Goal: Information Seeking & Learning: Learn about a topic

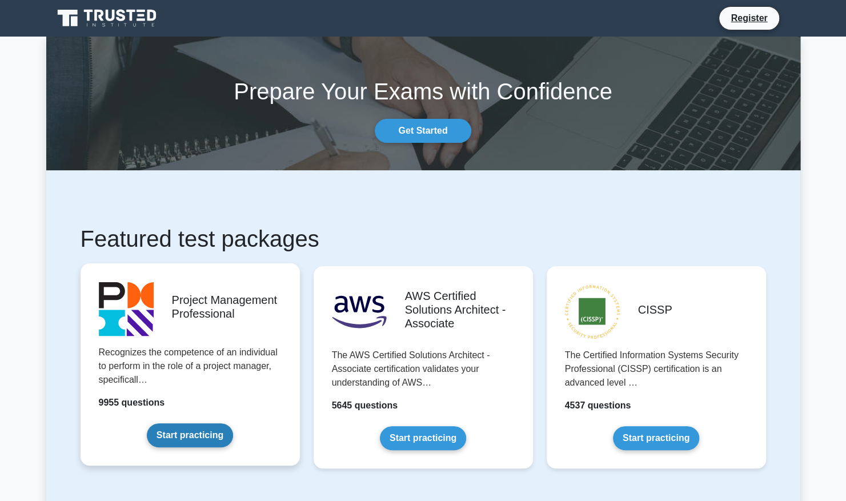
click at [175, 435] on link "Start practicing" at bounding box center [190, 435] width 86 height 24
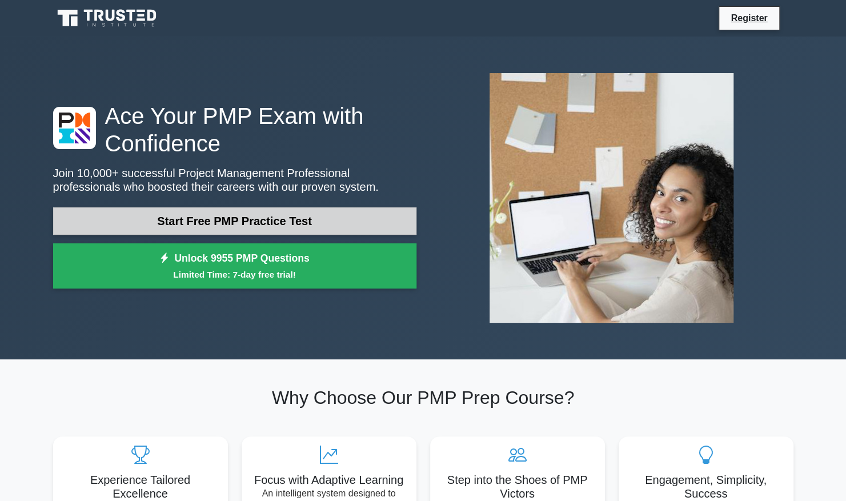
click at [187, 221] on link "Start Free PMP Practice Test" at bounding box center [234, 220] width 363 height 27
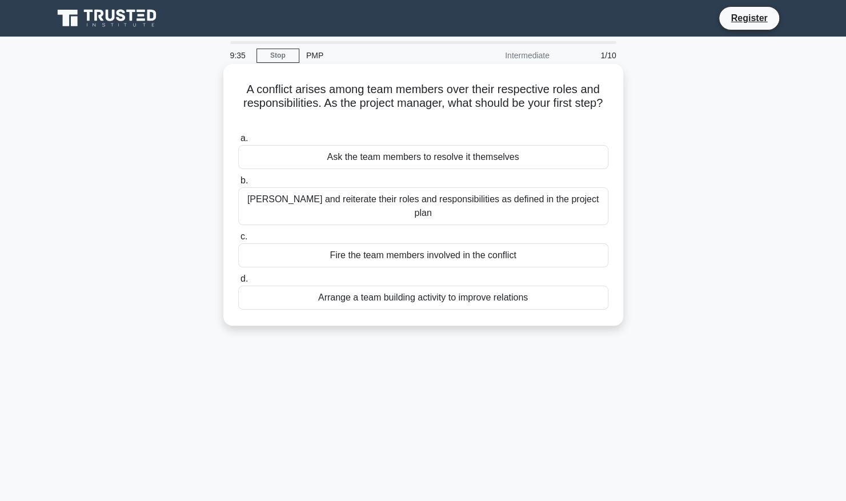
click at [406, 197] on div "Clarify and reiterate their roles and responsibilities as defined in the projec…" at bounding box center [423, 206] width 370 height 38
click at [238, 185] on input "b. Clarify and reiterate their roles and responsibilities as defined in the pro…" at bounding box center [238, 180] width 0 height 7
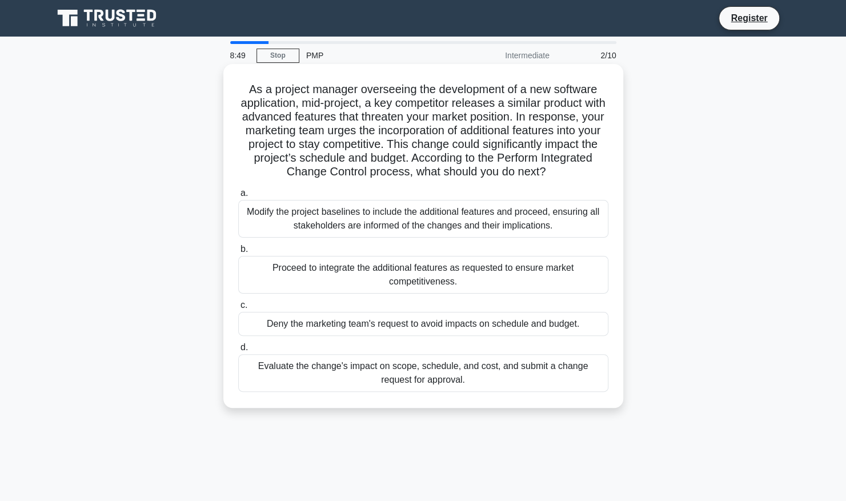
click at [464, 370] on div "Evaluate the change's impact on scope, schedule, and cost, and submit a change …" at bounding box center [423, 373] width 370 height 38
click at [238, 351] on input "d. Evaluate the change's impact on scope, schedule, and cost, and submit a chan…" at bounding box center [238, 347] width 0 height 7
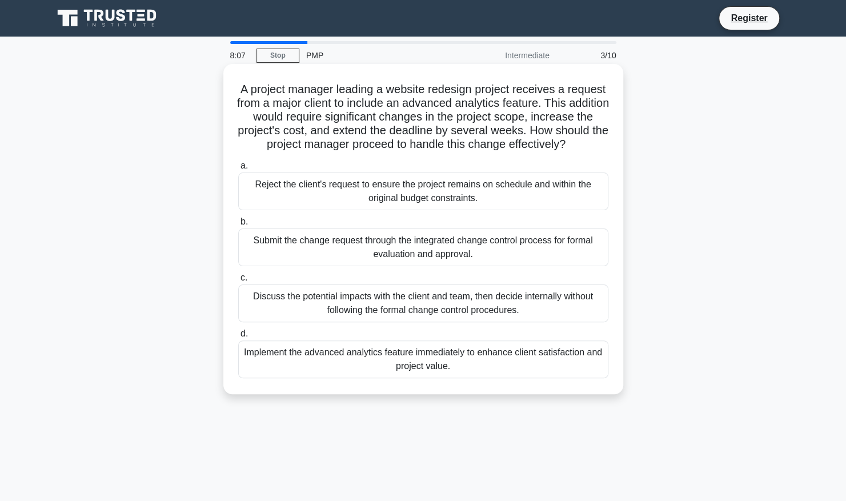
click at [367, 264] on div "Submit the change request through the integrated change control process for for…" at bounding box center [423, 248] width 370 height 38
click at [238, 226] on input "b. Submit the change request through the integrated change control process for …" at bounding box center [238, 221] width 0 height 7
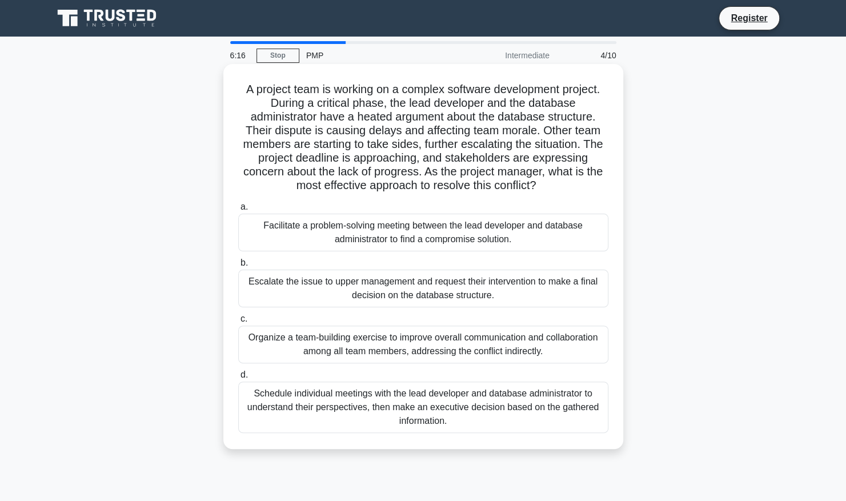
click at [445, 232] on div "Facilitate a problem-solving meeting between the lead developer and database ad…" at bounding box center [423, 233] width 370 height 38
click at [238, 211] on input "a. Facilitate a problem-solving meeting between the lead developer and database…" at bounding box center [238, 206] width 0 height 7
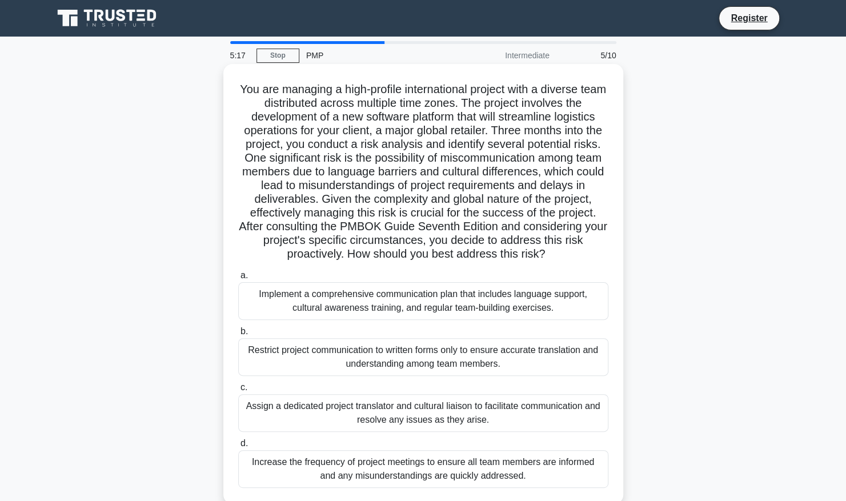
click at [449, 291] on div "Implement a comprehensive communication plan that includes language support, cu…" at bounding box center [423, 301] width 370 height 38
click at [238, 279] on input "a. Implement a comprehensive communication plan that includes language support,…" at bounding box center [238, 275] width 0 height 7
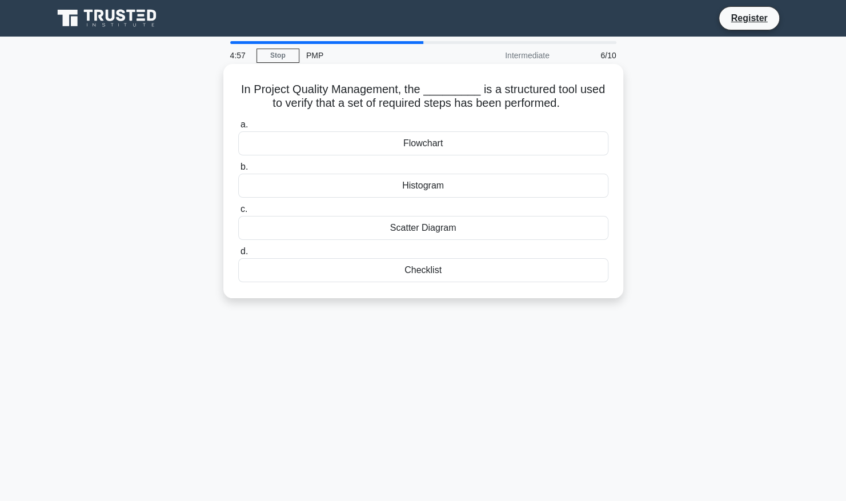
click at [449, 266] on div "Checklist" at bounding box center [423, 270] width 370 height 24
click at [238, 255] on input "d. Checklist" at bounding box center [238, 251] width 0 height 7
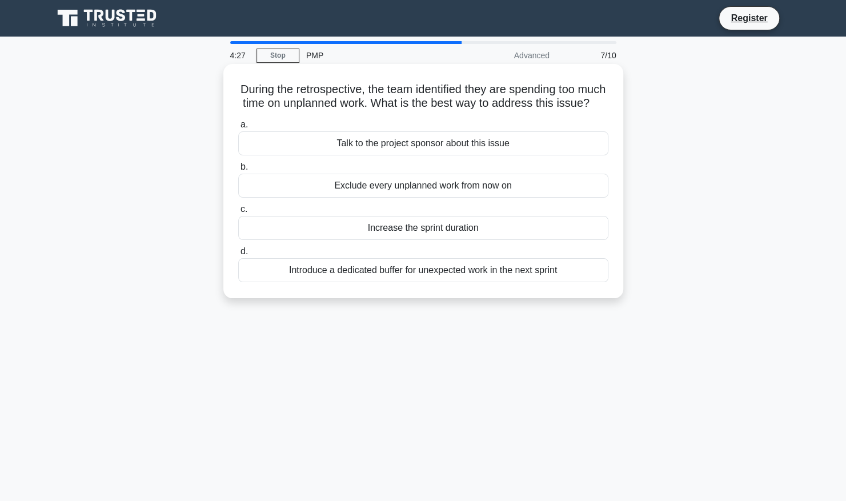
click at [430, 198] on div "Exclude every unplanned work from now on" at bounding box center [423, 186] width 370 height 24
click at [238, 171] on input "b. Exclude every unplanned work from now on" at bounding box center [238, 166] width 0 height 7
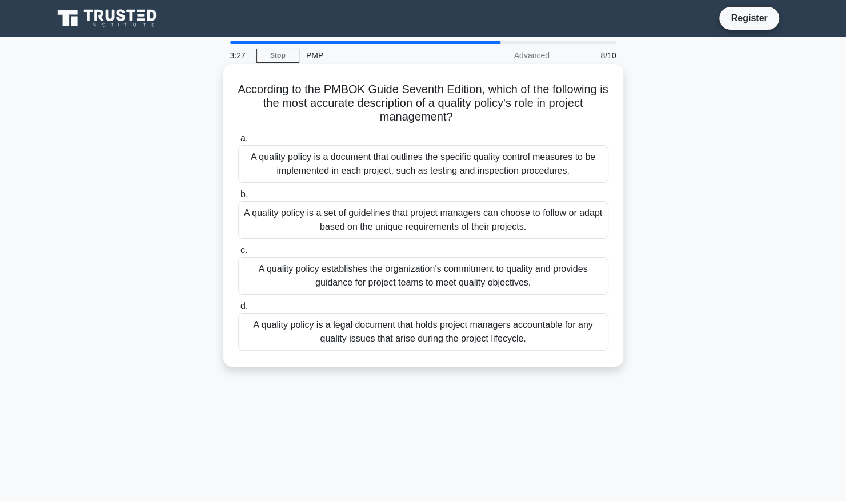
click at [444, 168] on div "A quality policy is a document that outlines the specific quality control measu…" at bounding box center [423, 164] width 370 height 38
click at [238, 142] on input "a. A quality policy is a document that outlines the specific quality control me…" at bounding box center [238, 138] width 0 height 7
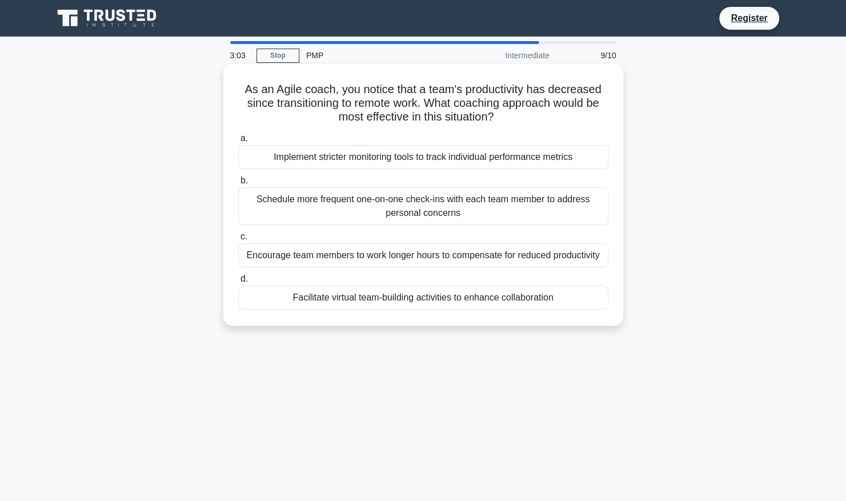
click at [449, 300] on div "Facilitate virtual team-building activities to enhance collaboration" at bounding box center [423, 298] width 370 height 24
click at [238, 283] on input "d. Facilitate virtual team-building activities to enhance collaboration" at bounding box center [238, 278] width 0 height 7
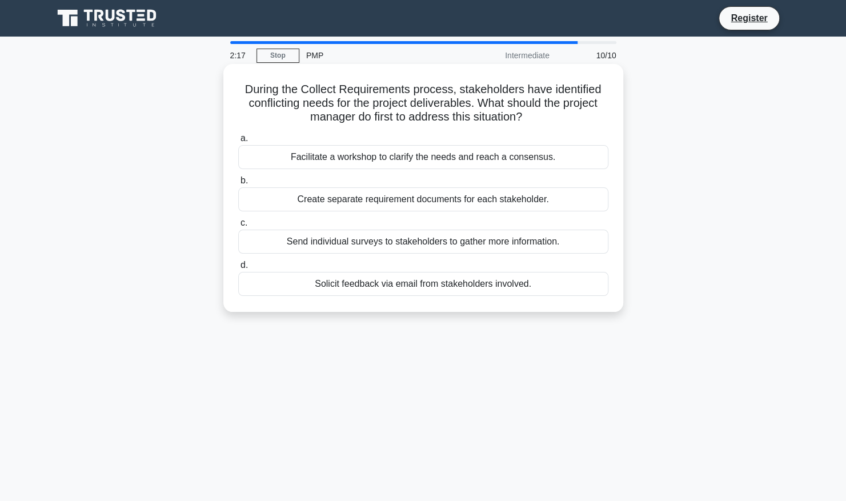
click at [401, 157] on div "Facilitate a workshop to clarify the needs and reach a consensus." at bounding box center [423, 157] width 370 height 24
click at [238, 142] on input "a. Facilitate a workshop to clarify the needs and reach a consensus." at bounding box center [238, 138] width 0 height 7
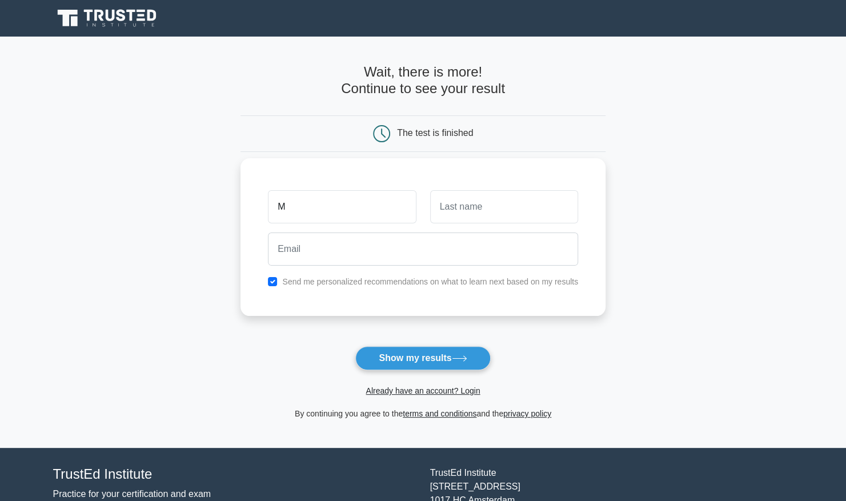
type input "Muraad"
type input "JAAMAH"
type input "[EMAIL_ADDRESS][DOMAIN_NAME]"
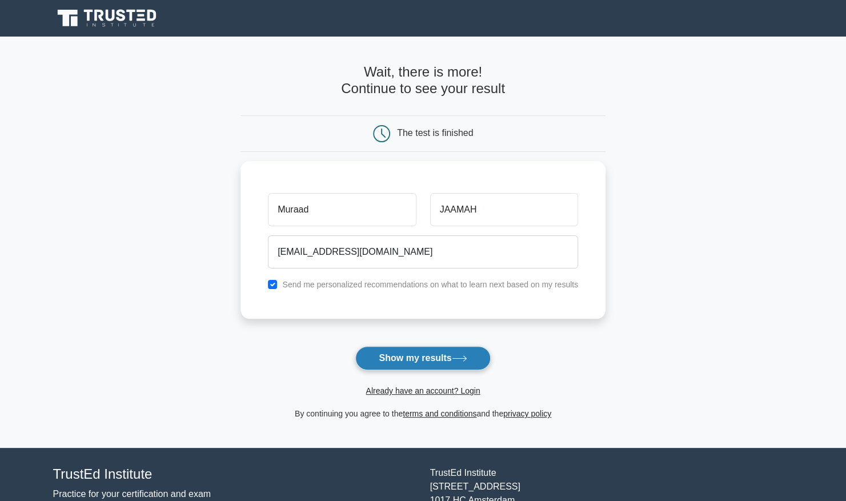
click at [396, 356] on button "Show my results" at bounding box center [422, 358] width 135 height 24
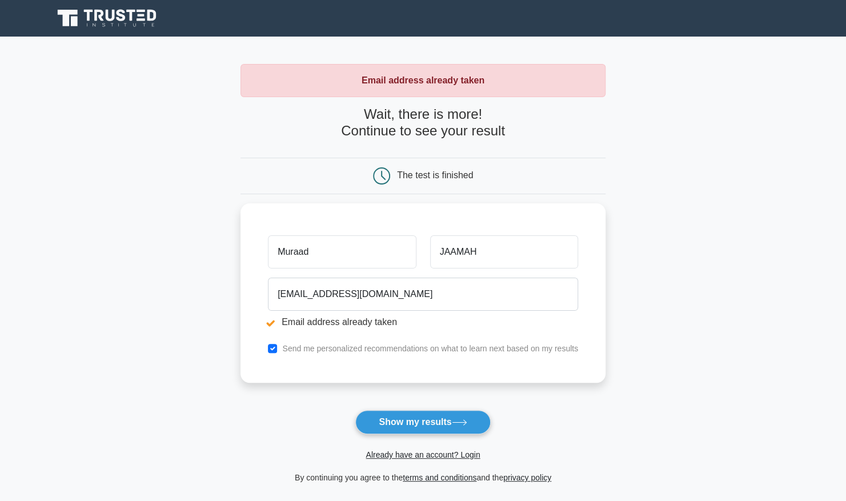
click at [383, 173] on icon at bounding box center [381, 175] width 17 height 17
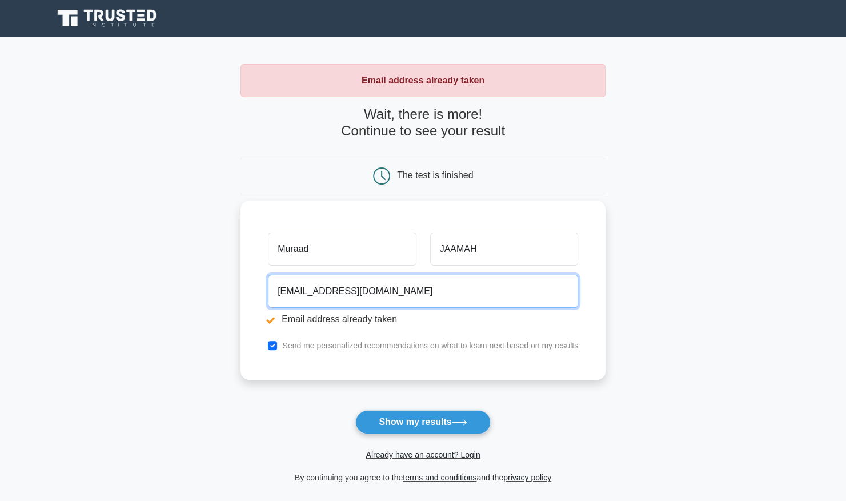
click at [381, 284] on input "m.jaamah@gmail.com" at bounding box center [423, 291] width 310 height 33
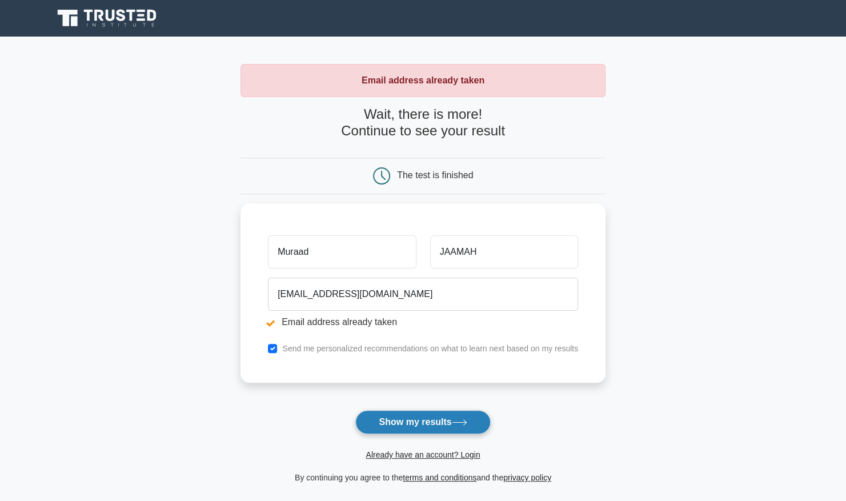
click at [417, 416] on button "Show my results" at bounding box center [422, 422] width 135 height 24
click at [431, 77] on strong "Email address already taken" at bounding box center [423, 80] width 123 height 10
click at [388, 452] on link "Already have an account? Login" at bounding box center [423, 454] width 114 height 9
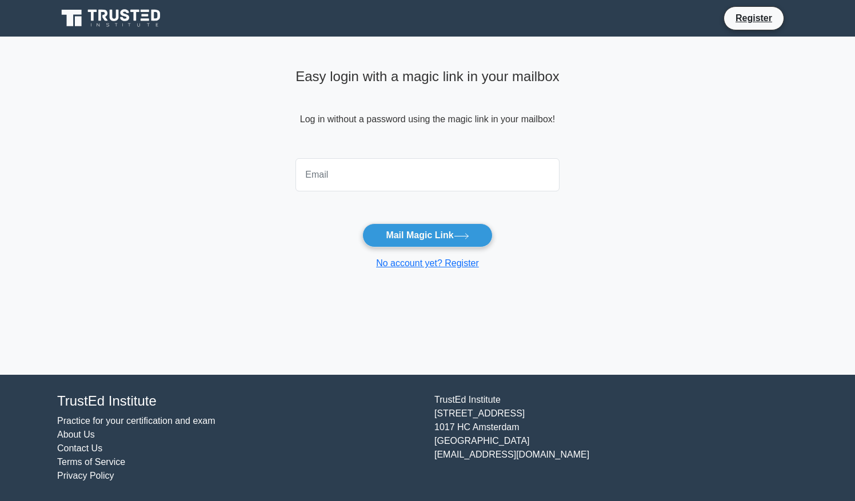
click at [475, 174] on input "email" at bounding box center [427, 174] width 264 height 33
type input "m.jaamah@gmail.com"
click at [439, 235] on button "Mail Magic Link" at bounding box center [427, 235] width 130 height 24
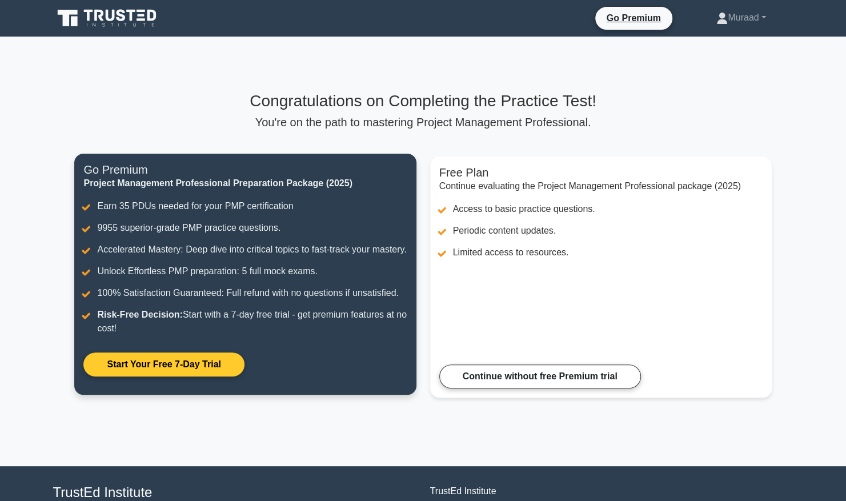
click at [221, 370] on link "Start Your Free 7-Day Trial" at bounding box center [163, 364] width 161 height 24
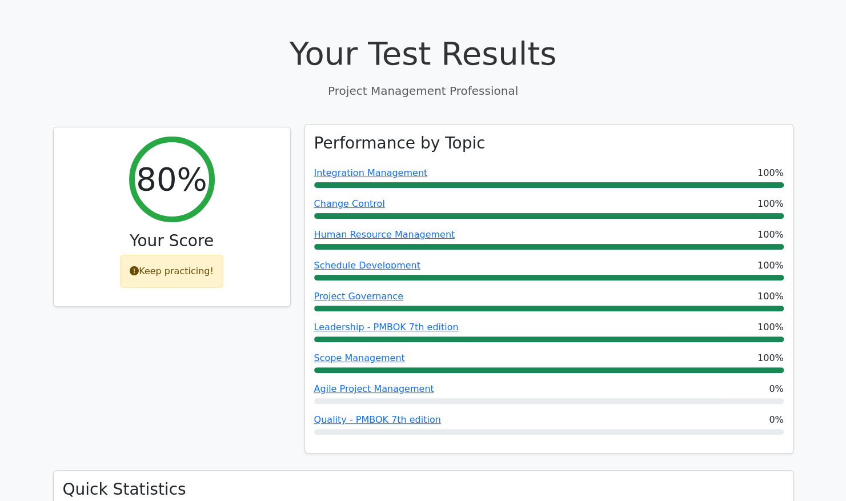
scroll to position [57, 0]
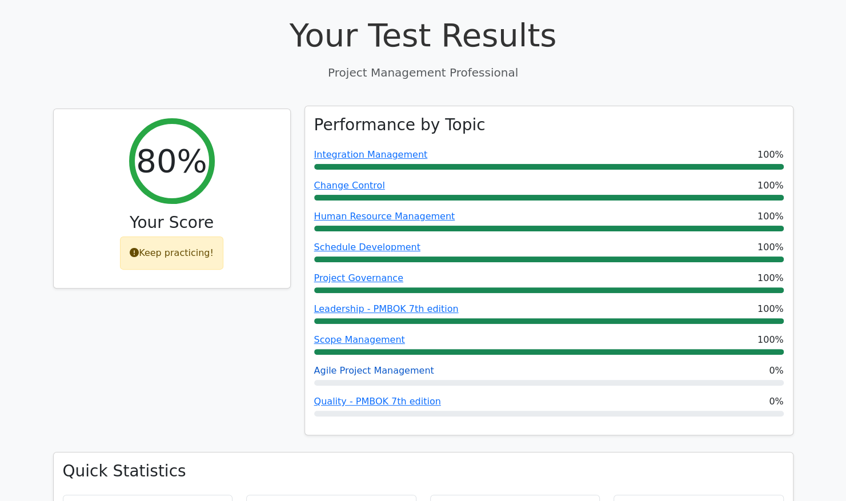
click at [384, 367] on link "Agile Project Management" at bounding box center [374, 370] width 120 height 11
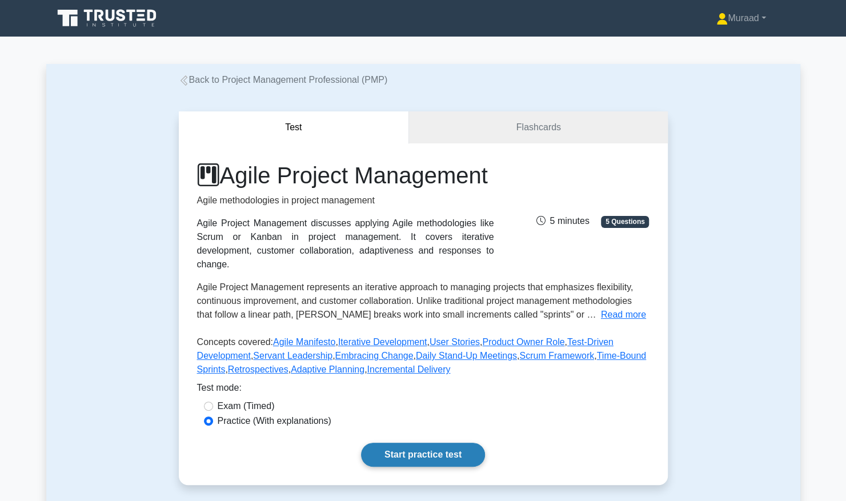
click at [428, 466] on link "Start practice test" at bounding box center [423, 455] width 124 height 24
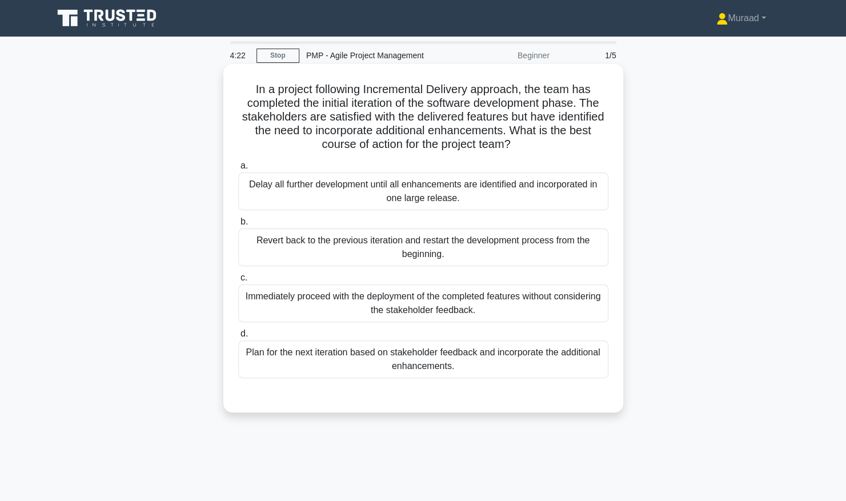
click at [417, 362] on div "Plan for the next iteration based on stakeholder feedback and incorporate the a…" at bounding box center [423, 359] width 370 height 38
click at [238, 338] on input "d. Plan for the next iteration based on stakeholder feedback and incorporate th…" at bounding box center [238, 333] width 0 height 7
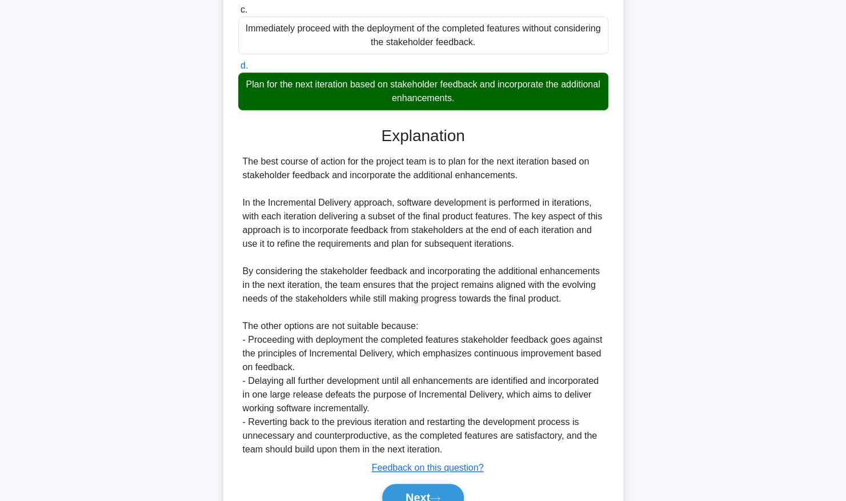
scroll to position [325, 0]
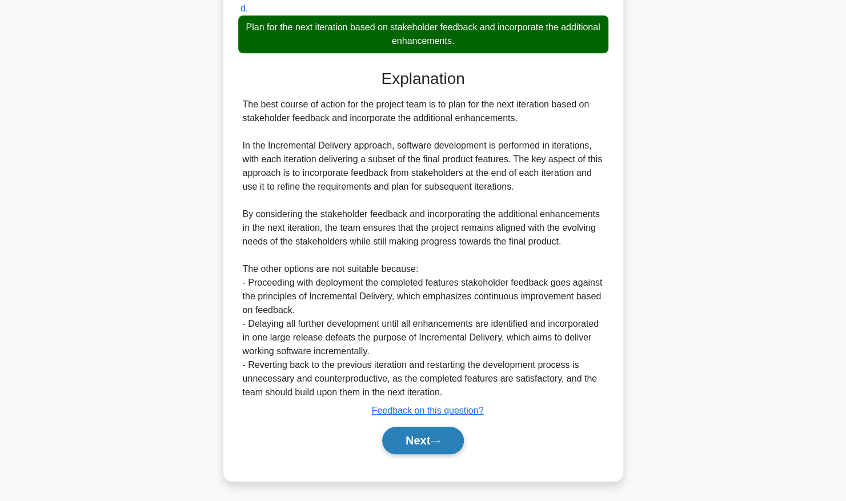
click at [416, 438] on button "Next" at bounding box center [423, 440] width 82 height 27
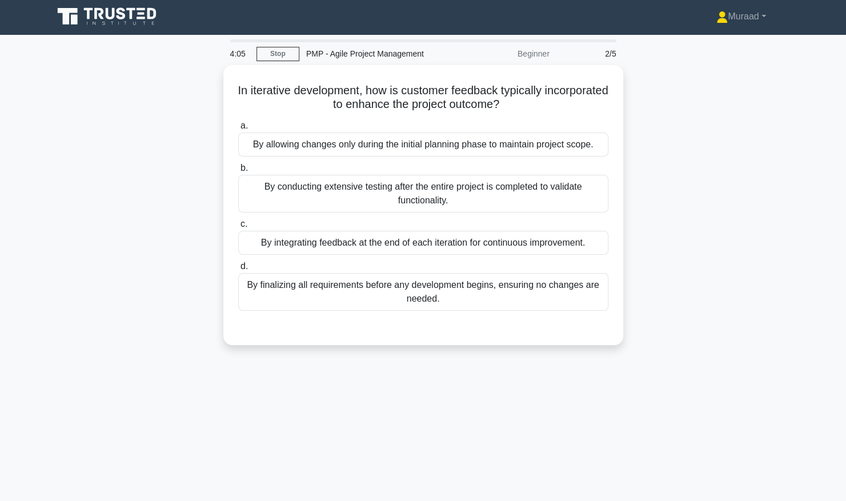
scroll to position [0, 0]
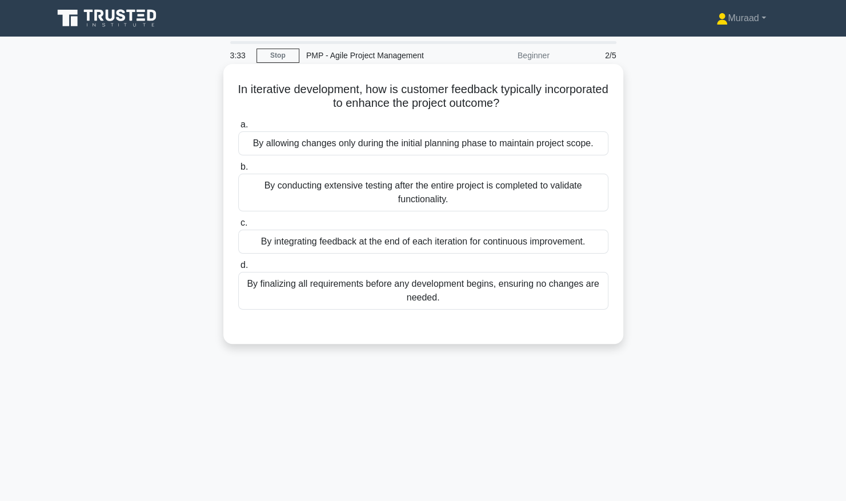
click at [406, 239] on div "By integrating feedback at the end of each iteration for continuous improvement." at bounding box center [423, 242] width 370 height 24
click at [238, 227] on input "c. By integrating feedback at the end of each iteration for continuous improvem…" at bounding box center [238, 222] width 0 height 7
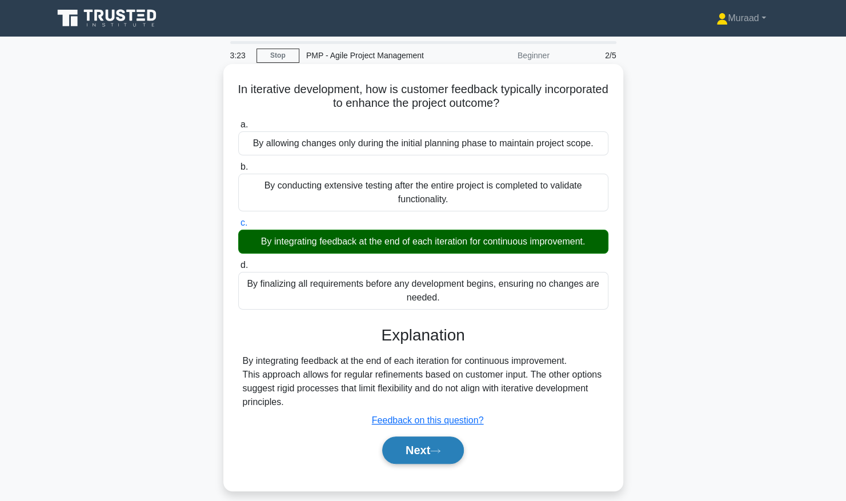
click at [444, 459] on button "Next" at bounding box center [423, 449] width 82 height 27
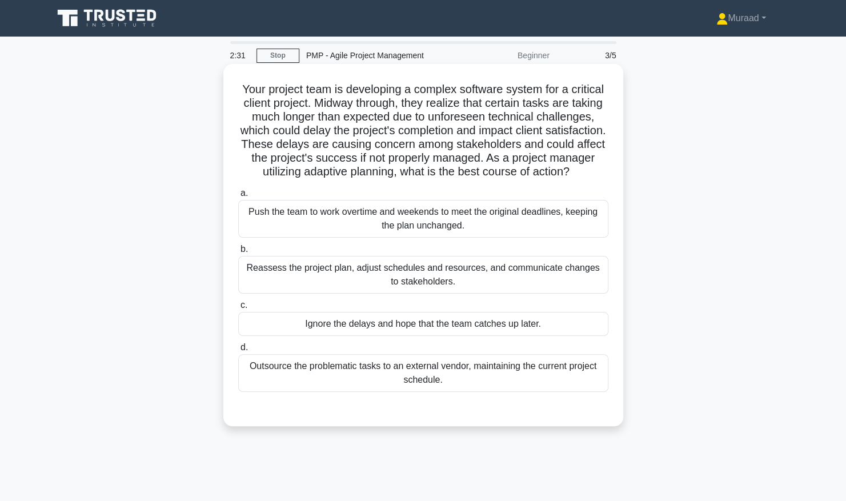
click at [381, 388] on div "Outsource the problematic tasks to an external vendor, maintaining the current …" at bounding box center [423, 373] width 370 height 38
click at [238, 351] on input "d. Outsource the problematic tasks to an external vendor, maintaining the curre…" at bounding box center [238, 347] width 0 height 7
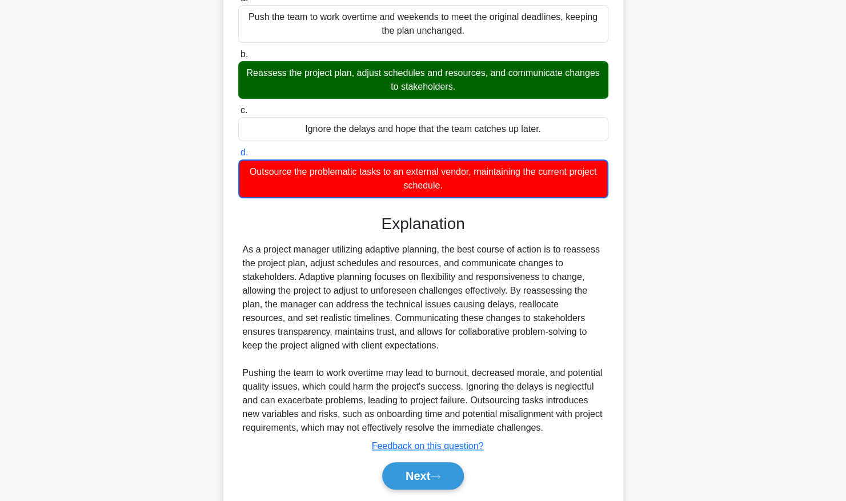
scroll to position [245, 0]
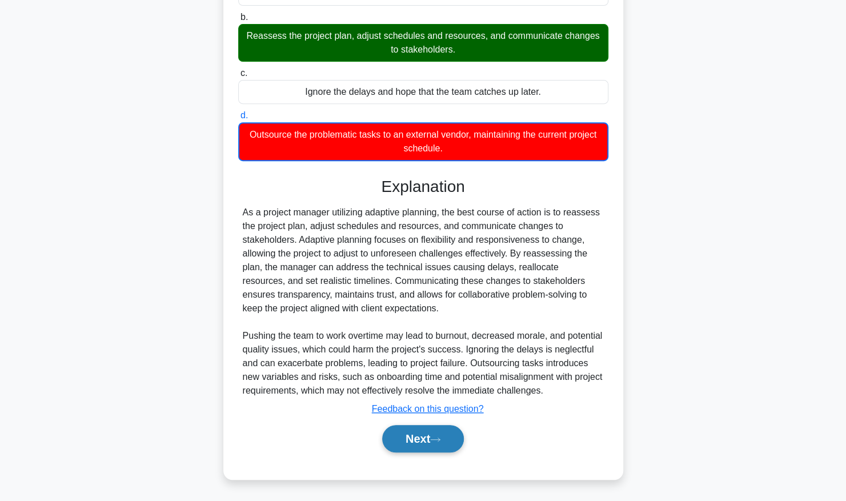
click at [423, 438] on button "Next" at bounding box center [423, 438] width 82 height 27
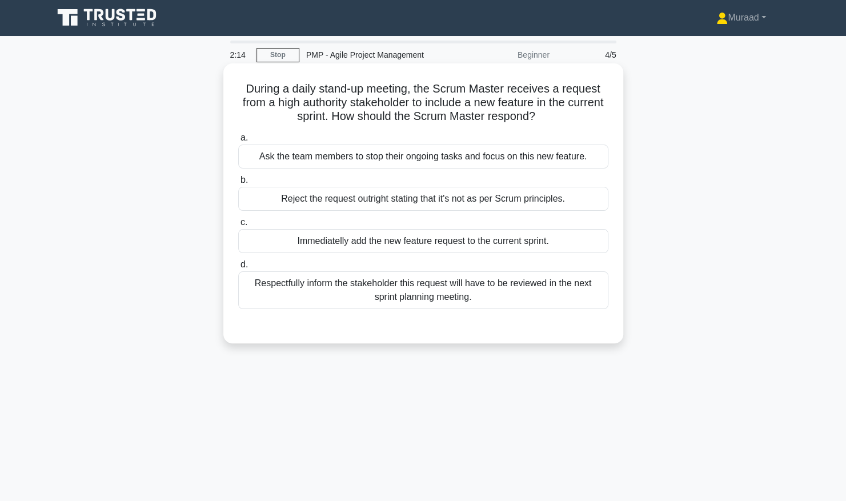
scroll to position [0, 0]
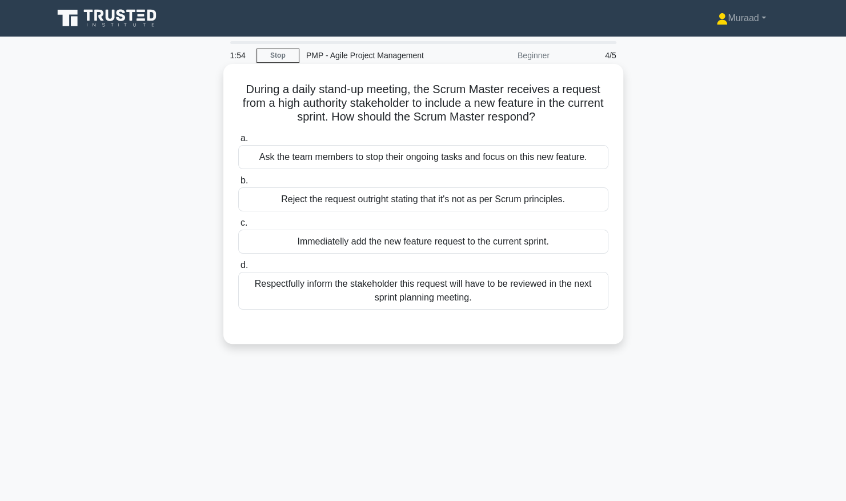
click at [501, 290] on div "Respectfully inform the stakeholder this request will have to be reviewed in th…" at bounding box center [423, 291] width 370 height 38
click at [238, 269] on input "d. Respectfully inform the stakeholder this request will have to be reviewed in…" at bounding box center [238, 265] width 0 height 7
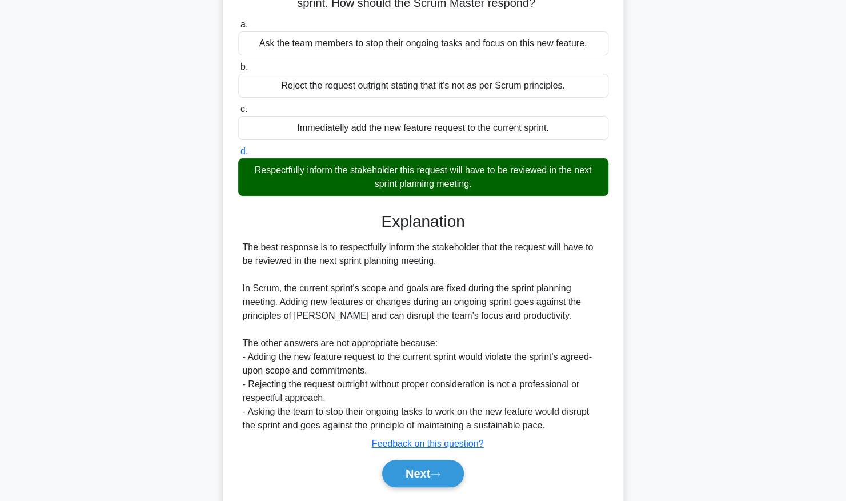
scroll to position [114, 0]
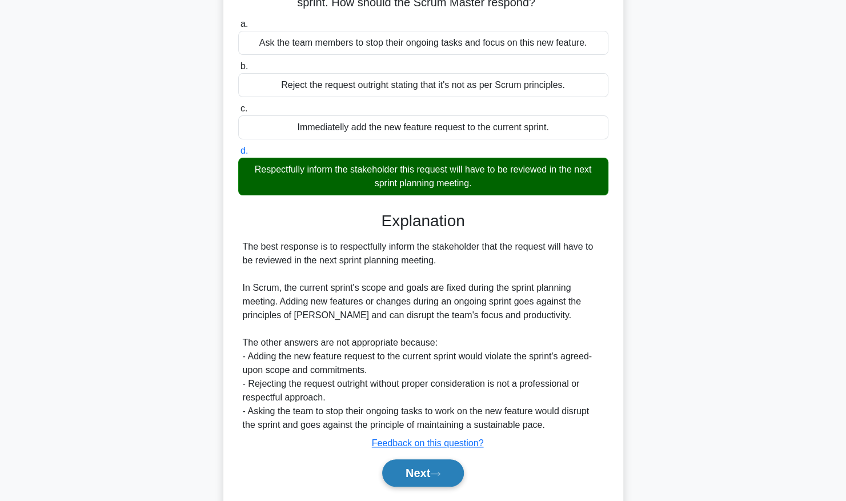
click at [439, 471] on icon at bounding box center [435, 474] width 10 height 6
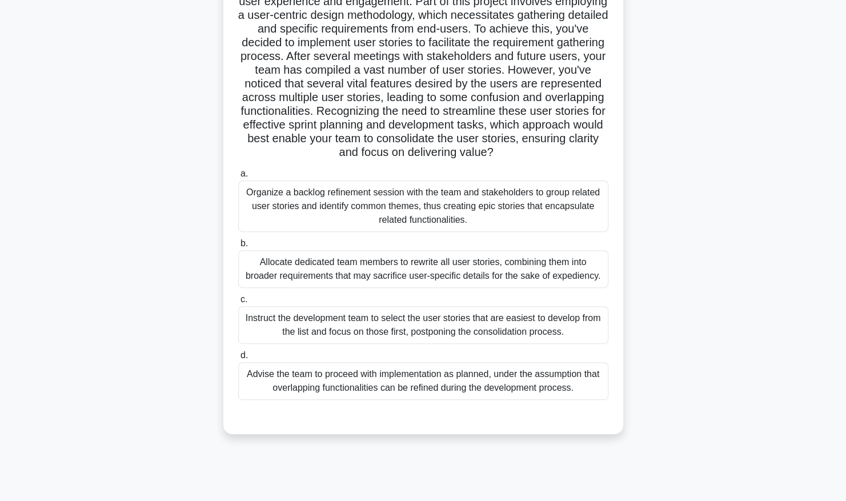
scroll to position [116, 0]
click at [379, 213] on div "Organize a backlog refinement session with the team and stakeholders to group r…" at bounding box center [423, 205] width 370 height 51
click at [238, 177] on input "a. Organize a backlog refinement session with the team and stakeholders to grou…" at bounding box center [238, 173] width 0 height 7
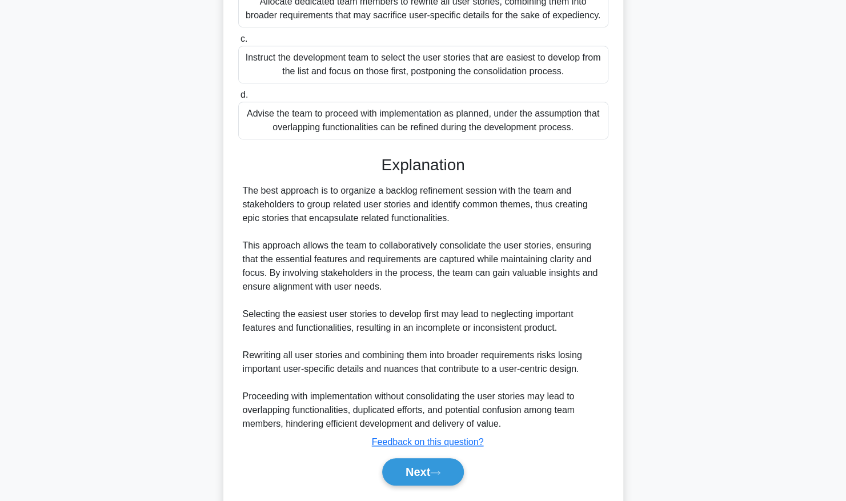
scroll to position [421, 0]
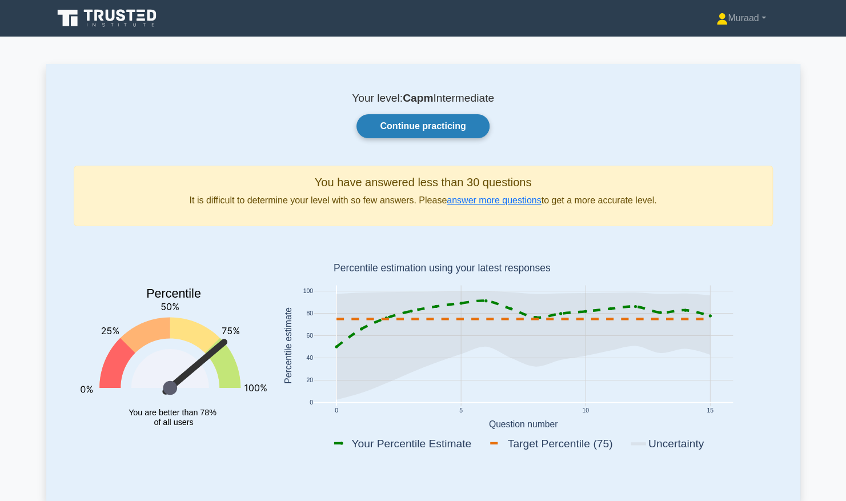
click at [396, 133] on link "Continue practicing" at bounding box center [422, 126] width 133 height 24
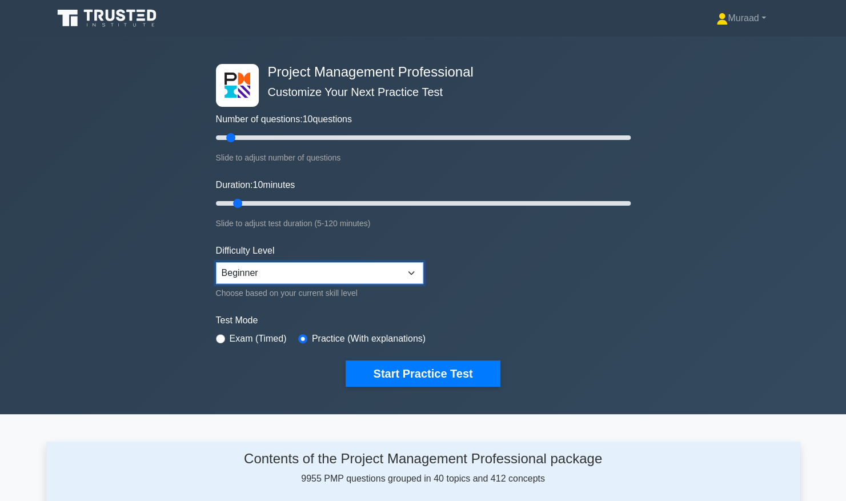
click at [370, 278] on select "Beginner Intermediate Expert" at bounding box center [319, 273] width 207 height 22
select select "expert"
click at [216, 262] on select "Beginner Intermediate Expert" at bounding box center [319, 273] width 207 height 22
drag, startPoint x: 231, startPoint y: 139, endPoint x: 270, endPoint y: 138, distance: 38.9
type input "30"
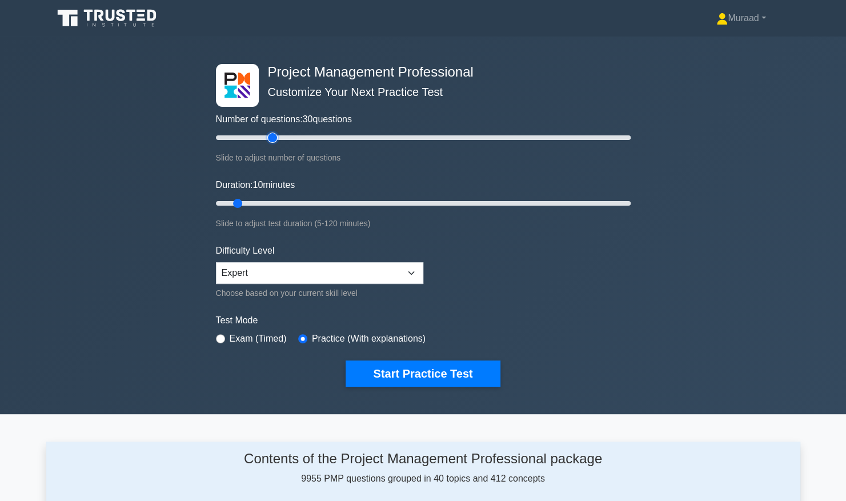
click at [273, 137] on input "Number of questions: 30 questions" at bounding box center [423, 138] width 415 height 14
drag, startPoint x: 238, startPoint y: 202, endPoint x: 301, endPoint y: 205, distance: 62.9
type input "30"
click at [301, 205] on input "Duration: 30 minutes" at bounding box center [423, 204] width 415 height 14
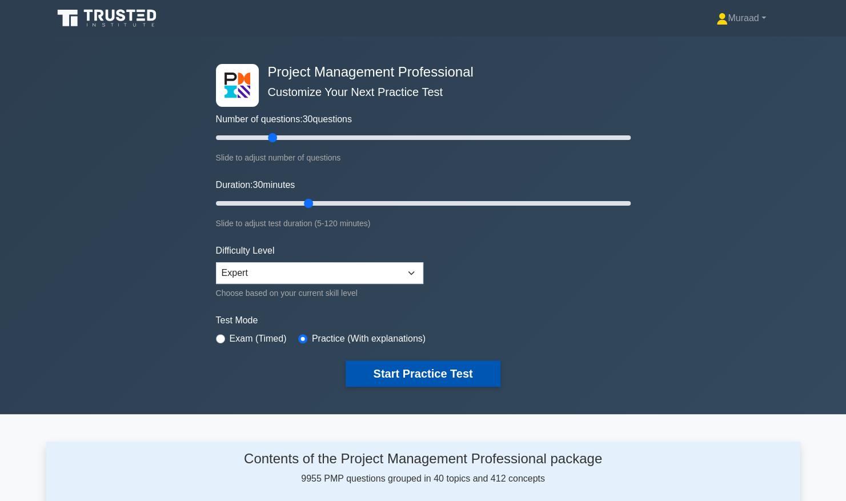
click at [399, 370] on button "Start Practice Test" at bounding box center [423, 373] width 154 height 26
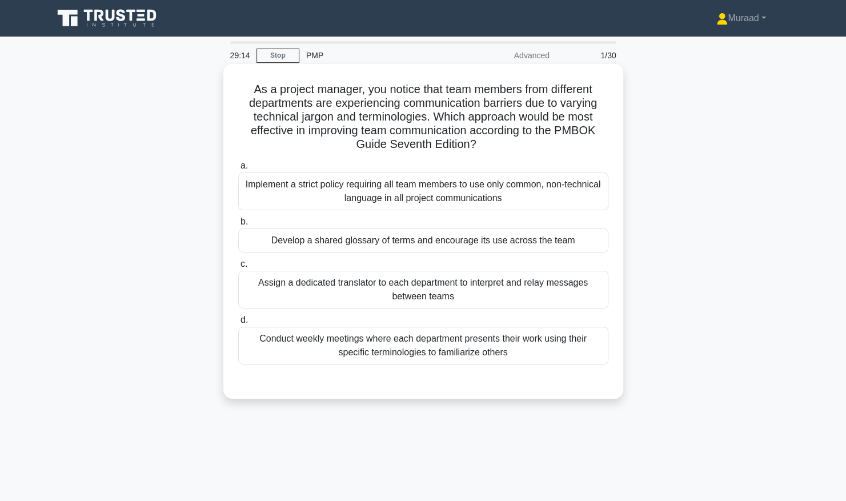
click at [440, 241] on div "Develop a shared glossary of terms and encourage its use across the team" at bounding box center [423, 241] width 370 height 24
click at [238, 226] on input "b. Develop a shared glossary of terms and encourage its use across the team" at bounding box center [238, 221] width 0 height 7
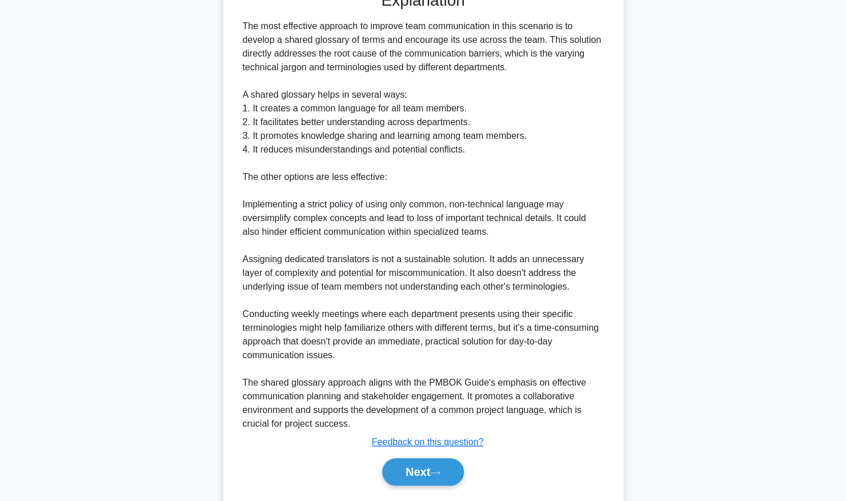
scroll to position [421, 0]
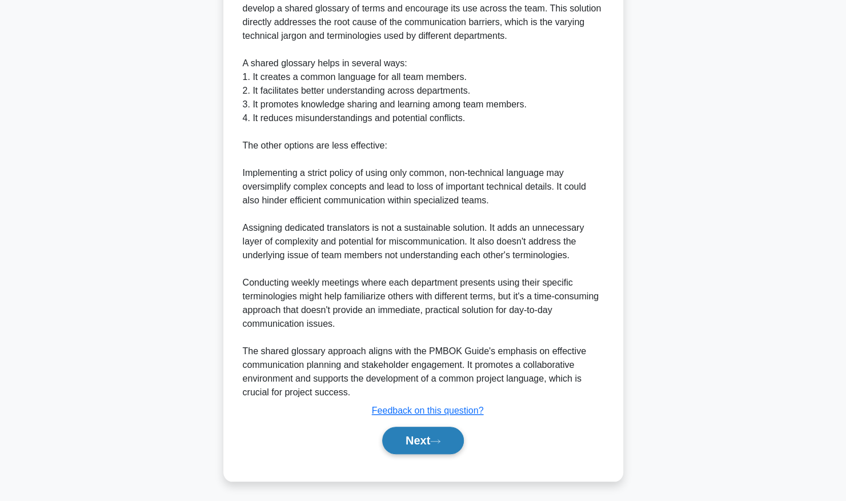
click at [426, 443] on button "Next" at bounding box center [423, 440] width 82 height 27
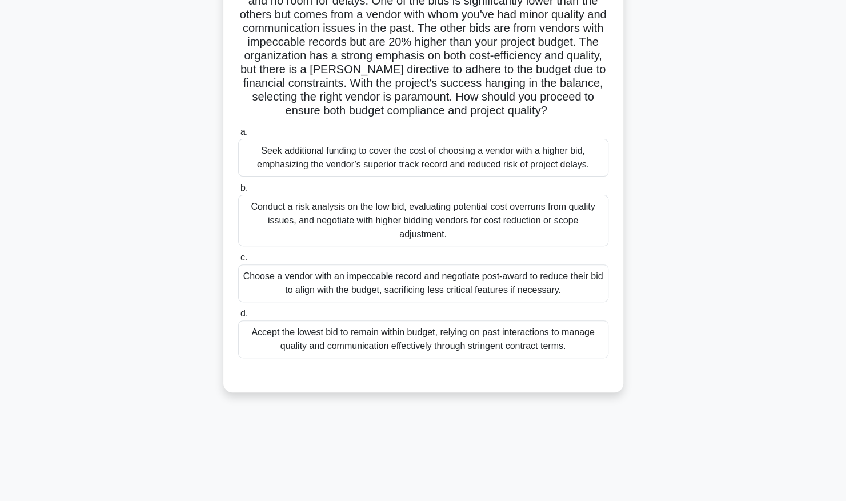
scroll to position [0, 0]
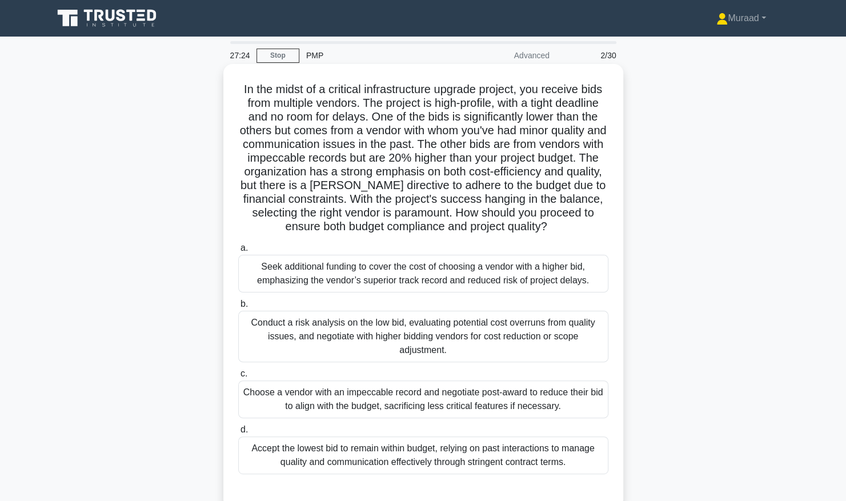
click at [480, 342] on div "Conduct a risk analysis on the low bid, evaluating potential cost overruns from…" at bounding box center [423, 336] width 370 height 51
click at [238, 308] on input "b. Conduct a risk analysis on the low bid, evaluating potential cost overruns f…" at bounding box center [238, 303] width 0 height 7
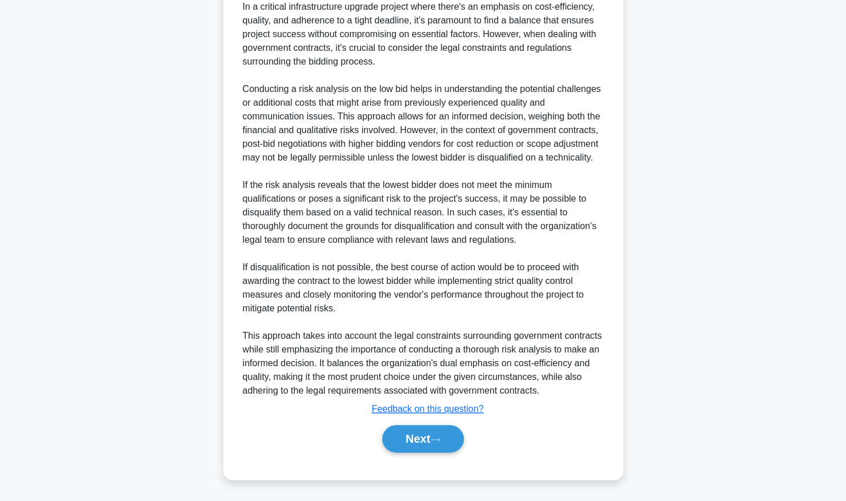
scroll to position [531, 0]
click at [448, 432] on button "Next" at bounding box center [423, 438] width 82 height 27
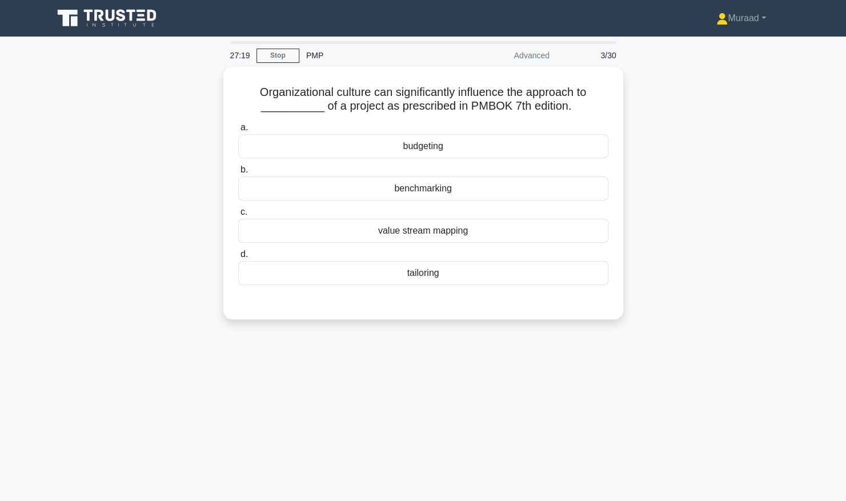
scroll to position [0, 0]
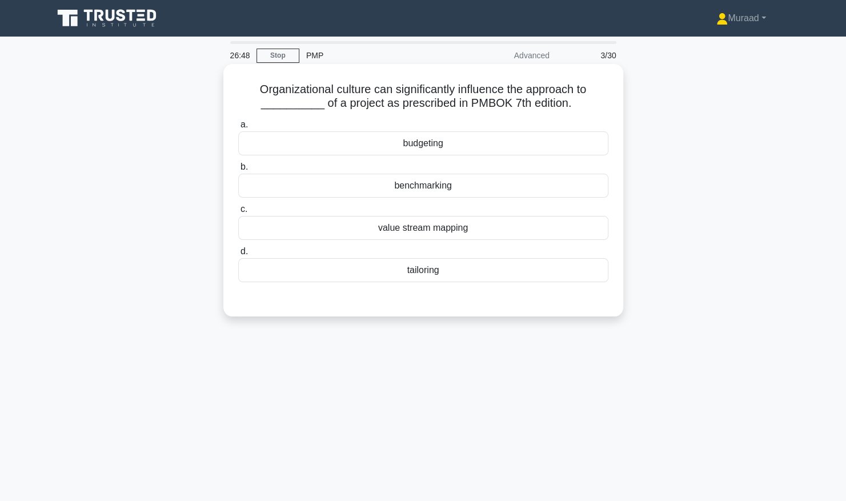
click at [320, 263] on div "tailoring" at bounding box center [423, 270] width 370 height 24
click at [238, 255] on input "d. tailoring" at bounding box center [238, 251] width 0 height 7
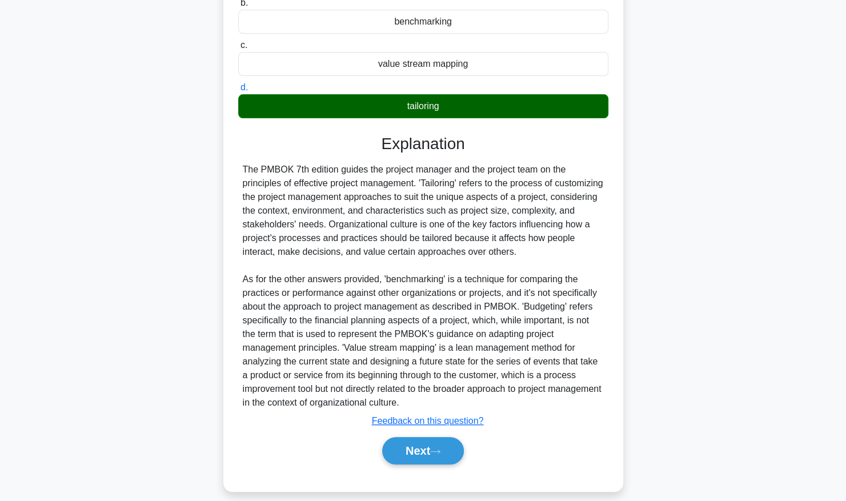
scroll to position [174, 0]
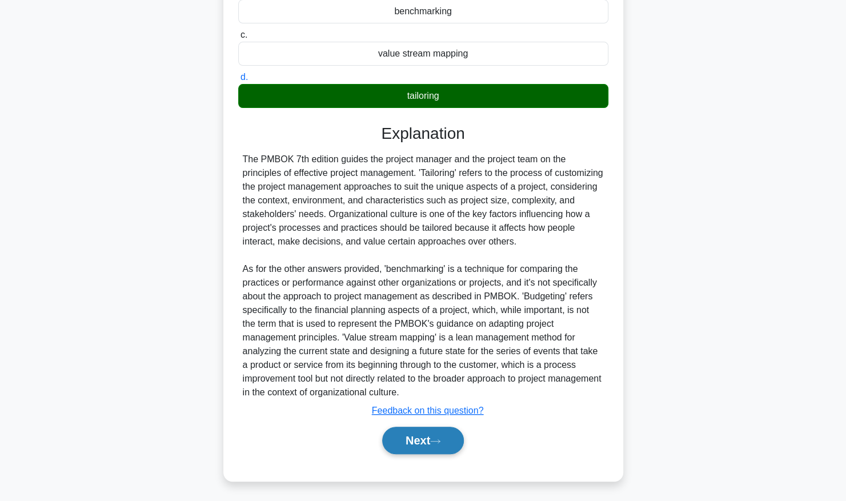
click at [425, 432] on button "Next" at bounding box center [423, 440] width 82 height 27
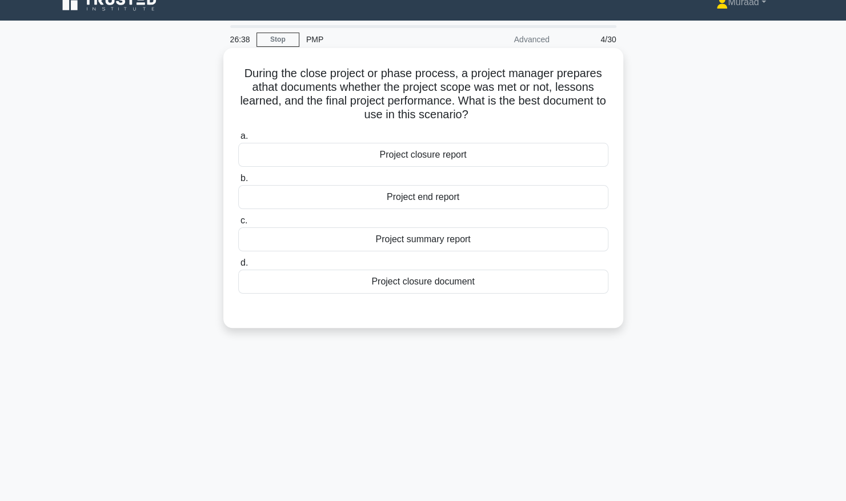
scroll to position [2, 0]
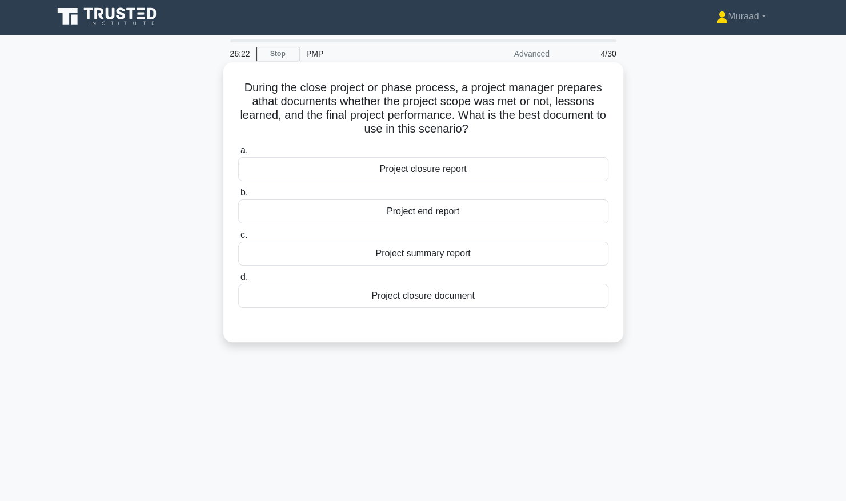
click at [411, 249] on div "Project summary report" at bounding box center [423, 254] width 370 height 24
click at [238, 239] on input "c. Project summary report" at bounding box center [238, 234] width 0 height 7
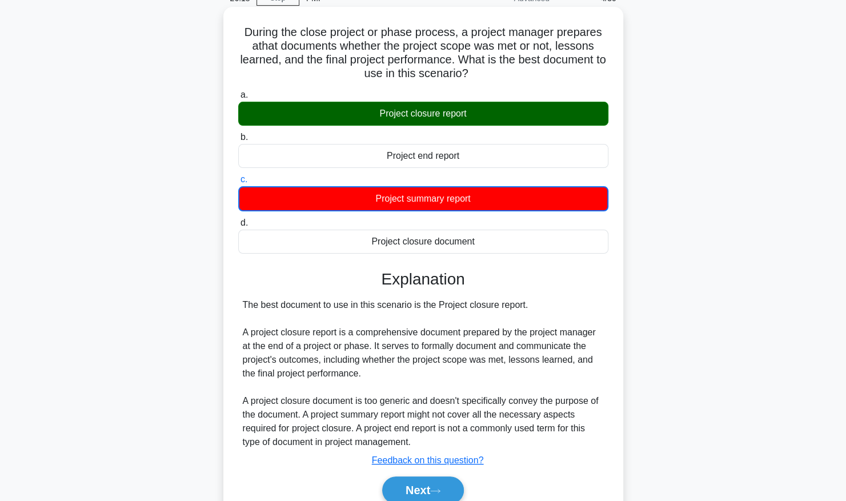
scroll to position [116, 0]
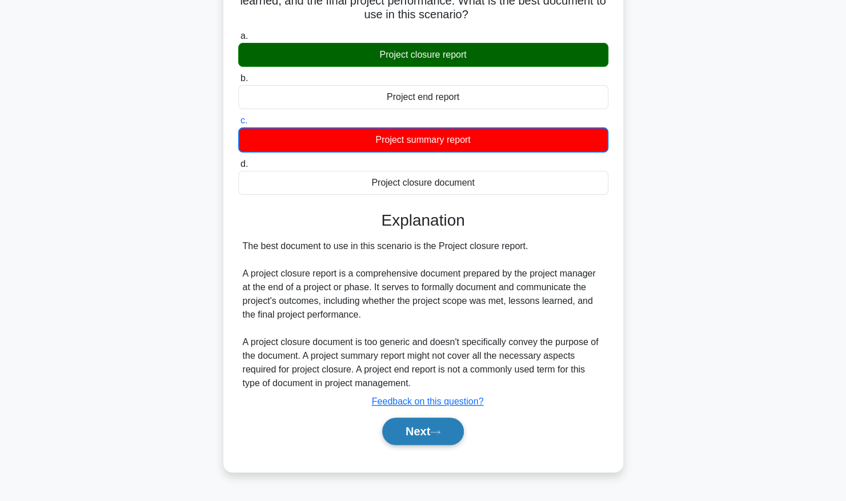
click at [445, 443] on button "Next" at bounding box center [423, 431] width 82 height 27
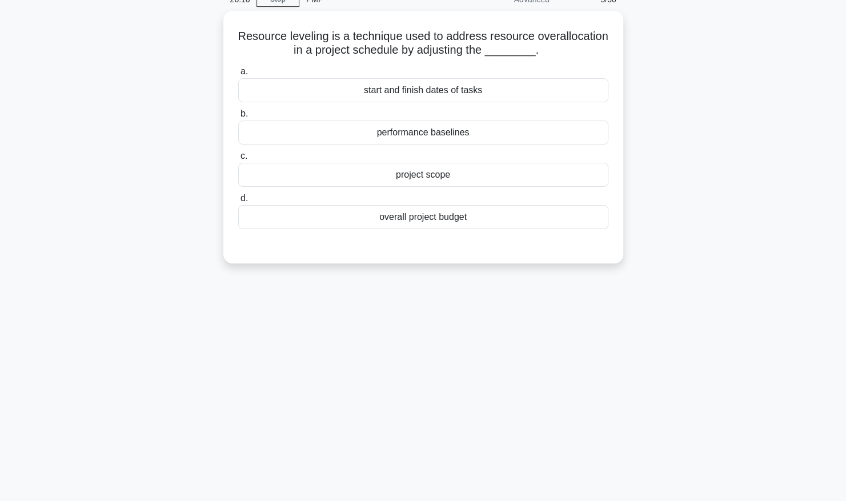
scroll to position [0, 0]
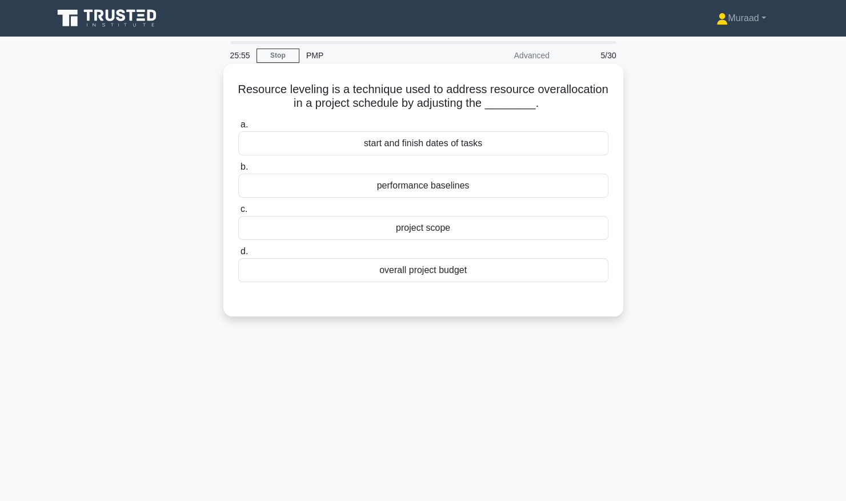
click at [440, 270] on div "overall project budget" at bounding box center [423, 270] width 370 height 24
click at [238, 255] on input "d. overall project budget" at bounding box center [238, 251] width 0 height 7
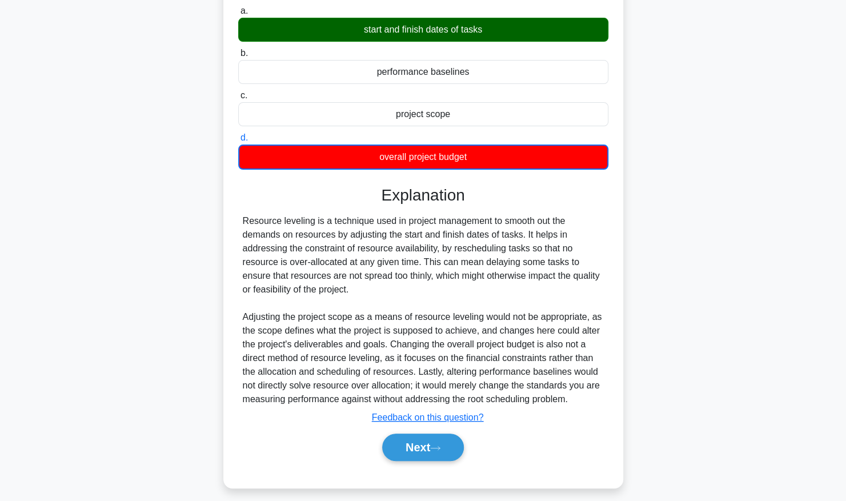
scroll to position [114, 0]
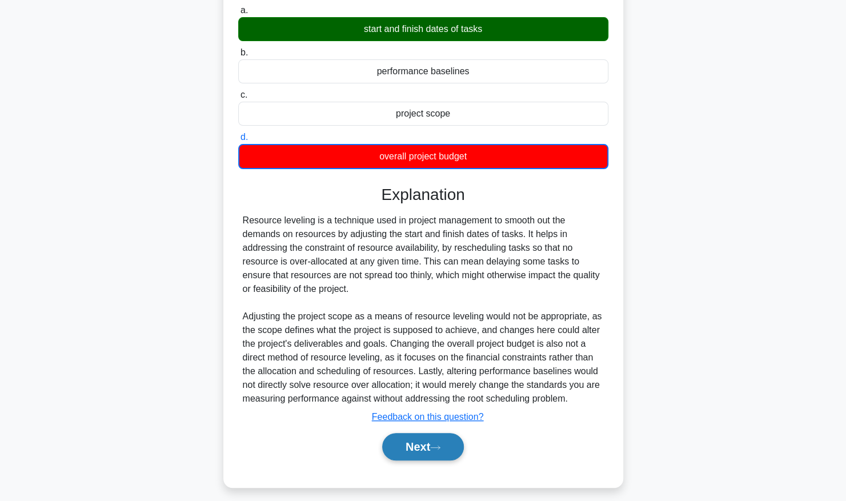
click at [427, 447] on button "Next" at bounding box center [423, 446] width 82 height 27
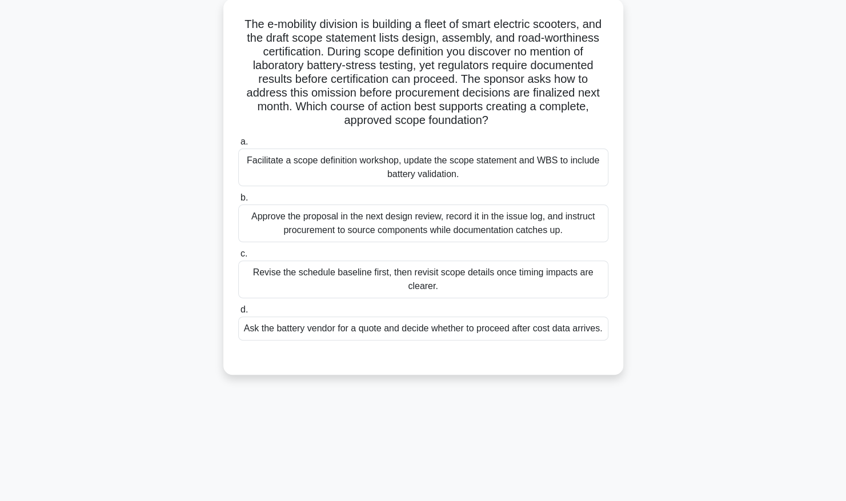
scroll to position [0, 0]
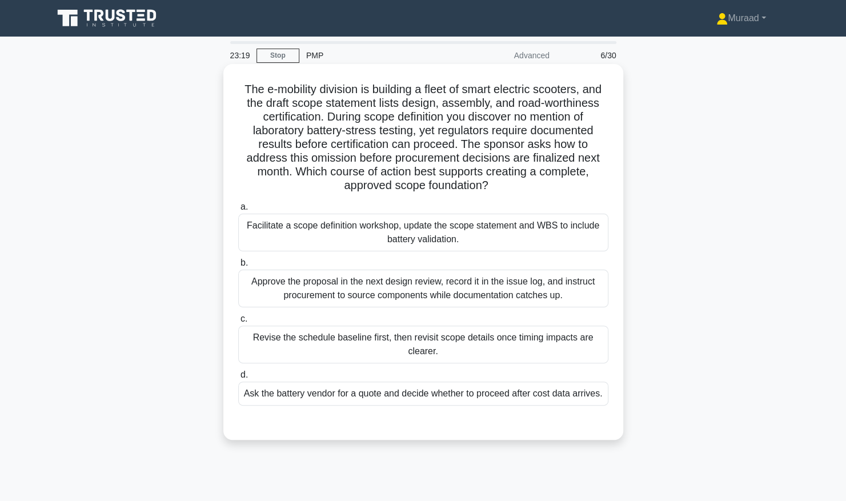
click at [479, 233] on div "Facilitate a scope definition workshop, update the scope statement and WBS to i…" at bounding box center [423, 233] width 370 height 38
click at [238, 211] on input "a. Facilitate a scope definition workshop, update the scope statement and WBS t…" at bounding box center [238, 206] width 0 height 7
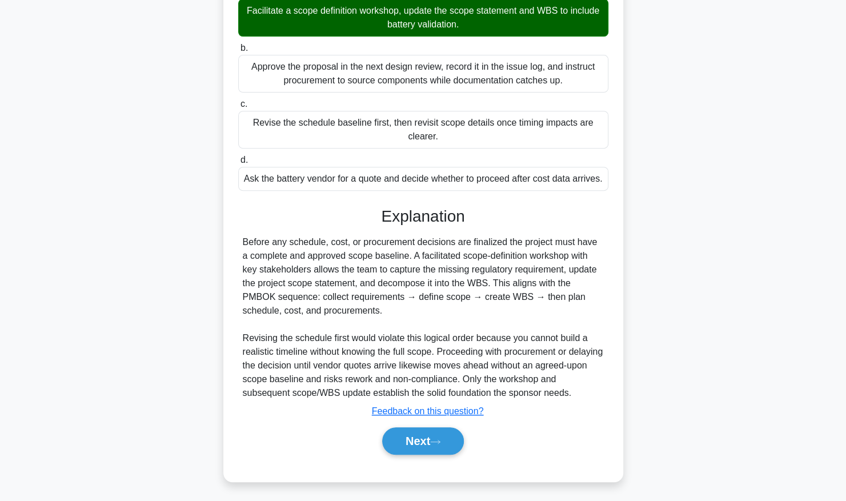
scroll to position [215, 0]
click at [426, 444] on button "Next" at bounding box center [423, 440] width 82 height 27
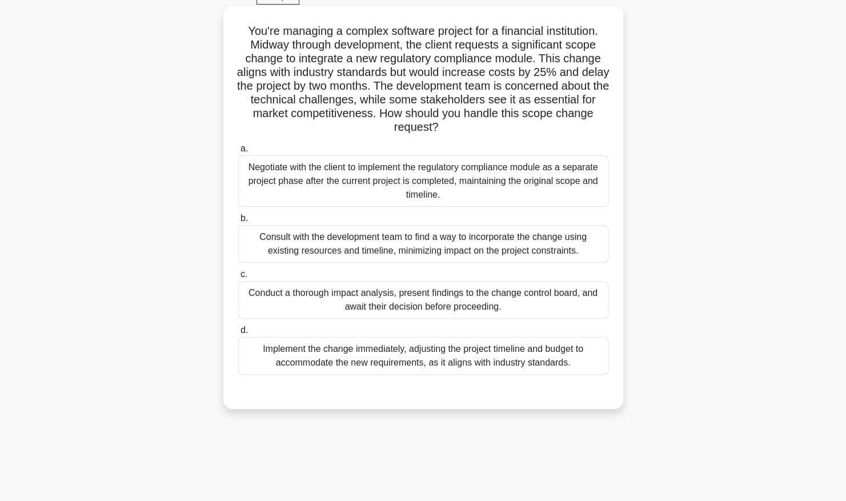
scroll to position [114, 0]
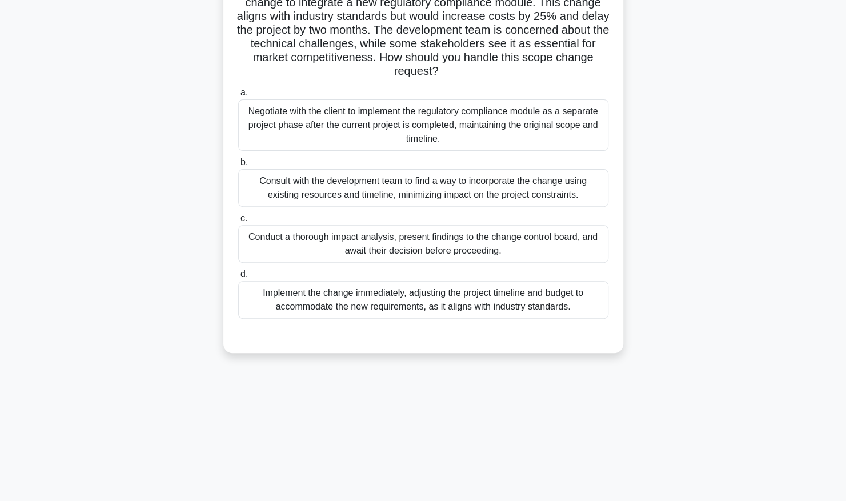
click at [404, 247] on div "Conduct a thorough impact analysis, present findings to the change control boar…" at bounding box center [423, 244] width 370 height 38
click at [238, 222] on input "c. Conduct a thorough impact analysis, present findings to the change control b…" at bounding box center [238, 218] width 0 height 7
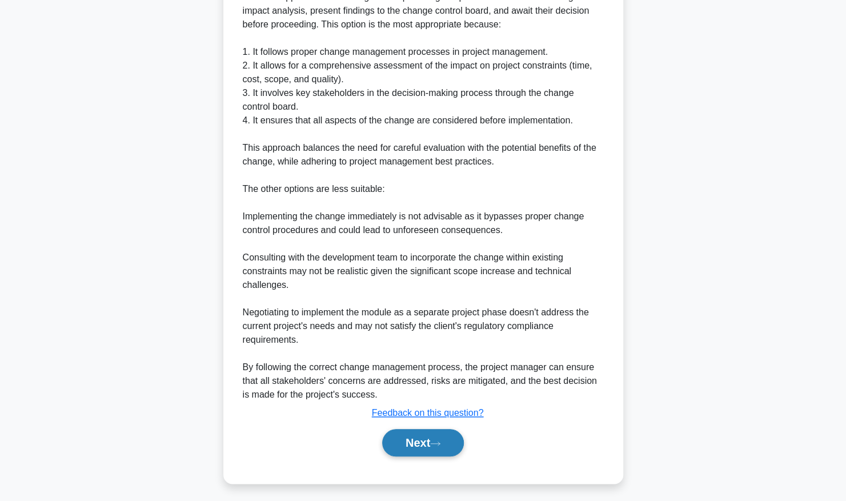
scroll to position [490, 0]
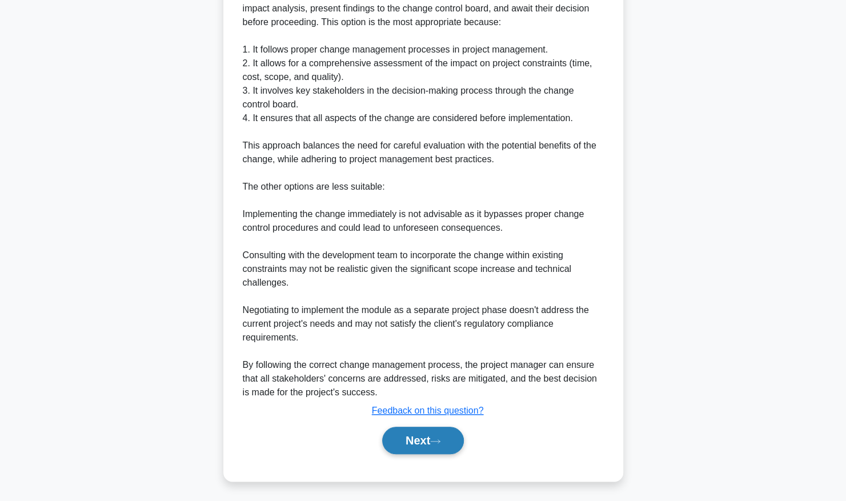
click at [438, 432] on button "Next" at bounding box center [423, 440] width 82 height 27
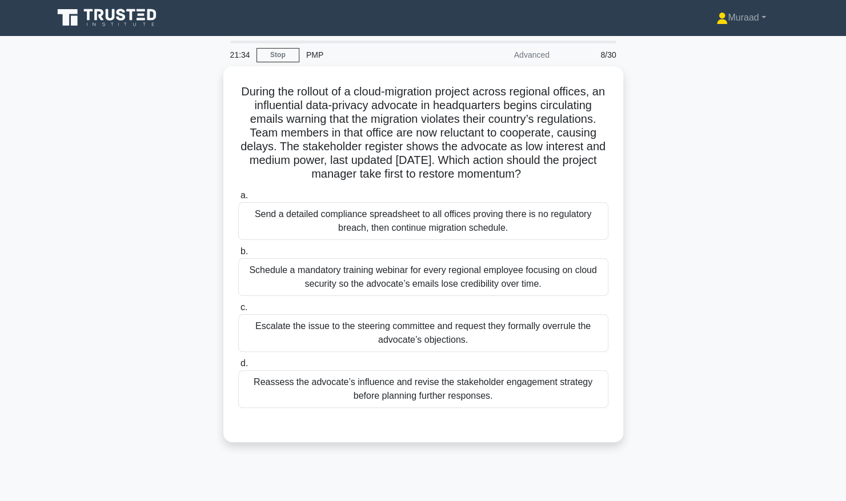
scroll to position [0, 0]
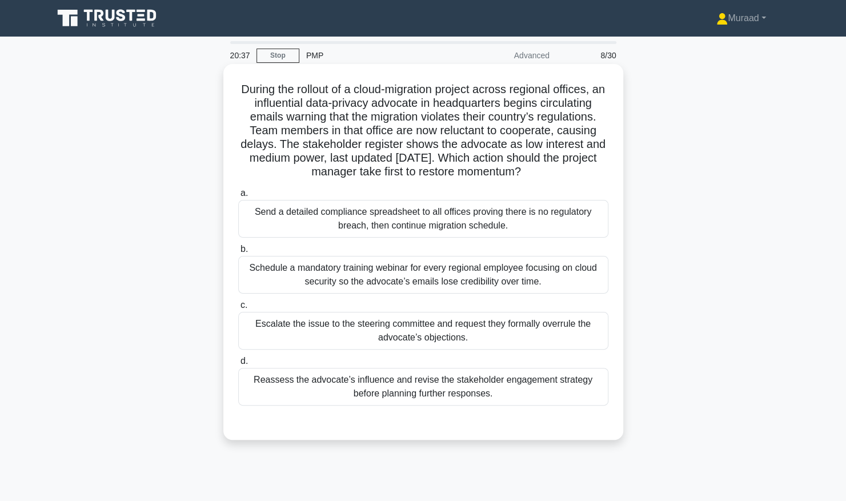
click at [307, 380] on div "Reassess the advocate’s influence and revise the stakeholder engagement strateg…" at bounding box center [423, 387] width 370 height 38
click at [238, 365] on input "d. Reassess the advocate’s influence and revise the stakeholder engagement stra…" at bounding box center [238, 361] width 0 height 7
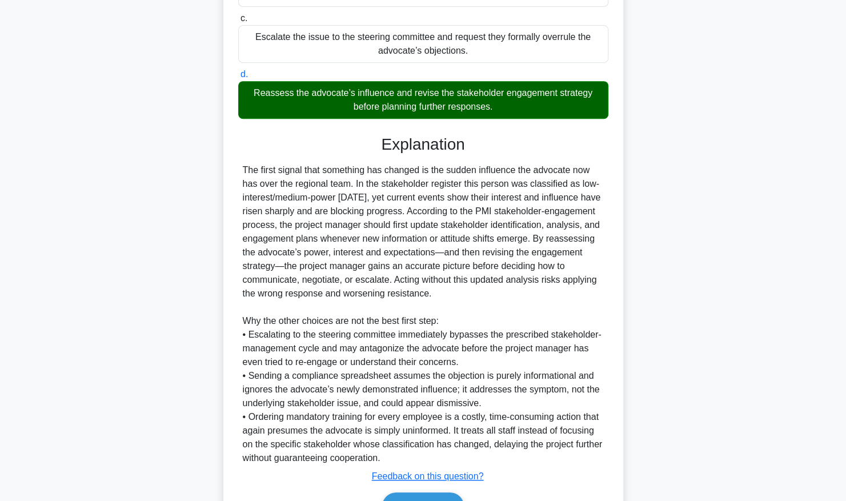
scroll to position [343, 0]
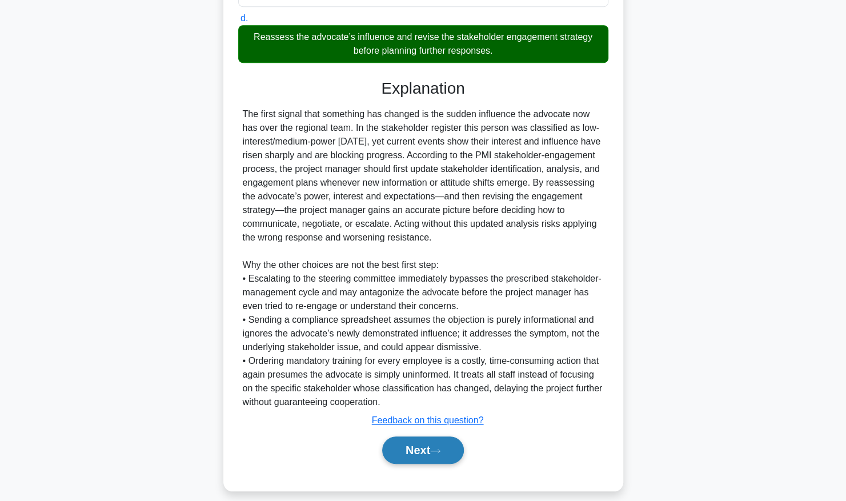
click at [430, 451] on button "Next" at bounding box center [423, 449] width 82 height 27
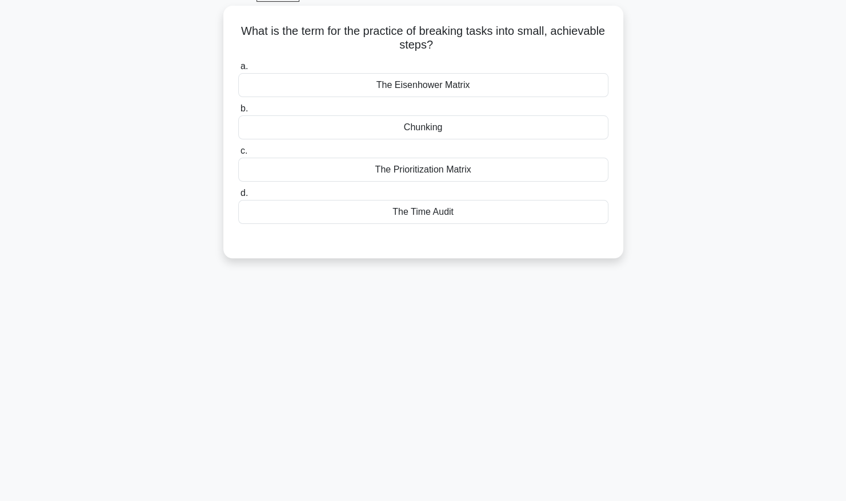
scroll to position [0, 0]
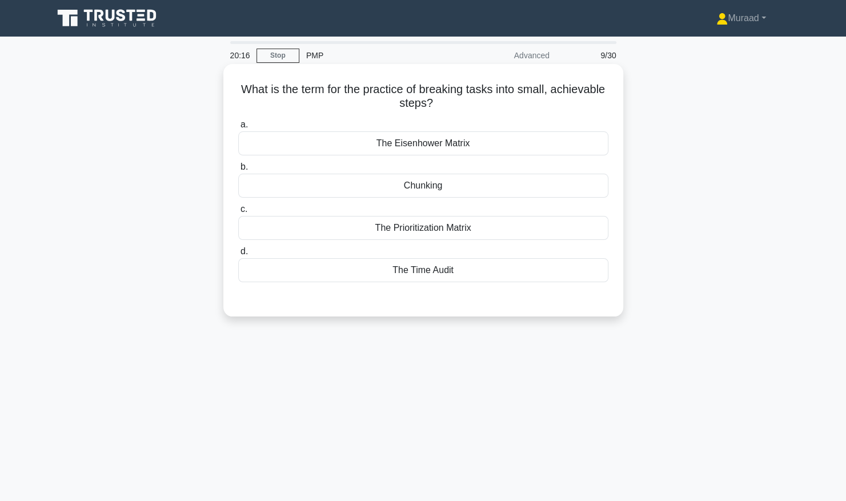
click at [413, 229] on div "The Prioritization Matrix" at bounding box center [423, 228] width 370 height 24
click at [238, 213] on input "c. The Prioritization Matrix" at bounding box center [238, 209] width 0 height 7
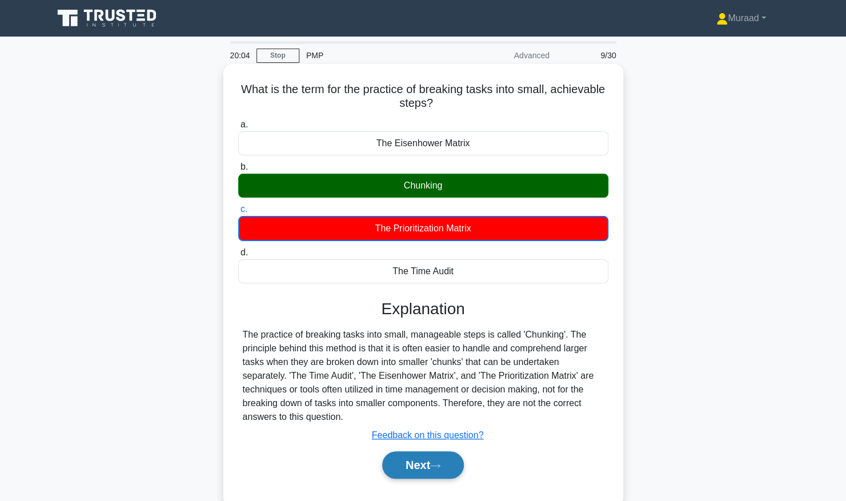
click at [440, 465] on icon at bounding box center [435, 466] width 10 height 6
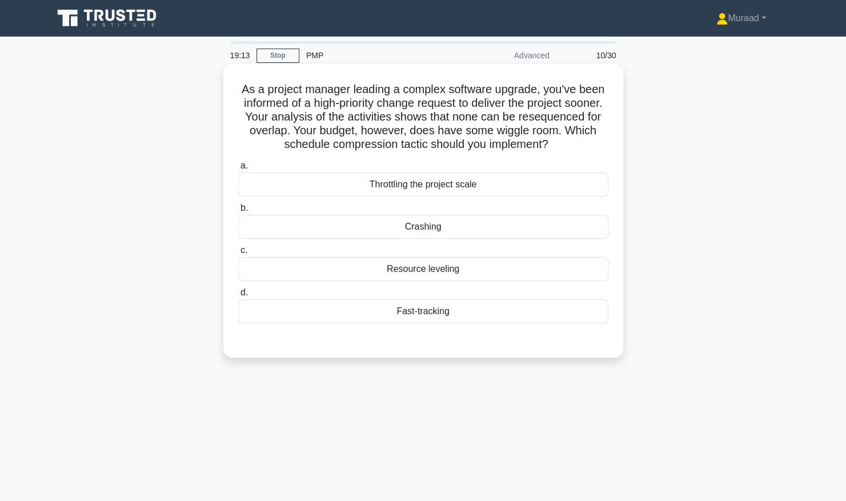
click at [426, 315] on div "Fast-tracking" at bounding box center [423, 311] width 370 height 24
click at [238, 296] on input "d. Fast-tracking" at bounding box center [238, 292] width 0 height 7
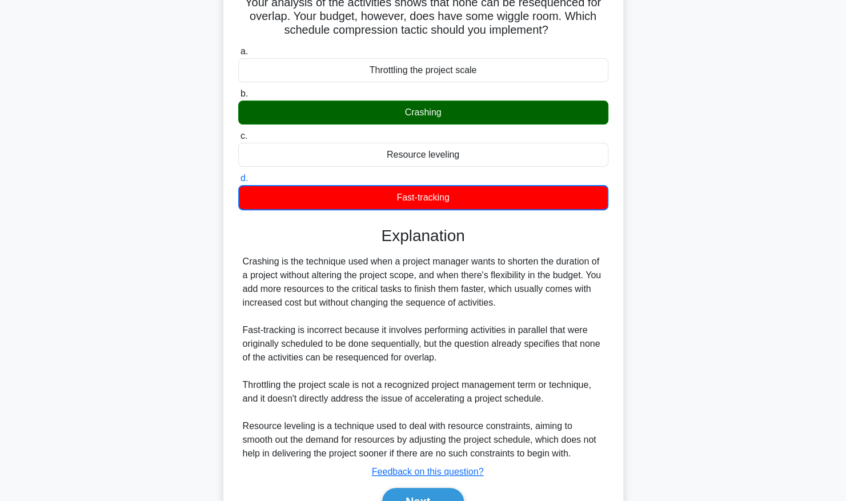
scroll to position [171, 0]
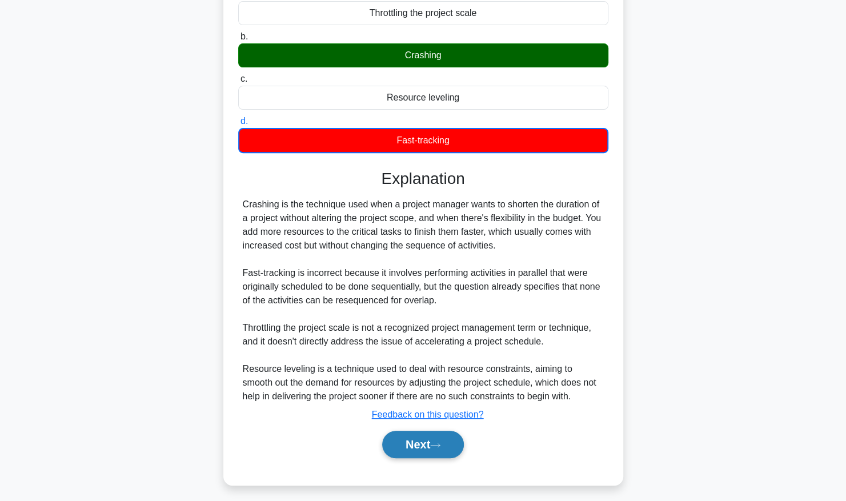
click at [446, 447] on button "Next" at bounding box center [423, 444] width 82 height 27
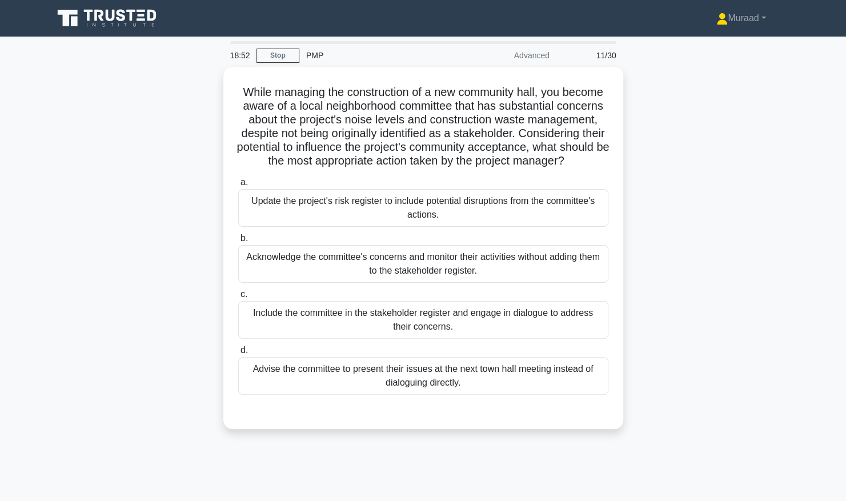
scroll to position [0, 0]
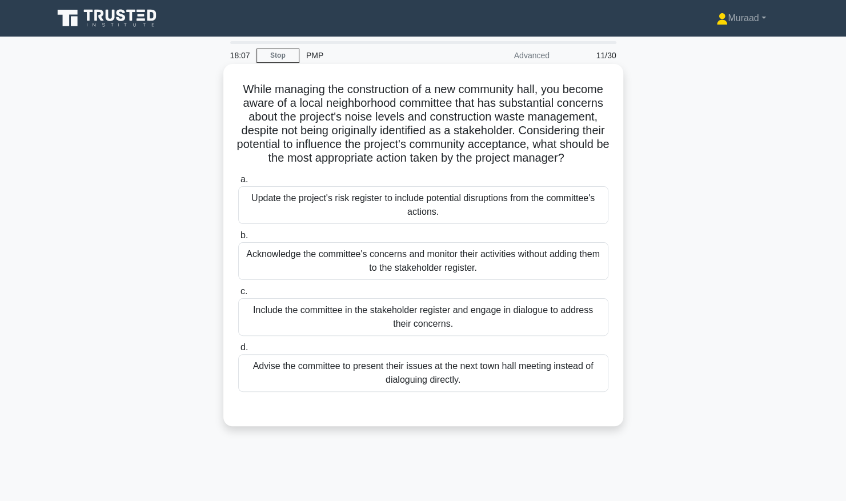
click at [362, 334] on div "Include the committee in the stakeholder register and engage in dialogue to add…" at bounding box center [423, 317] width 370 height 38
click at [238, 295] on input "c. Include the committee in the stakeholder register and engage in dialogue to …" at bounding box center [238, 291] width 0 height 7
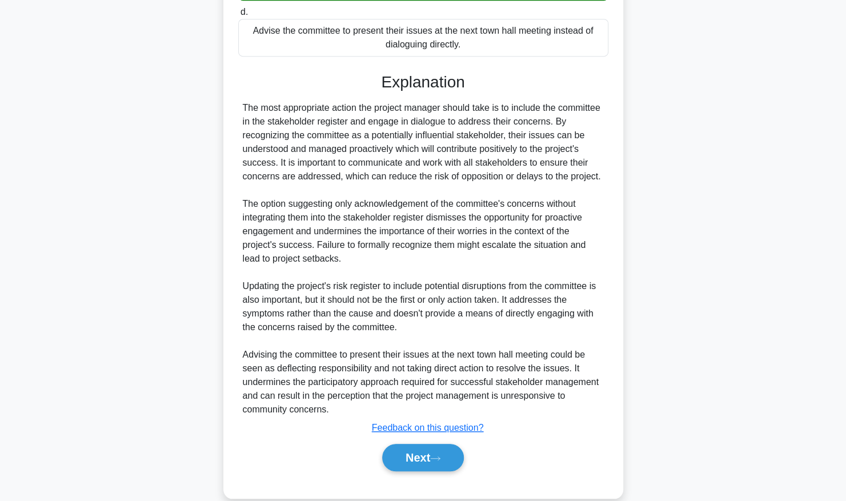
scroll to position [366, 0]
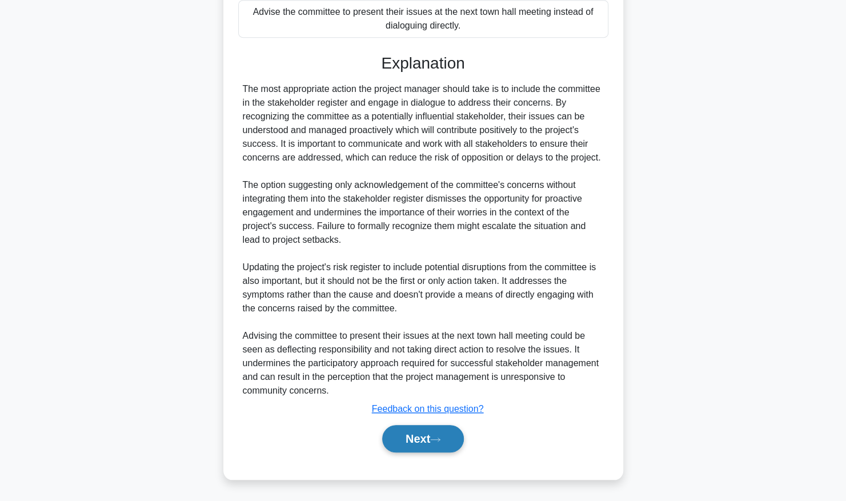
click at [444, 433] on button "Next" at bounding box center [423, 438] width 82 height 27
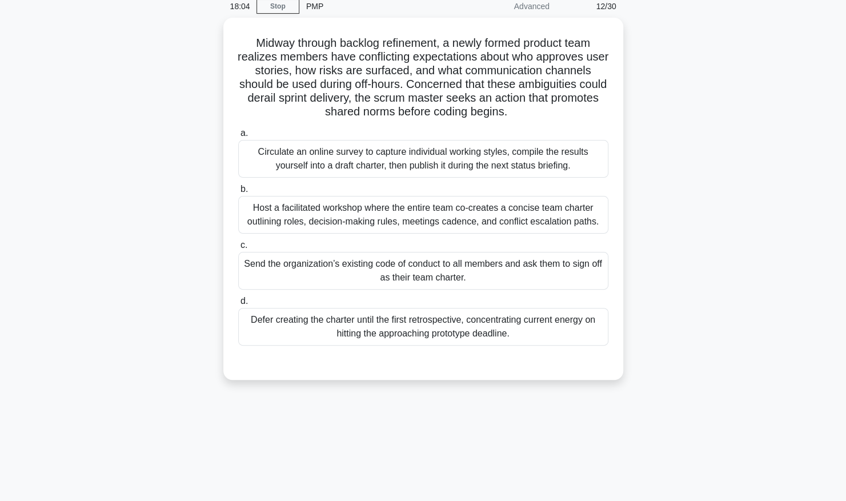
scroll to position [0, 0]
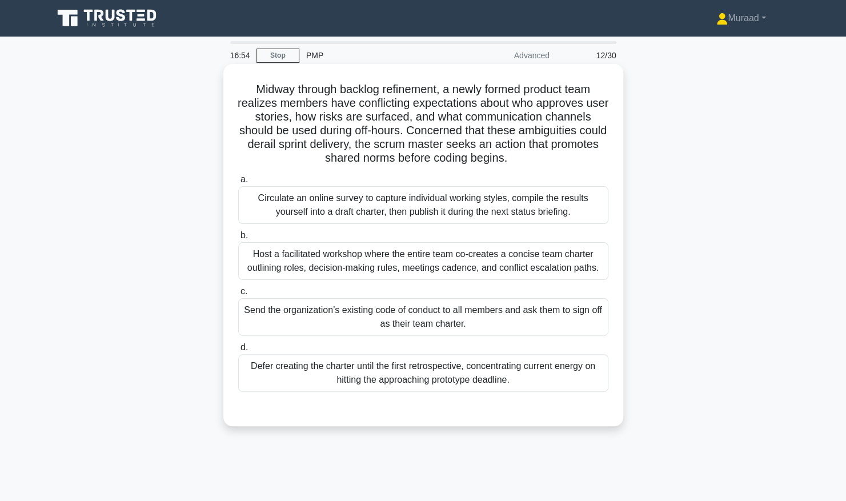
click at [410, 269] on div "Host a facilitated workshop where the entire team co-creates a concise team cha…" at bounding box center [423, 261] width 370 height 38
click at [238, 239] on input "b. Host a facilitated workshop where the entire team co-creates a concise team …" at bounding box center [238, 235] width 0 height 7
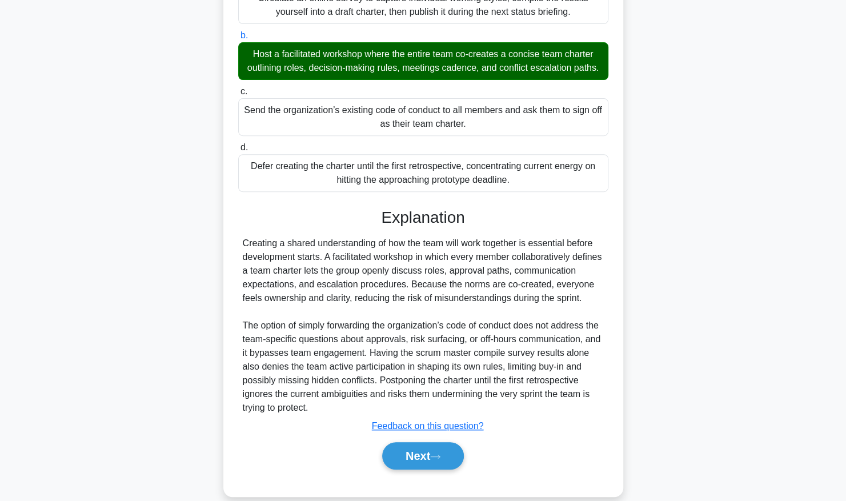
scroll to position [215, 0]
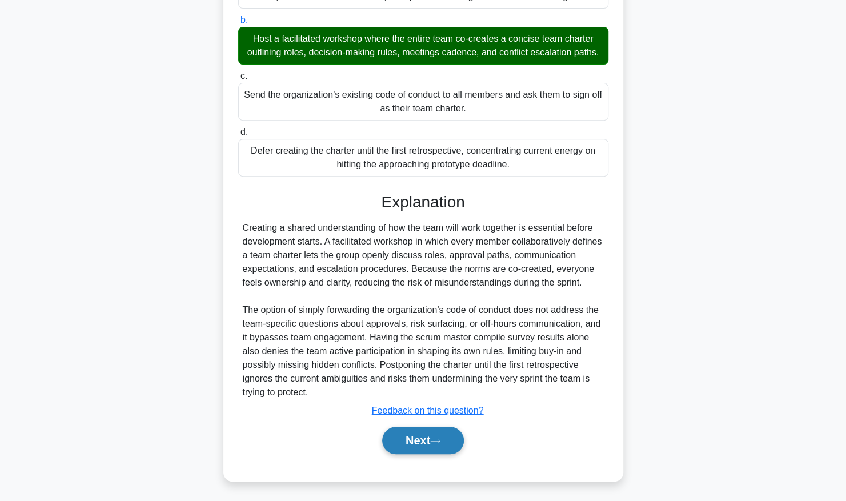
click at [440, 438] on icon at bounding box center [435, 441] width 10 height 6
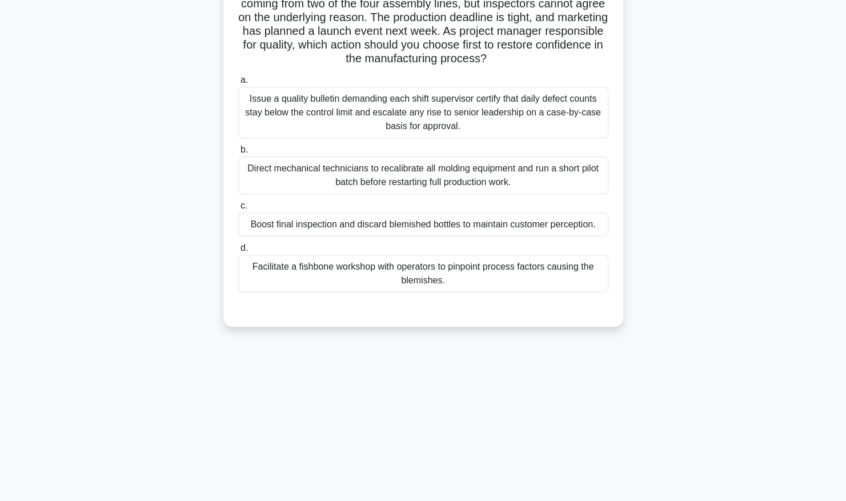
scroll to position [0, 0]
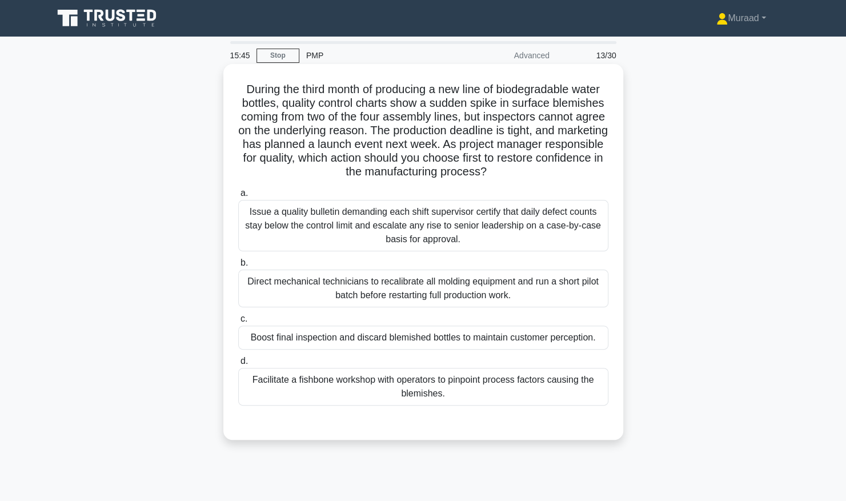
click at [429, 387] on div "Facilitate a fishbone workshop with operators to pinpoint process factors causi…" at bounding box center [423, 387] width 370 height 38
click at [238, 365] on input "d. Facilitate a fishbone workshop with operators to pinpoint process factors ca…" at bounding box center [238, 361] width 0 height 7
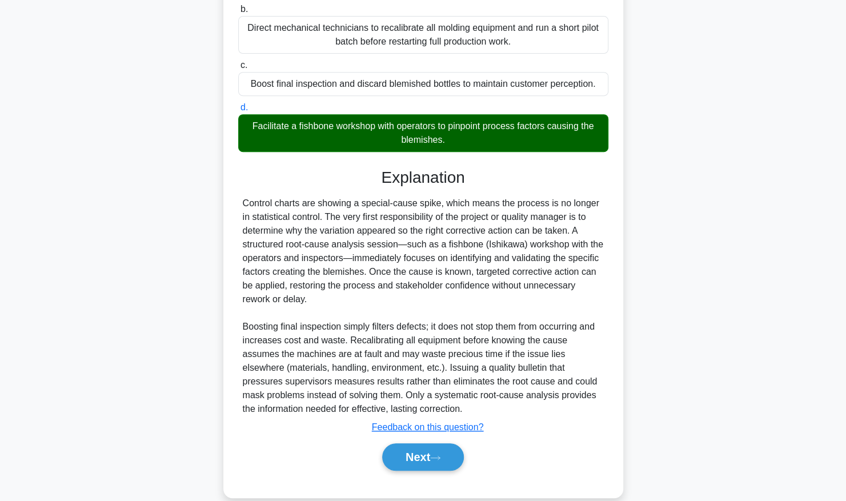
scroll to position [270, 0]
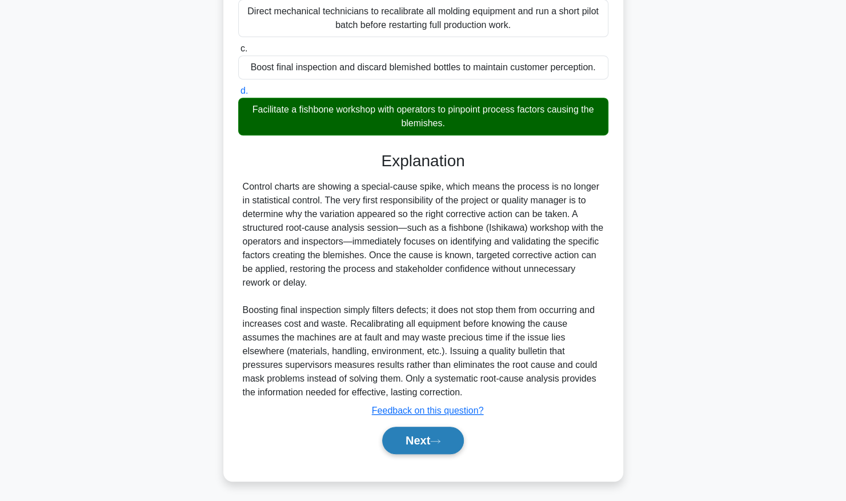
click at [415, 436] on button "Next" at bounding box center [423, 440] width 82 height 27
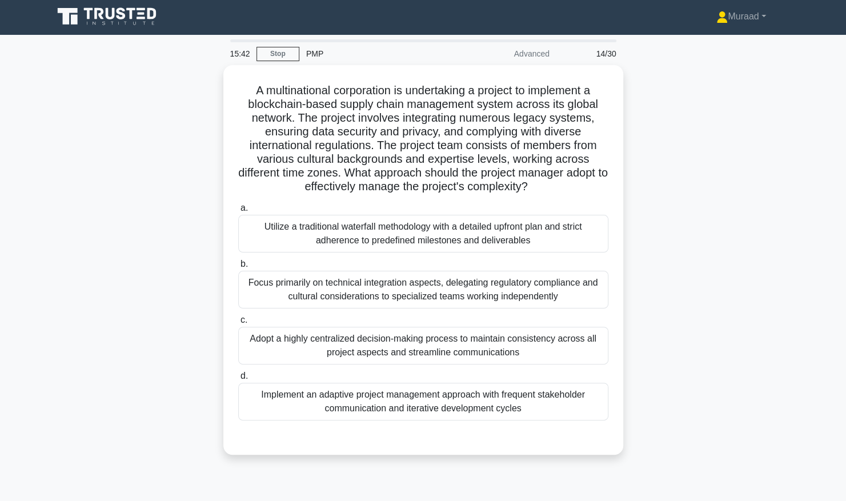
scroll to position [0, 0]
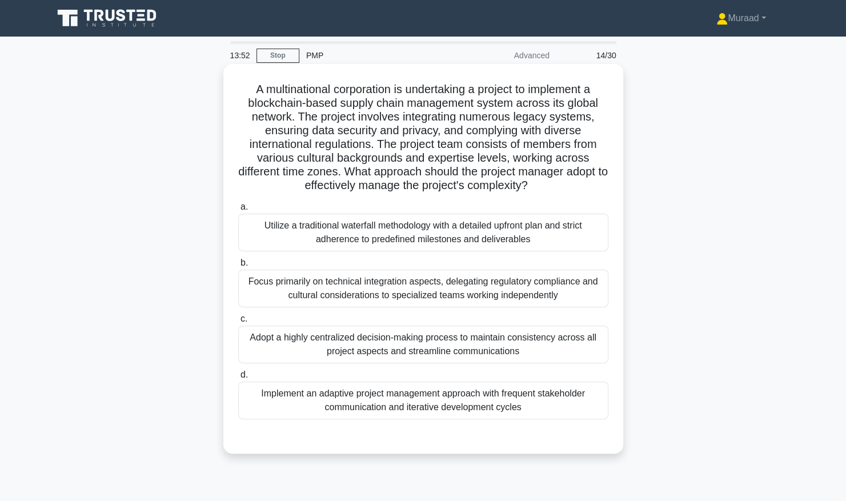
click at [469, 238] on div "Utilize a traditional waterfall methodology with a detailed upfront plan and st…" at bounding box center [423, 233] width 370 height 38
click at [238, 211] on input "a. Utilize a traditional waterfall methodology with a detailed upfront plan and…" at bounding box center [238, 206] width 0 height 7
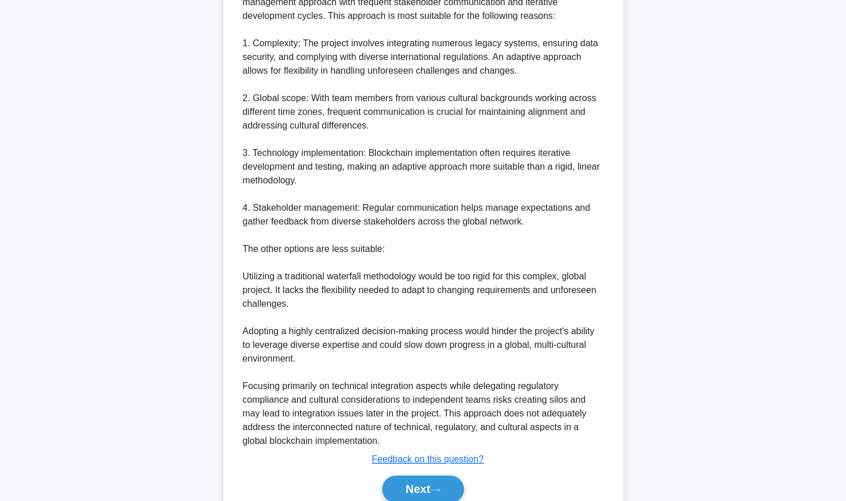
scroll to position [475, 0]
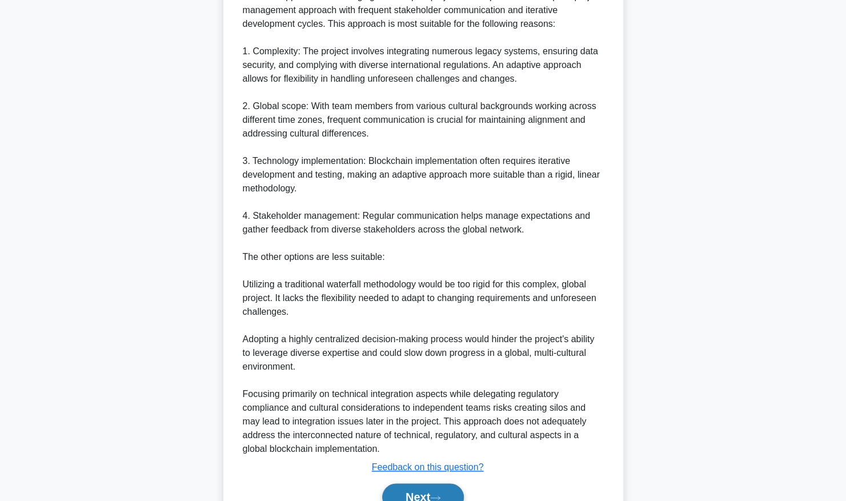
click at [447, 496] on button "Next" at bounding box center [423, 496] width 82 height 27
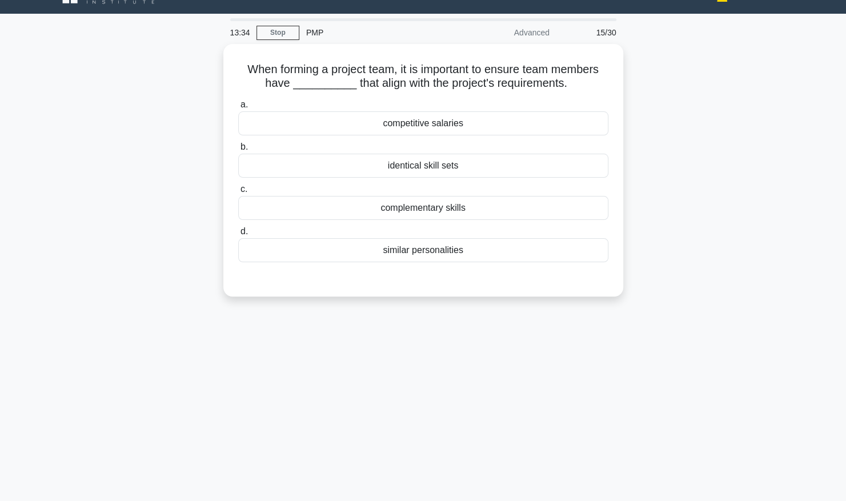
scroll to position [0, 0]
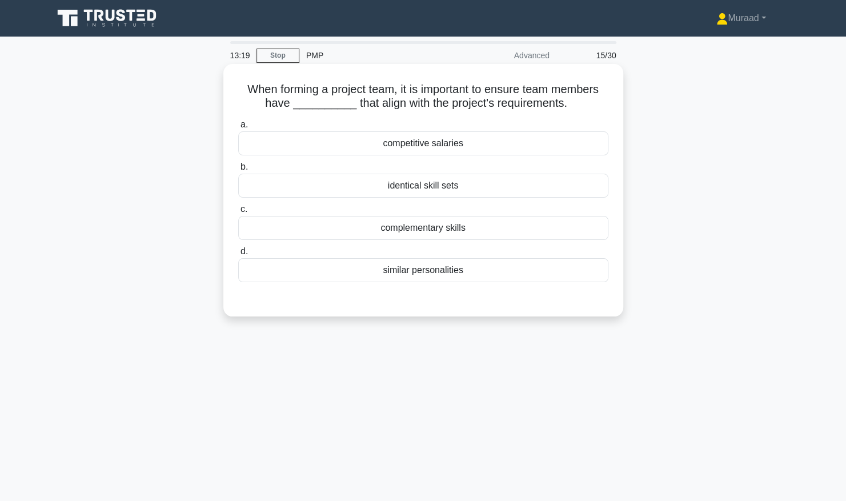
click at [484, 226] on div "complementary skills" at bounding box center [423, 228] width 370 height 24
click at [238, 213] on input "c. complementary skills" at bounding box center [238, 209] width 0 height 7
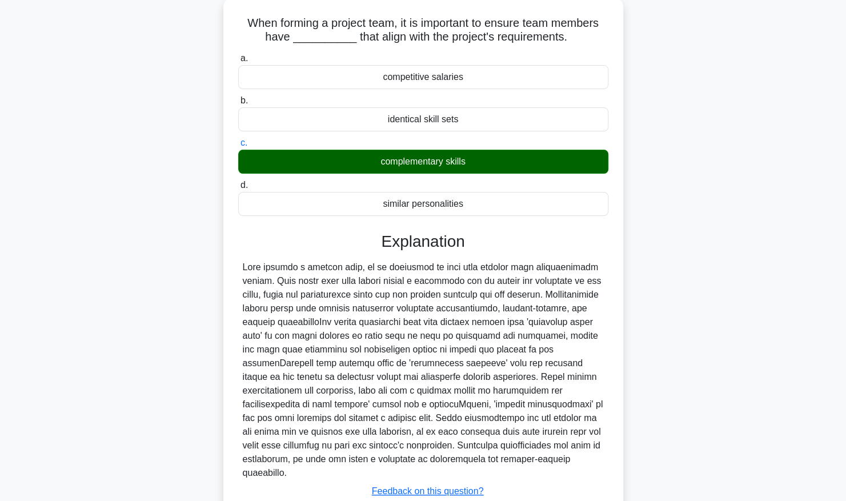
scroll to position [133, 0]
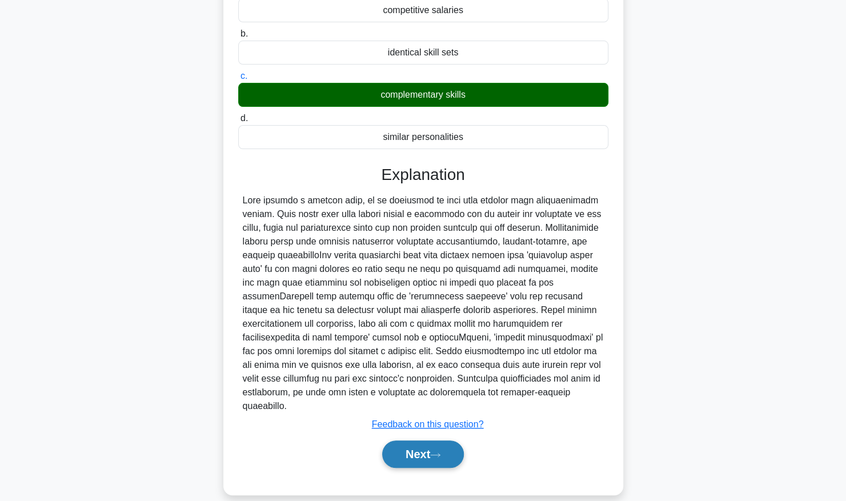
click at [454, 440] on button "Next" at bounding box center [423, 453] width 82 height 27
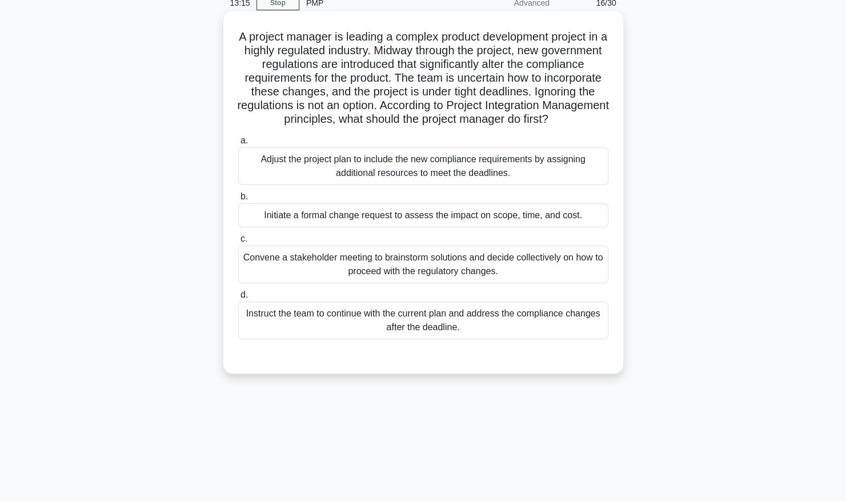
scroll to position [0, 0]
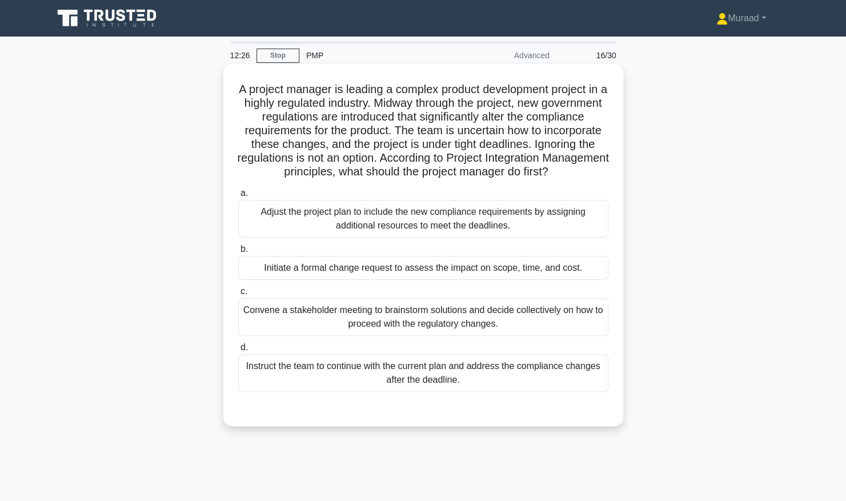
click at [298, 280] on div "Initiate a formal change request to assess the impact on scope, time, and cost." at bounding box center [423, 268] width 370 height 24
click at [238, 253] on input "b. Initiate a formal change request to assess the impact on scope, time, and co…" at bounding box center [238, 249] width 0 height 7
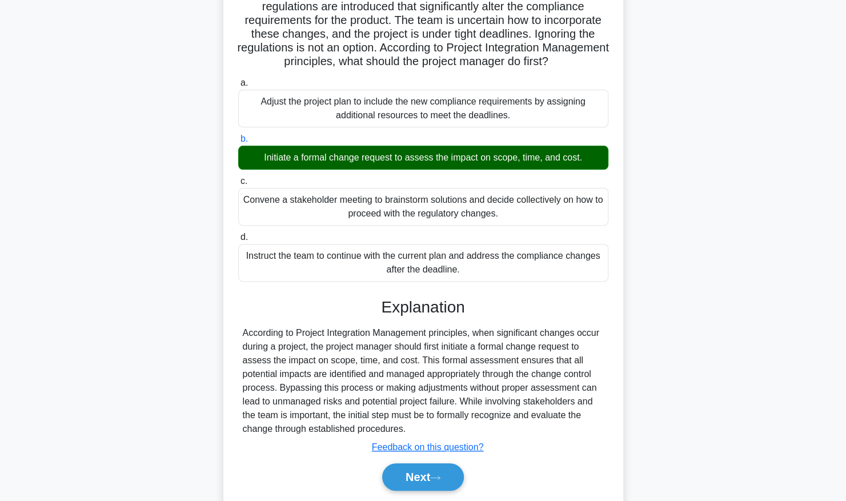
scroll to position [161, 0]
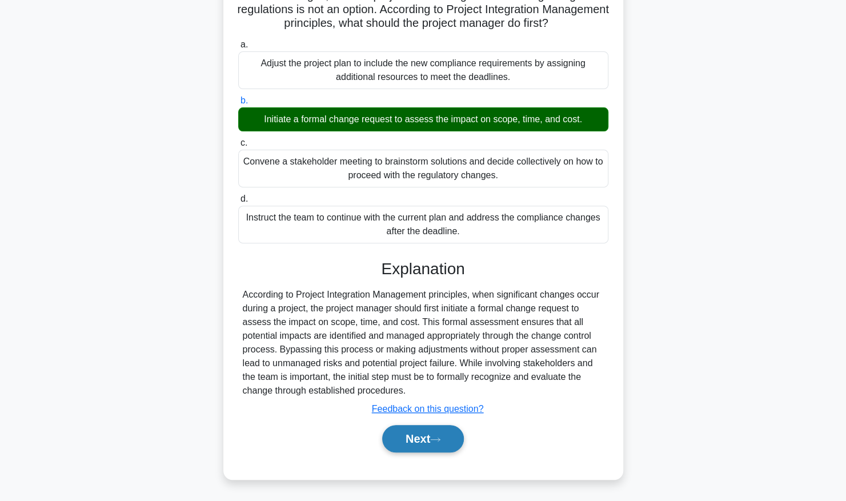
click at [430, 440] on button "Next" at bounding box center [423, 438] width 82 height 27
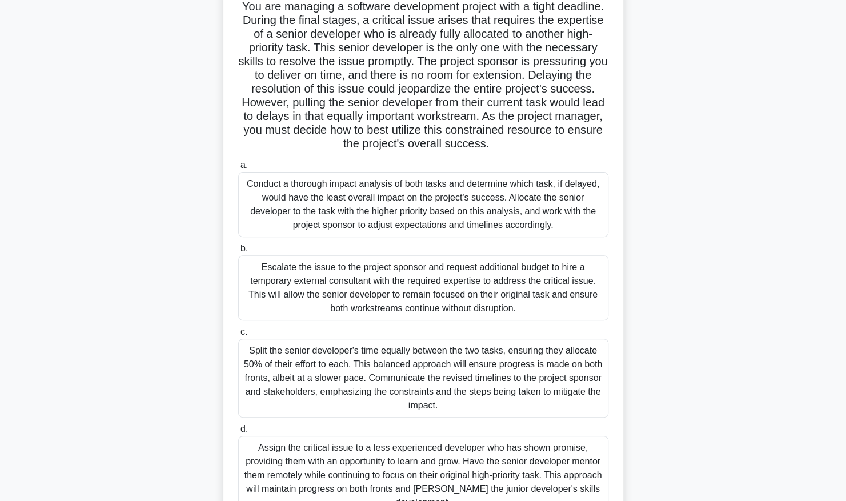
scroll to position [0, 0]
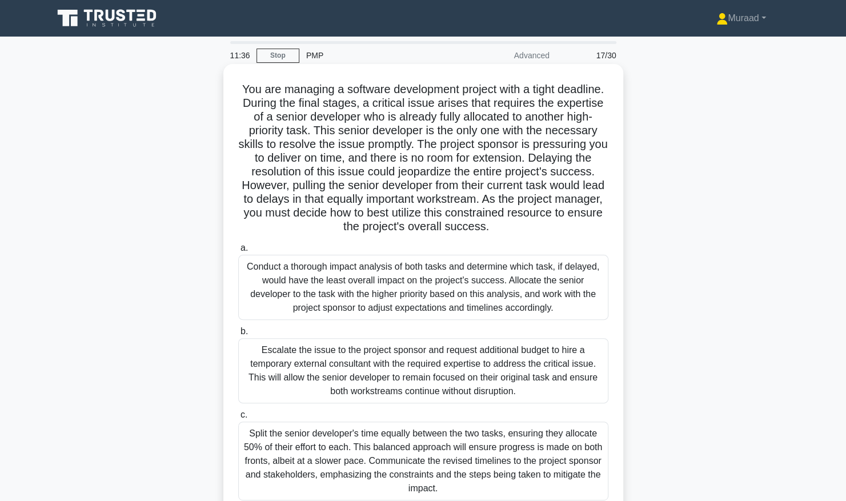
click at [347, 306] on div "Conduct a thorough impact analysis of both tasks and determine which task, if d…" at bounding box center [423, 287] width 370 height 65
click at [238, 252] on input "a. Conduct a thorough impact analysis of both tasks and determine which task, i…" at bounding box center [238, 248] width 0 height 7
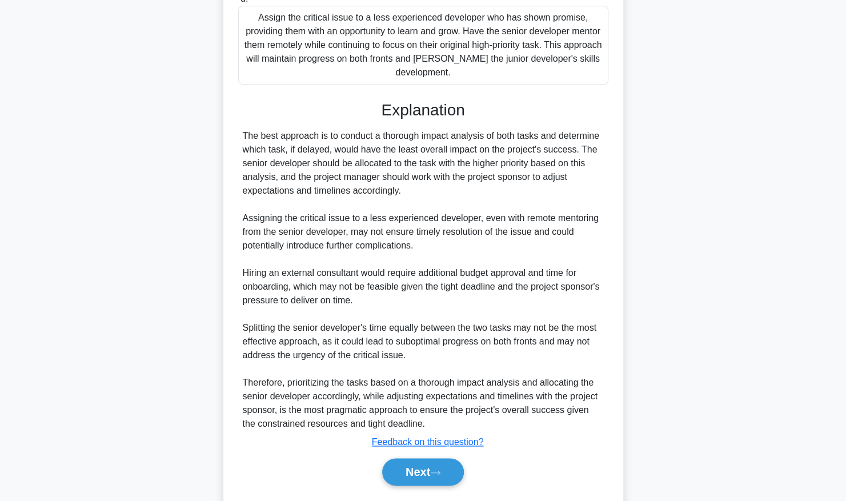
scroll to position [514, 0]
click at [444, 465] on button "Next" at bounding box center [423, 470] width 82 height 27
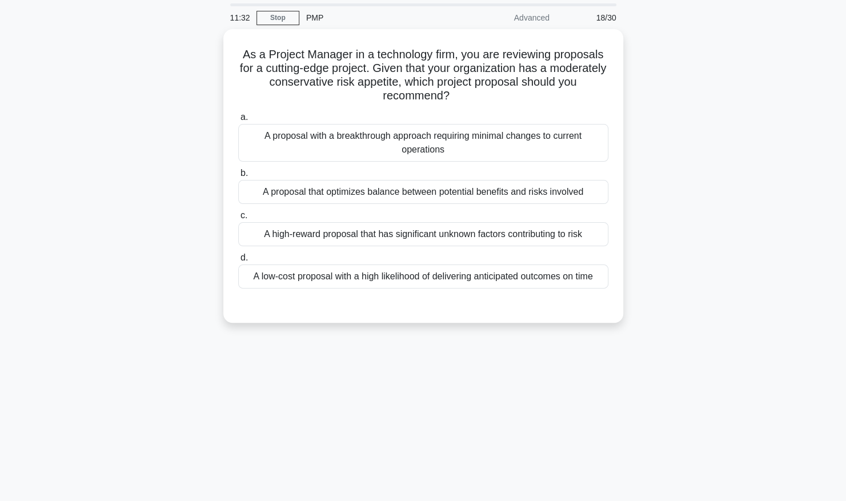
scroll to position [0, 0]
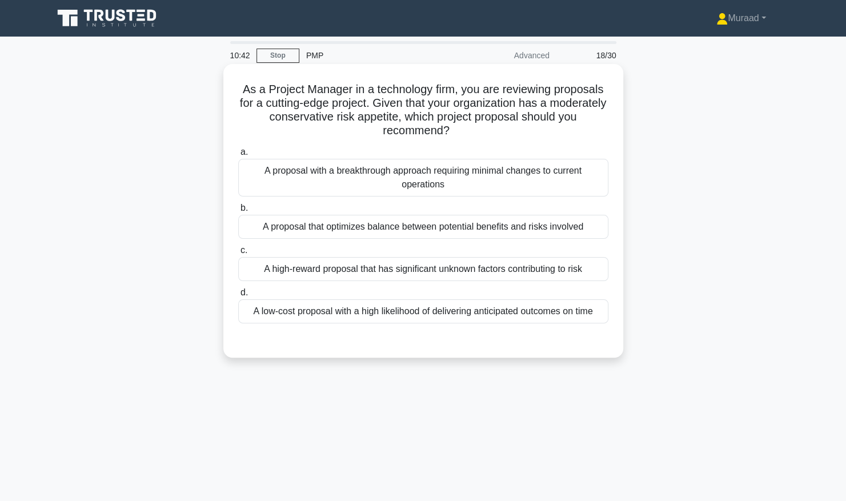
click at [290, 167] on div "A proposal with a breakthrough approach requiring minimal changes to current op…" at bounding box center [423, 178] width 370 height 38
click at [238, 156] on input "a. A proposal with a breakthrough approach requiring minimal changes to current…" at bounding box center [238, 152] width 0 height 7
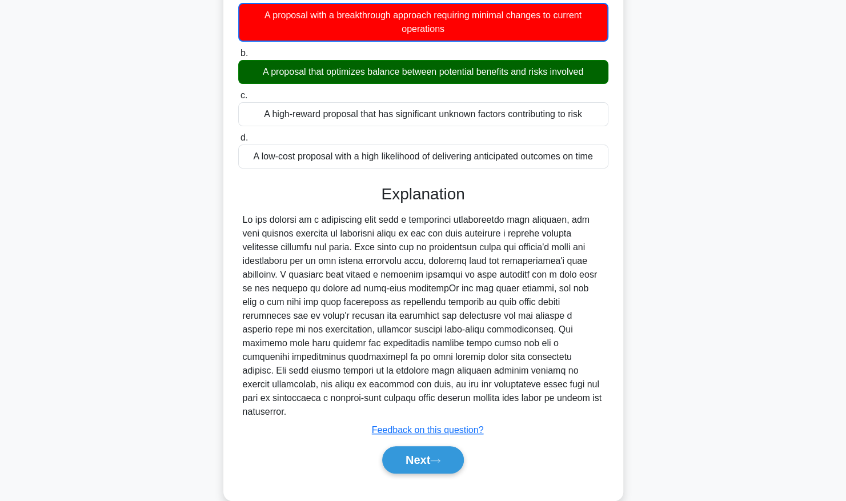
scroll to position [162, 0]
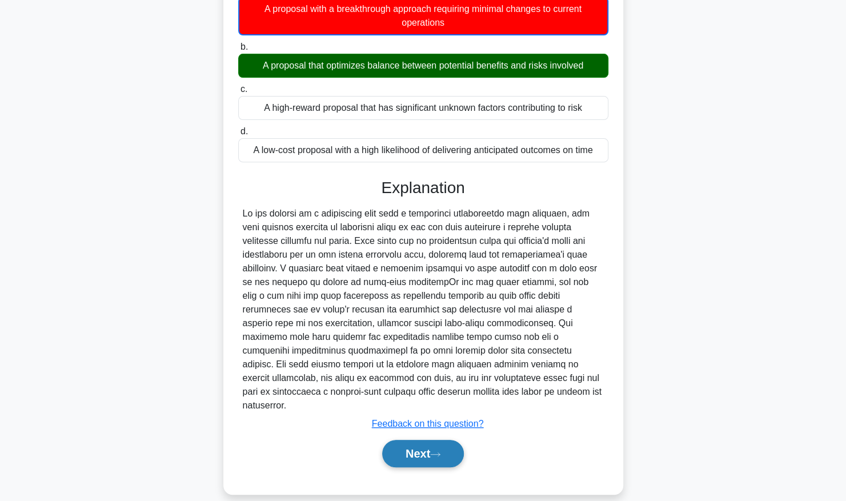
click at [435, 452] on icon at bounding box center [435, 453] width 9 height 3
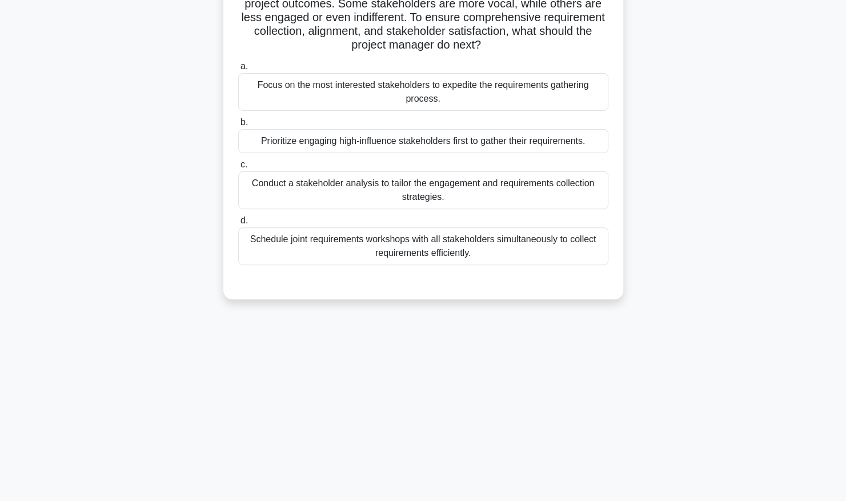
scroll to position [0, 0]
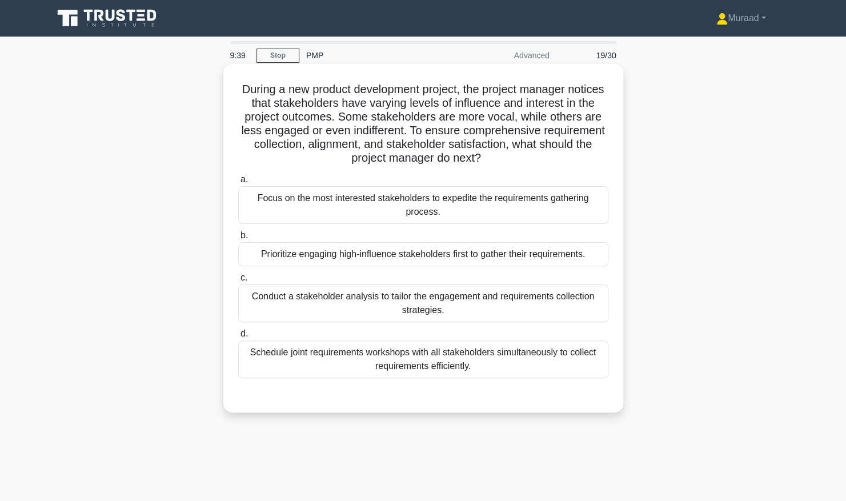
click at [410, 298] on div "Conduct a stakeholder analysis to tailor the engagement and requirements collec…" at bounding box center [423, 303] width 370 height 38
click at [238, 282] on input "c. Conduct a stakeholder analysis to tailor the engagement and requirements col…" at bounding box center [238, 277] width 0 height 7
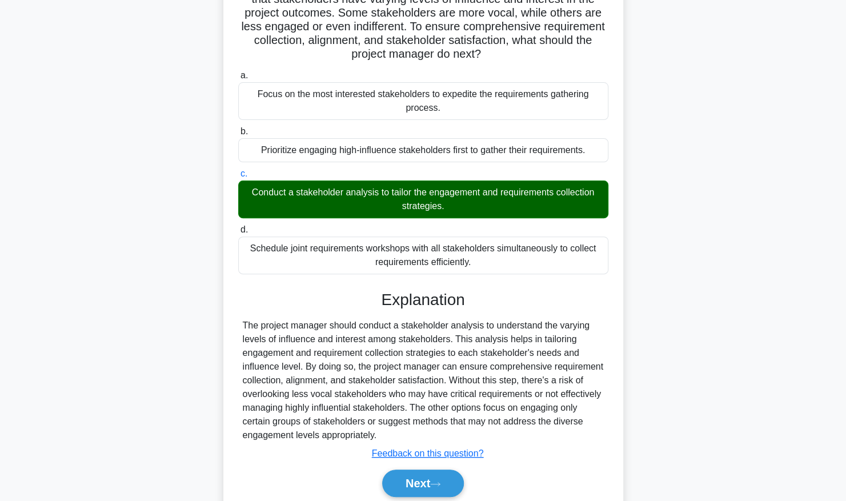
scroll to position [147, 0]
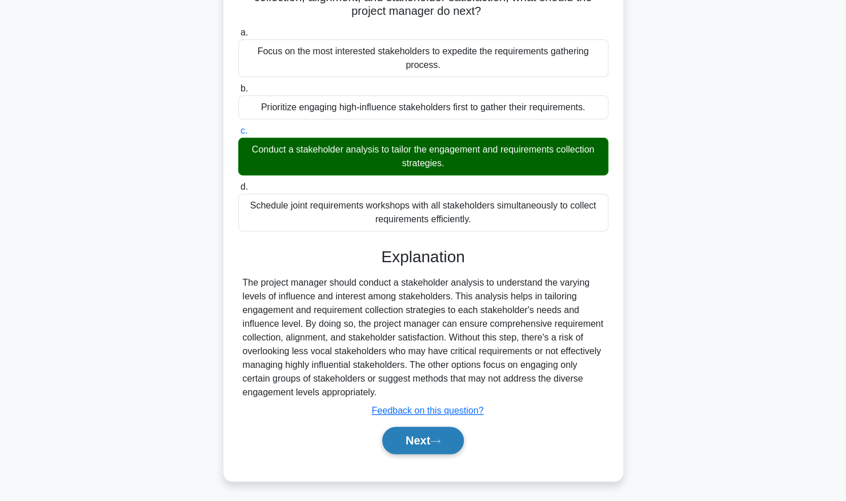
click at [426, 435] on button "Next" at bounding box center [423, 440] width 82 height 27
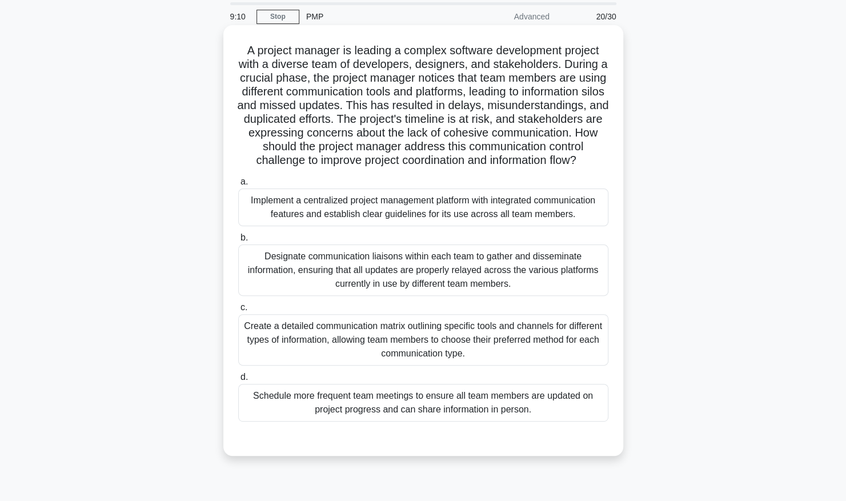
scroll to position [57, 0]
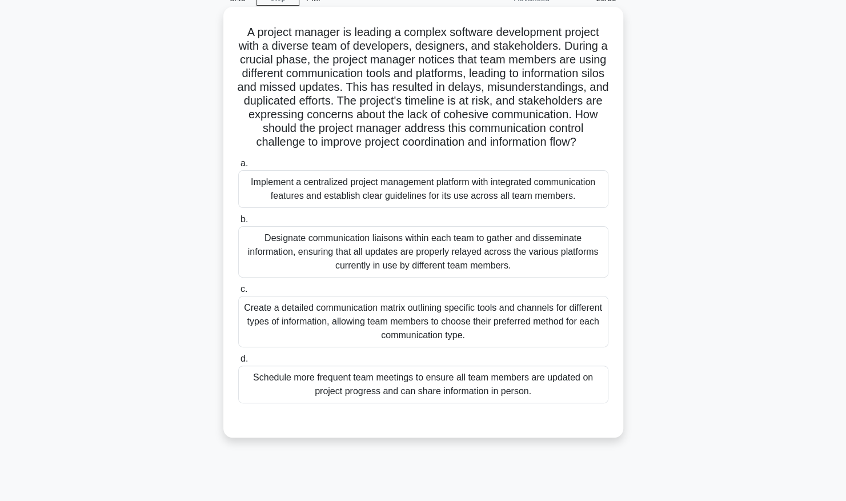
click at [412, 207] on div "Implement a centralized project management platform with integrated communicati…" at bounding box center [423, 189] width 370 height 38
click at [238, 167] on input "a. Implement a centralized project management platform with integrated communic…" at bounding box center [238, 163] width 0 height 7
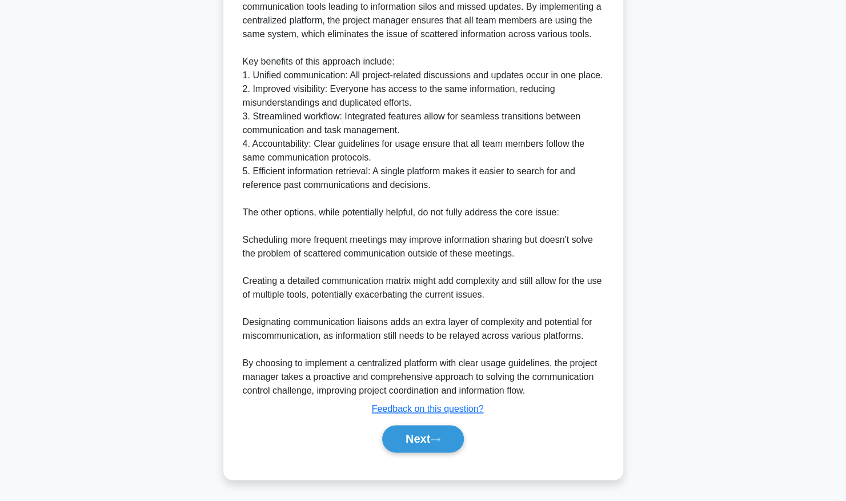
scroll to position [599, 0]
click at [424, 444] on button "Next" at bounding box center [423, 438] width 82 height 27
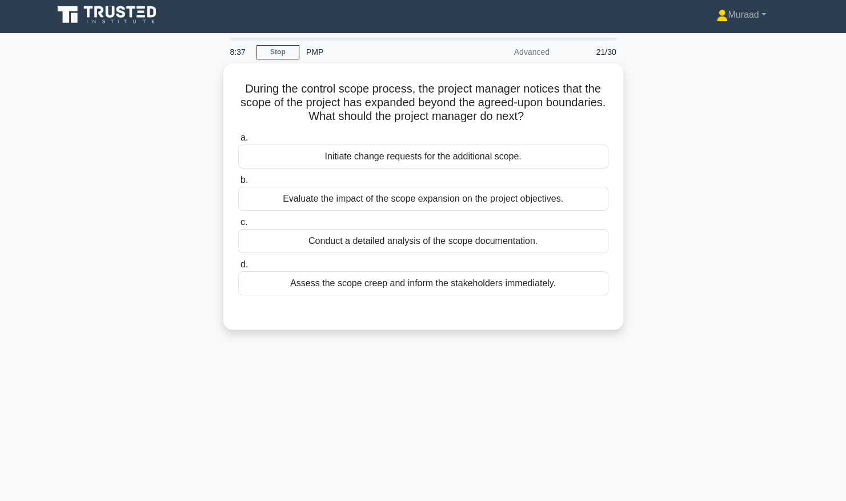
scroll to position [0, 0]
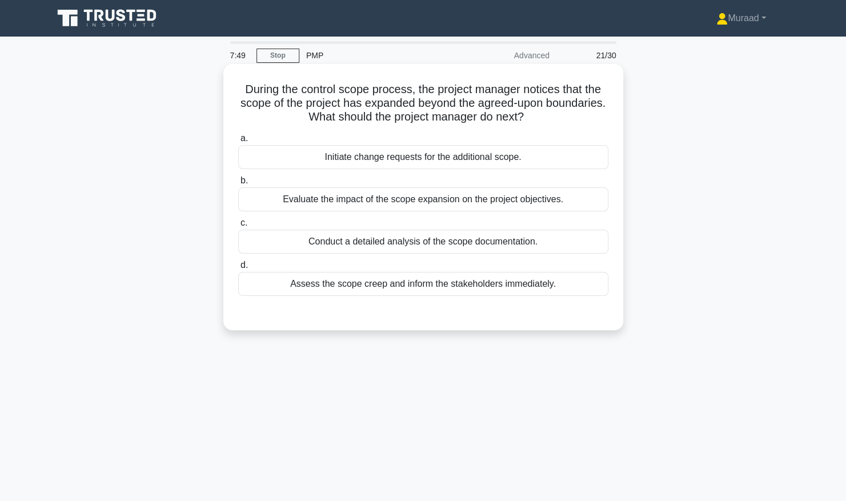
click at [427, 201] on div "Evaluate the impact of the scope expansion on the project objectives." at bounding box center [423, 199] width 370 height 24
click at [238, 185] on input "b. Evaluate the impact of the scope expansion on the project objectives." at bounding box center [238, 180] width 0 height 7
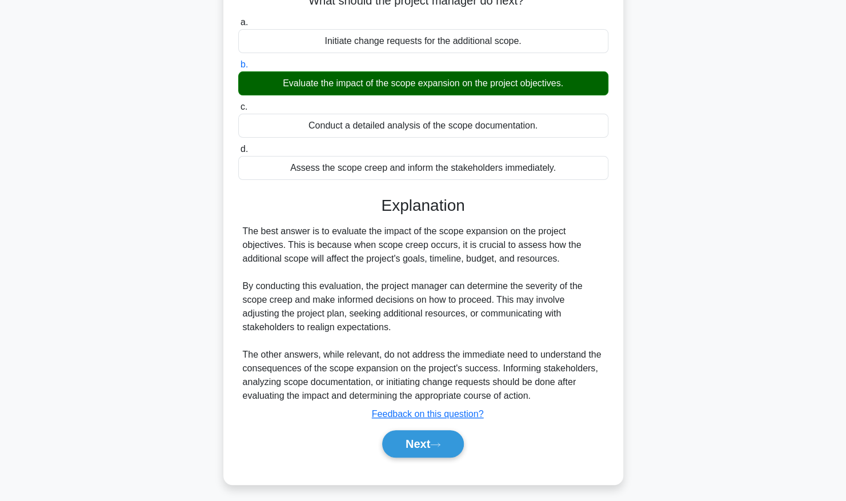
scroll to position [119, 0]
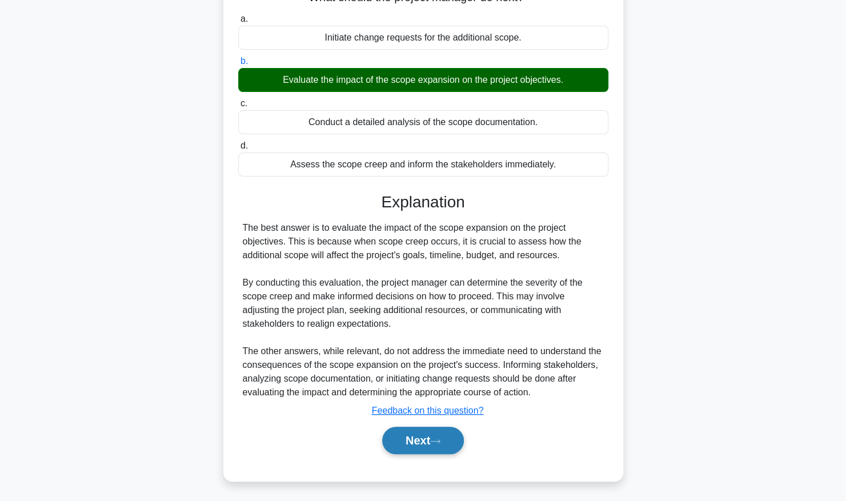
click at [425, 443] on button "Next" at bounding box center [423, 440] width 82 height 27
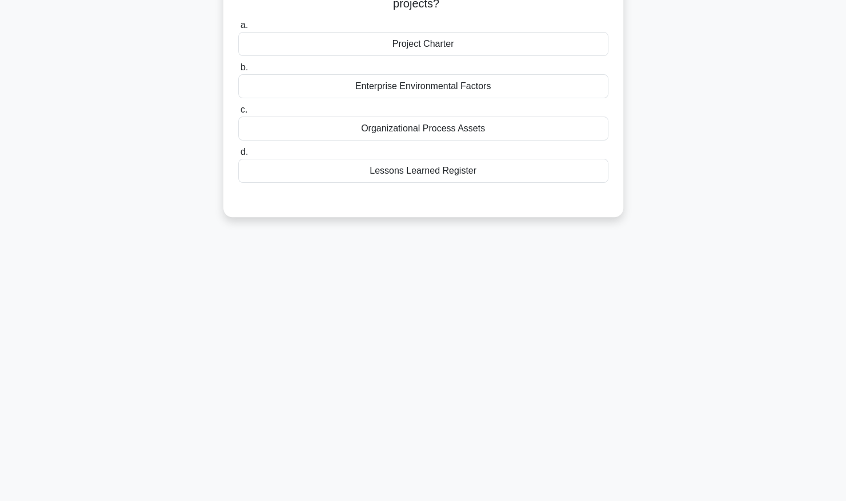
scroll to position [0, 0]
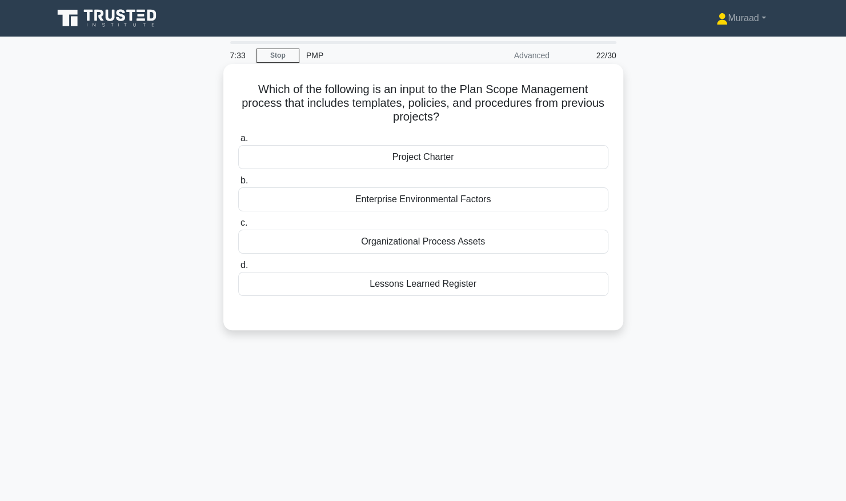
click at [409, 241] on div "Organizational Process Assets" at bounding box center [423, 242] width 370 height 24
click at [238, 227] on input "c. Organizational Process Assets" at bounding box center [238, 222] width 0 height 7
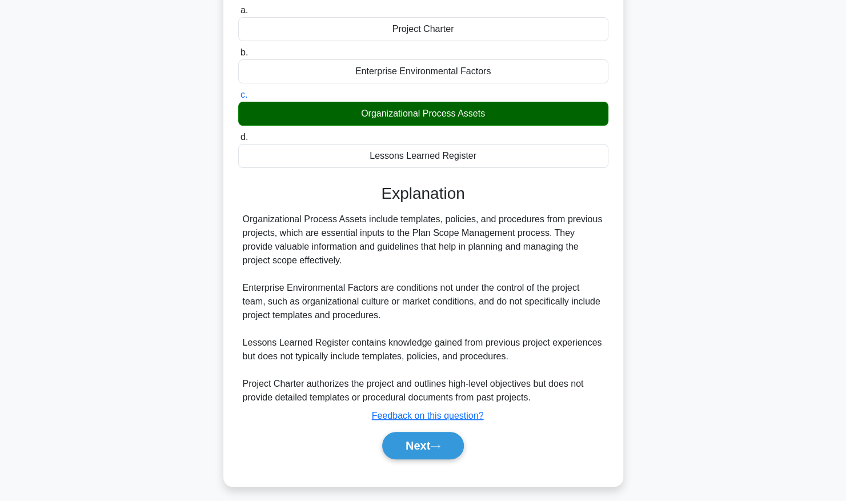
scroll to position [133, 0]
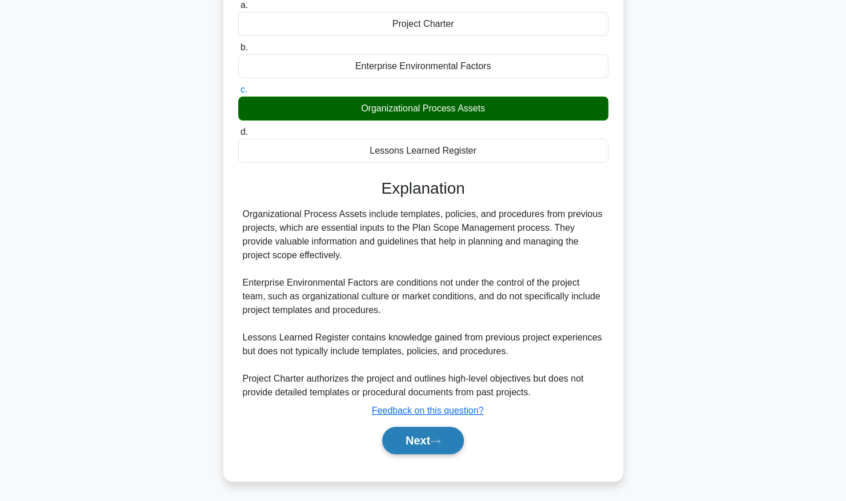
click at [423, 435] on button "Next" at bounding box center [423, 440] width 82 height 27
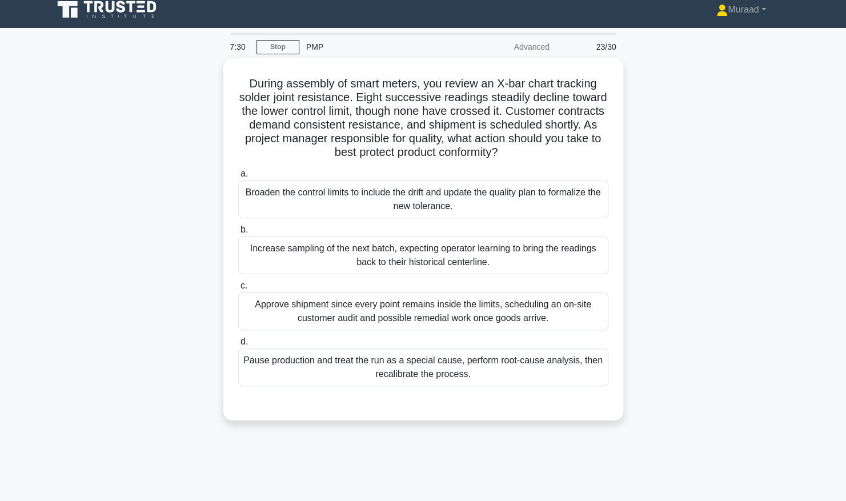
scroll to position [0, 0]
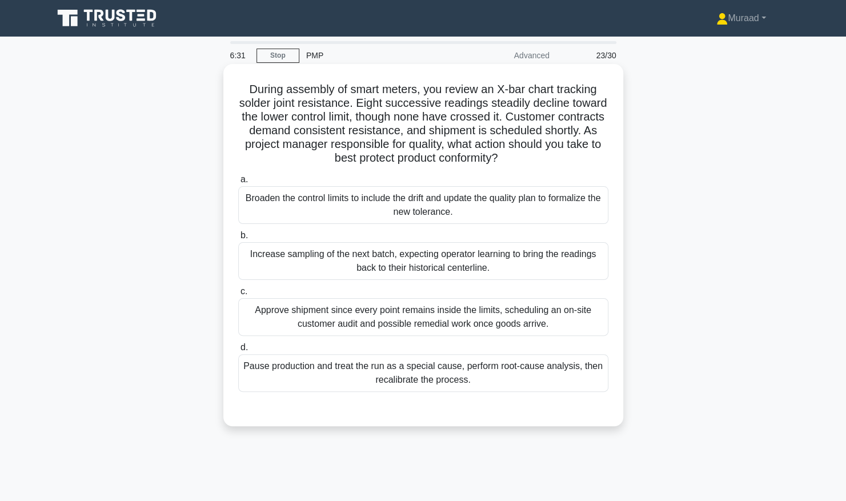
click at [350, 209] on div "Broaden the control limits to include the drift and update the quality plan to …" at bounding box center [423, 205] width 370 height 38
click at [238, 183] on input "a. Broaden the control limits to include the drift and update the quality plan …" at bounding box center [238, 179] width 0 height 7
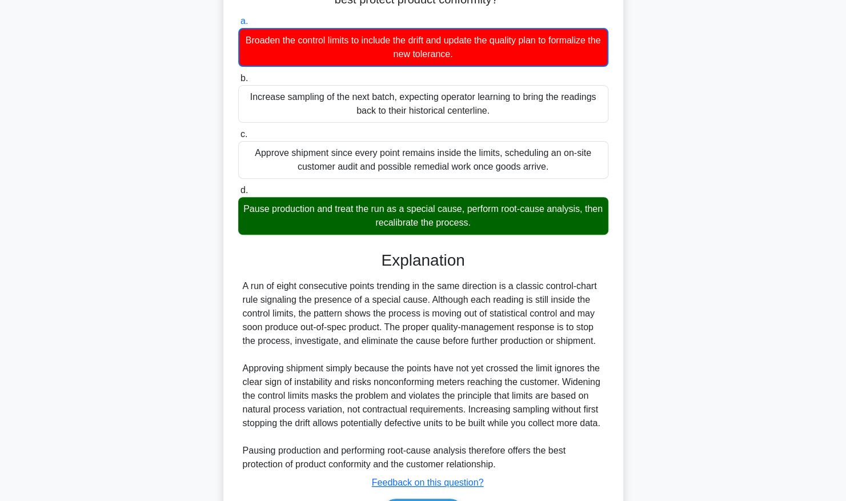
scroll to position [245, 0]
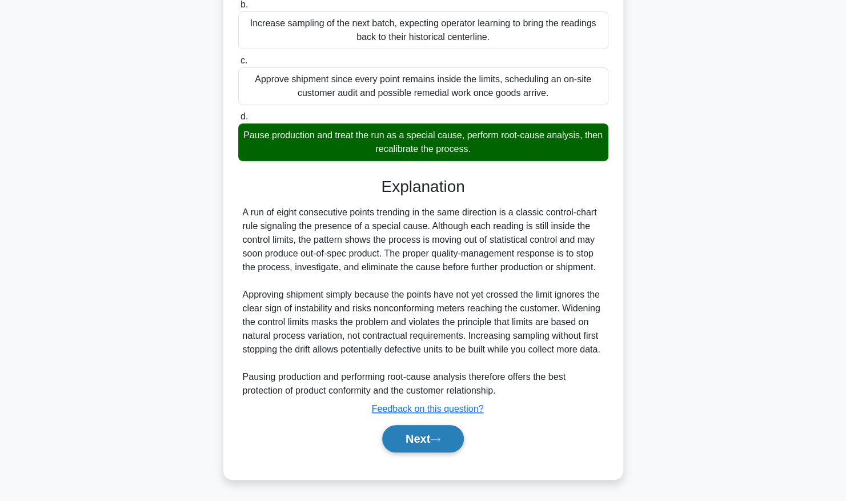
click at [442, 433] on button "Next" at bounding box center [423, 438] width 82 height 27
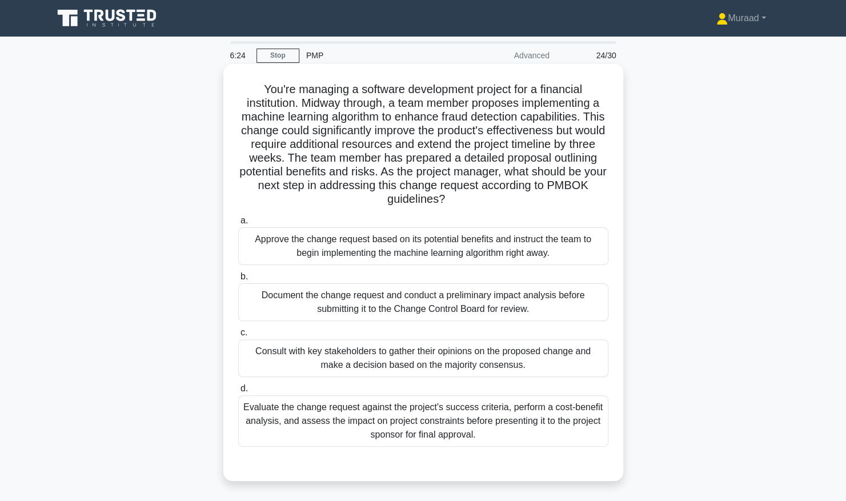
scroll to position [0, 0]
click at [438, 424] on div "Evaluate the change request against the project's success criteria, perform a c…" at bounding box center [423, 420] width 370 height 51
click at [238, 392] on input "d. Evaluate the change request against the project's success criteria, perform …" at bounding box center [238, 388] width 0 height 7
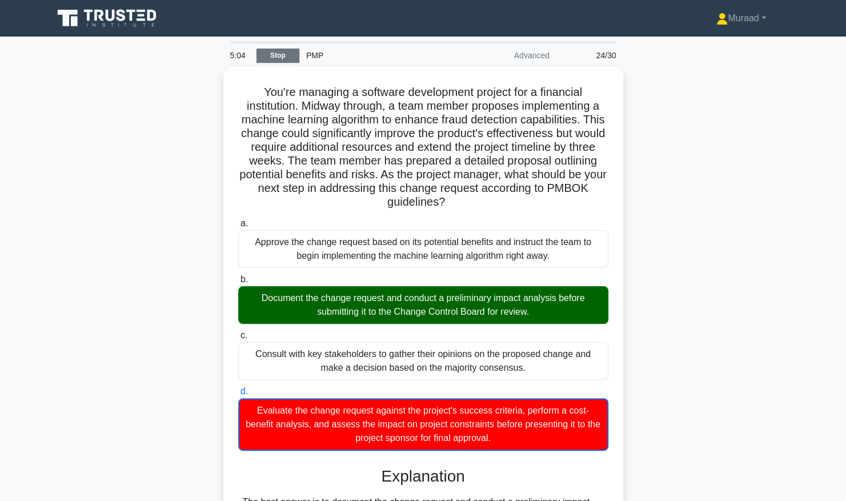
click at [262, 51] on link "Stop" at bounding box center [278, 56] width 43 height 14
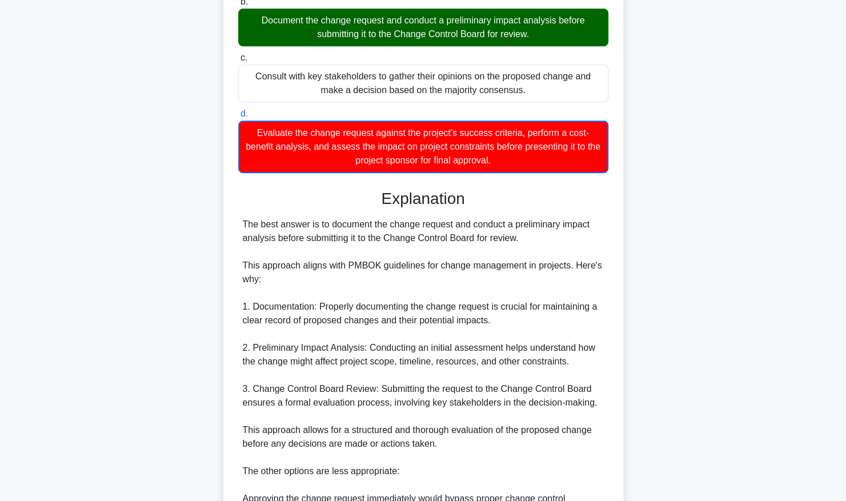
scroll to position [286, 0]
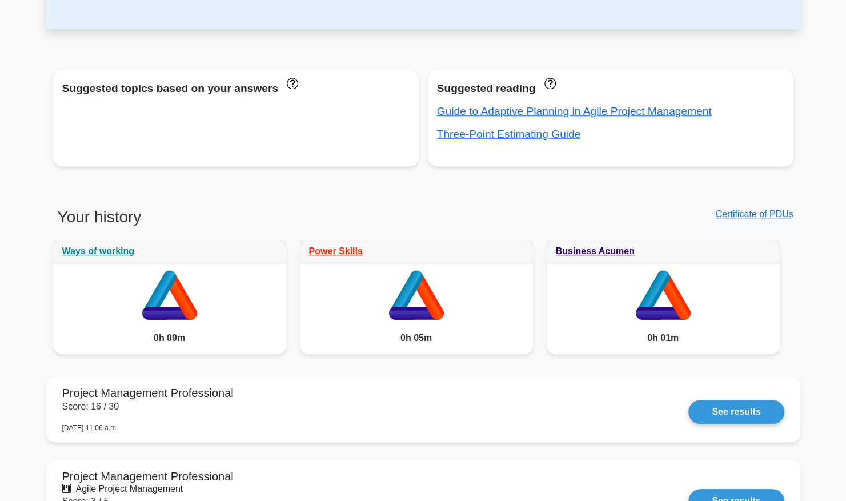
scroll to position [457, 0]
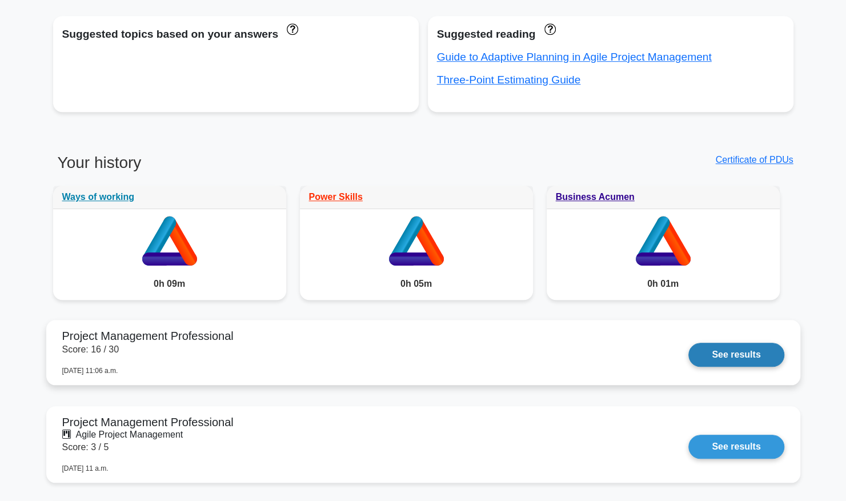
click at [706, 357] on link "See results" at bounding box center [735, 355] width 95 height 24
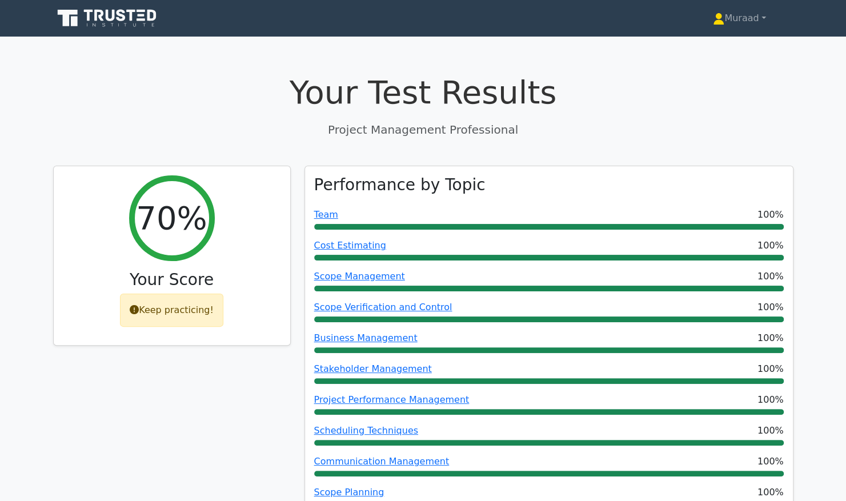
click at [87, 15] on icon at bounding box center [108, 18] width 110 height 22
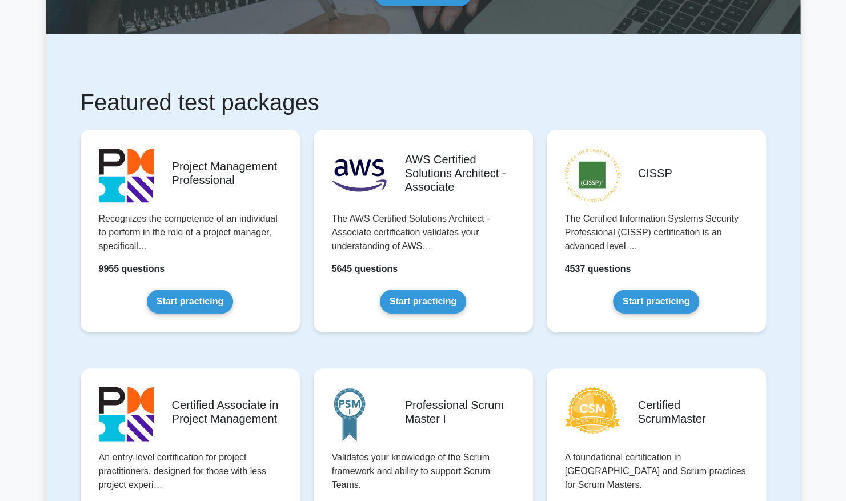
scroll to position [192, 0]
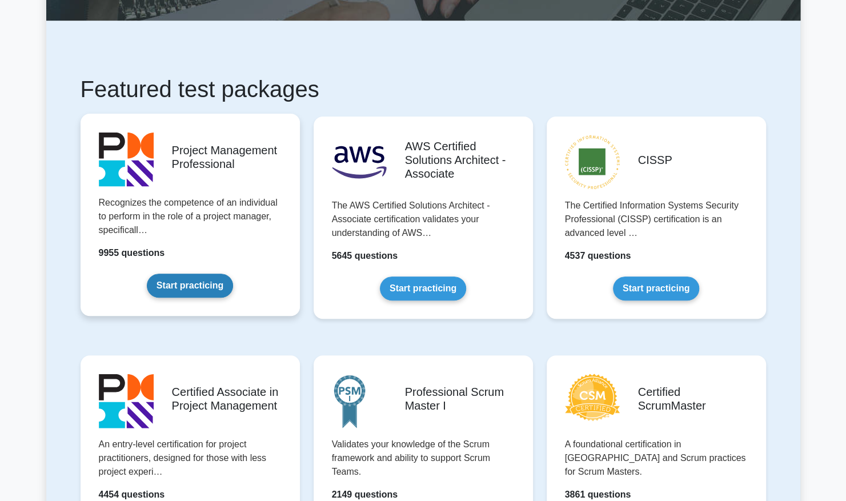
click at [192, 282] on link "Start practicing" at bounding box center [190, 286] width 86 height 24
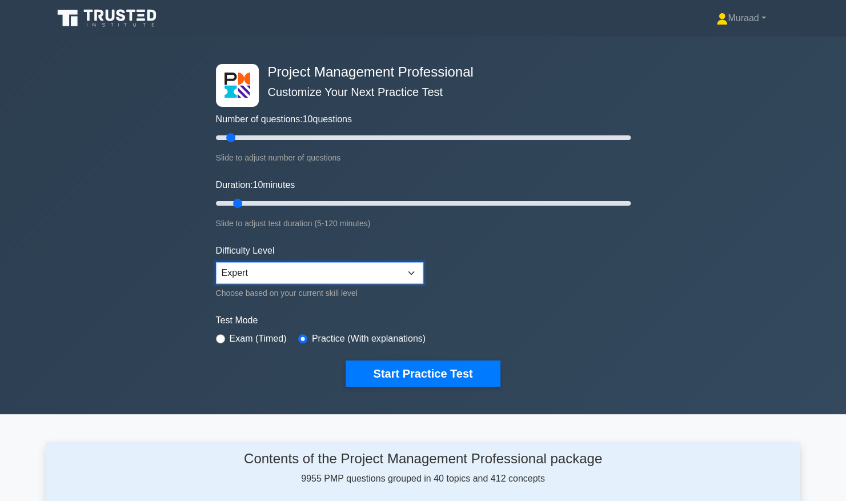
click at [323, 272] on select "Beginner Intermediate Expert" at bounding box center [319, 273] width 207 height 22
click at [320, 279] on select "Beginner Intermediate Expert" at bounding box center [319, 273] width 207 height 22
click at [354, 268] on select "Beginner Intermediate Expert" at bounding box center [319, 273] width 207 height 22
click at [216, 262] on select "Beginner Intermediate Expert" at bounding box center [319, 273] width 207 height 22
type input "30"
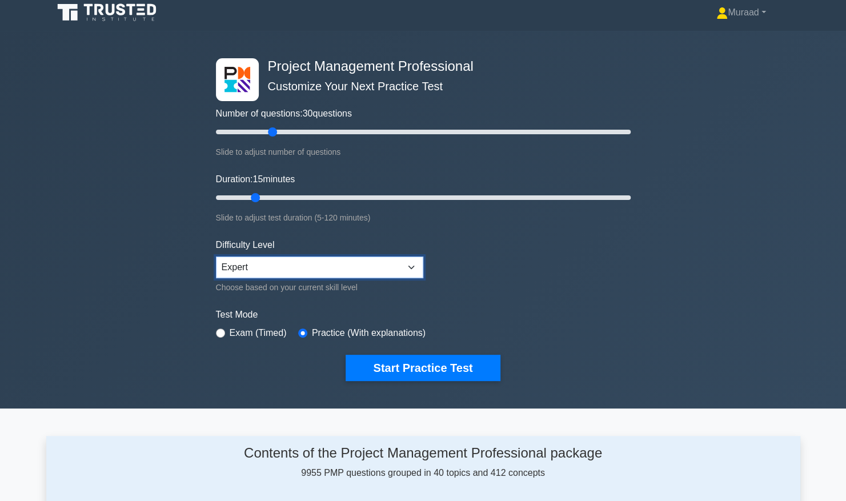
scroll to position [3, 0]
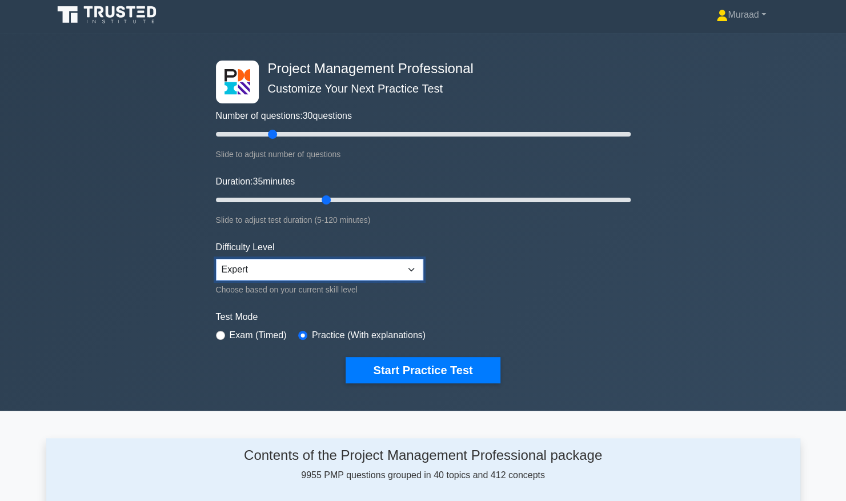
type input "35"
click at [279, 119] on label "Number of questions: 30 questions" at bounding box center [284, 116] width 136 height 14
click at [279, 127] on input "Number of questions: 30 questions" at bounding box center [423, 134] width 415 height 14
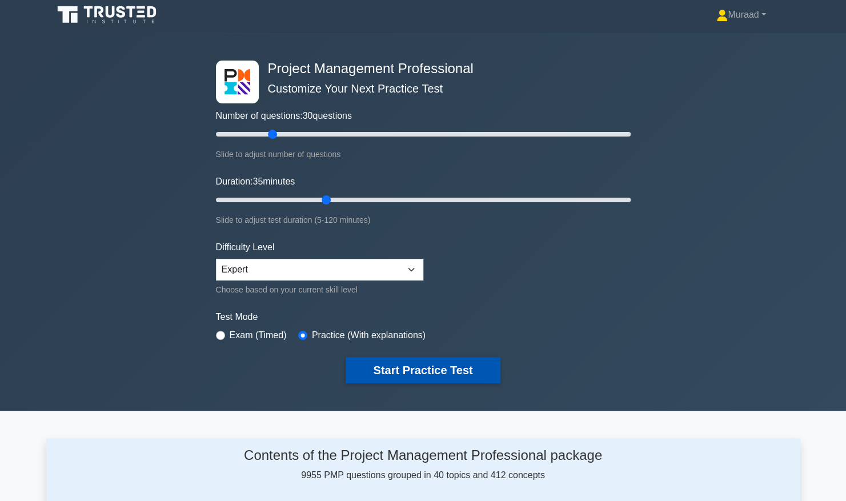
click at [392, 368] on button "Start Practice Test" at bounding box center [423, 370] width 154 height 26
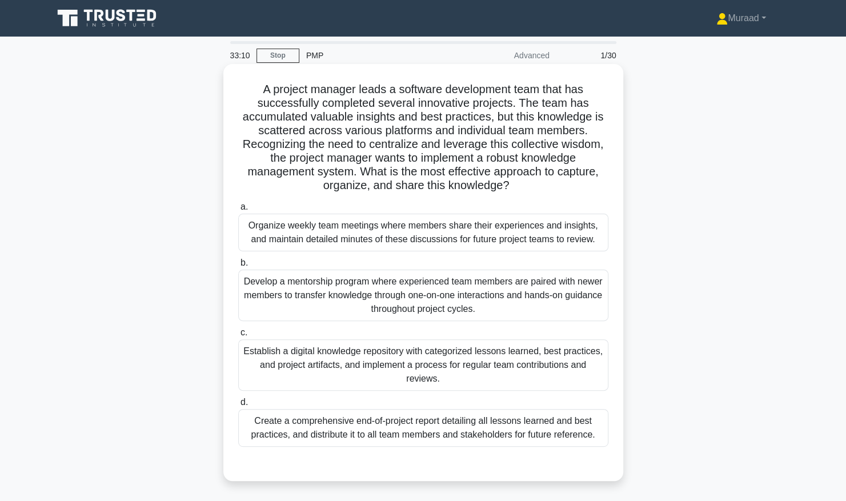
click at [408, 241] on div "Organize weekly team meetings where members share their experiences and insight…" at bounding box center [423, 233] width 370 height 38
click at [238, 211] on input "a. Organize weekly team meetings where members share their experiences and insi…" at bounding box center [238, 206] width 0 height 7
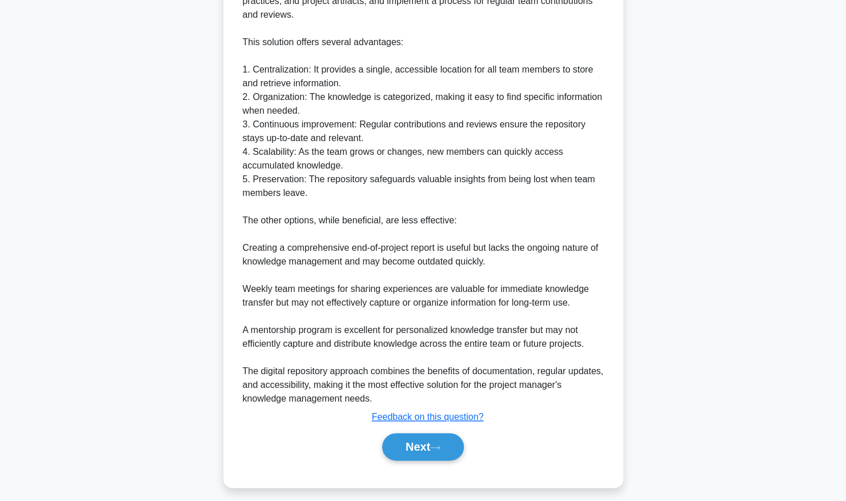
scroll to position [532, 0]
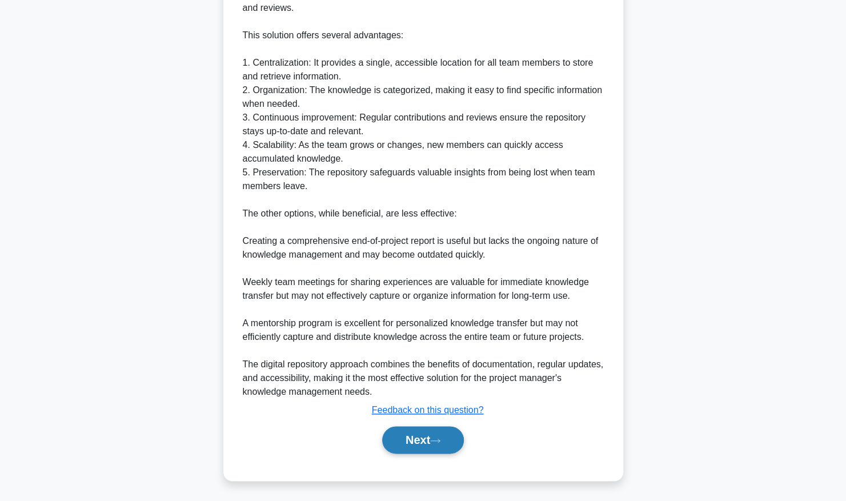
click at [425, 435] on button "Next" at bounding box center [423, 439] width 82 height 27
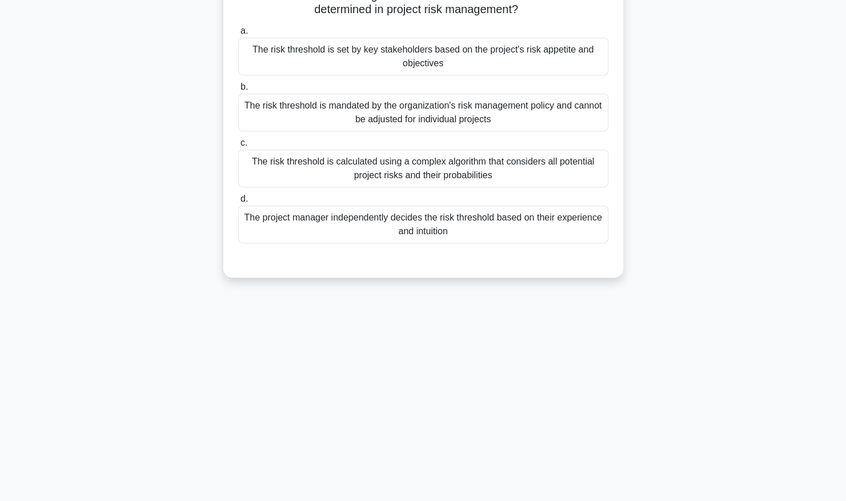
scroll to position [2, 0]
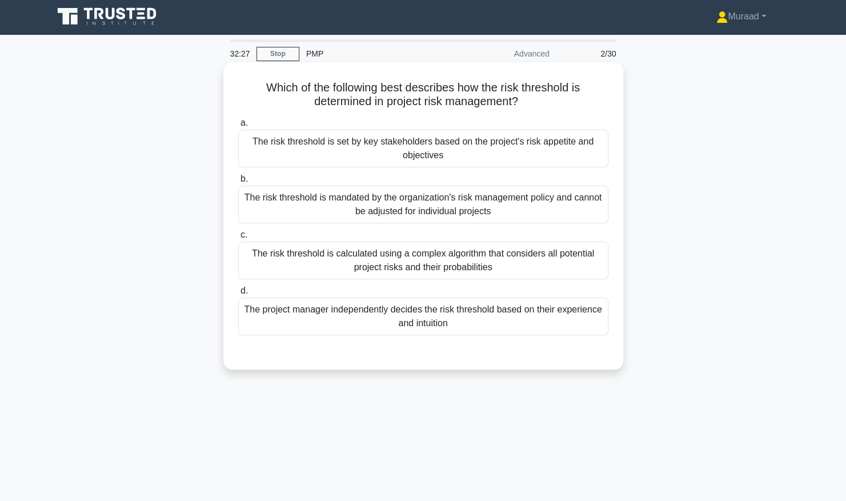
click at [459, 145] on div "The risk threshold is set by key stakeholders based on the project's risk appet…" at bounding box center [423, 149] width 370 height 38
click at [238, 127] on input "a. The risk threshold is set by key stakeholders based on the project's risk ap…" at bounding box center [238, 122] width 0 height 7
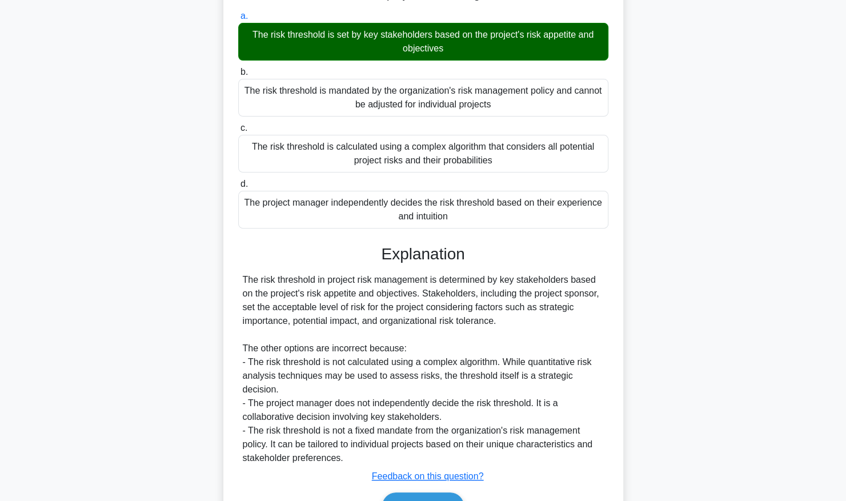
scroll to position [161, 0]
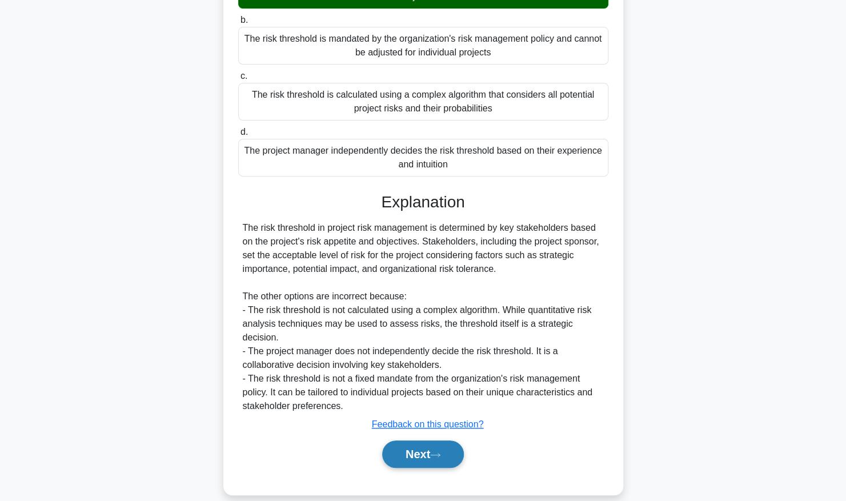
click at [435, 452] on icon at bounding box center [435, 455] width 10 height 6
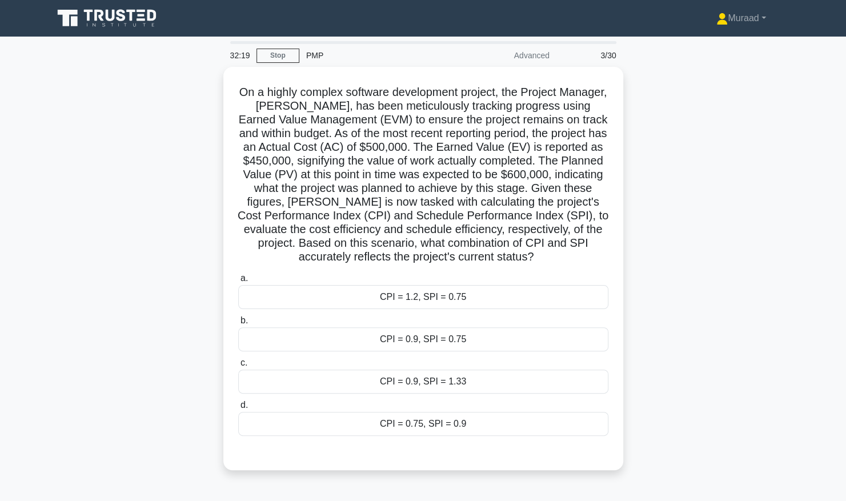
scroll to position [0, 0]
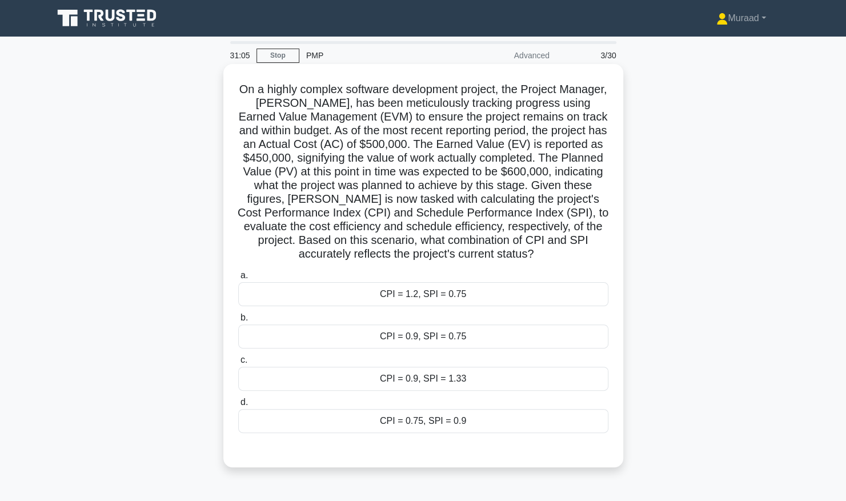
click at [491, 335] on div "CPI = 0.9, SPI = 0.75" at bounding box center [423, 336] width 370 height 24
click at [238, 322] on input "b. CPI = 0.9, SPI = 0.75" at bounding box center [238, 317] width 0 height 7
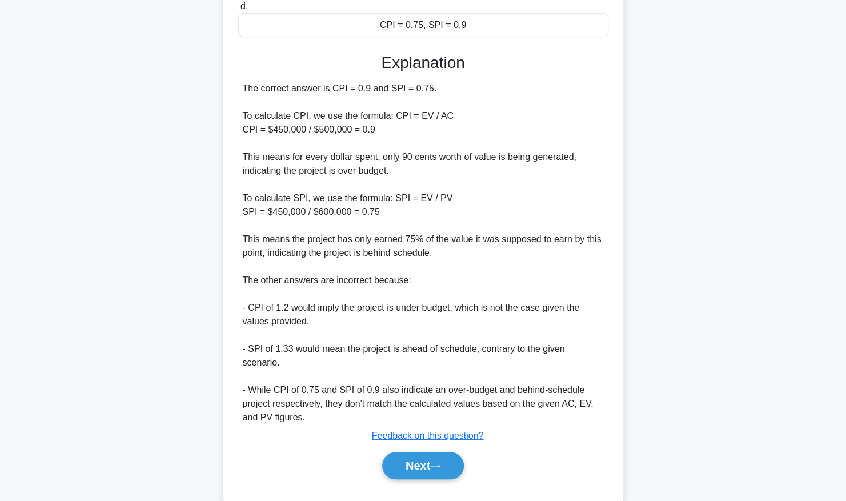
scroll to position [407, 0]
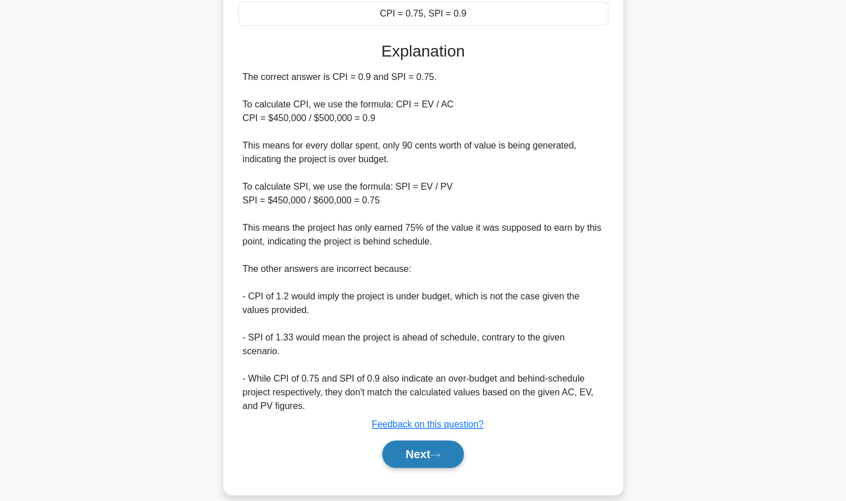
click at [416, 440] on button "Next" at bounding box center [423, 453] width 82 height 27
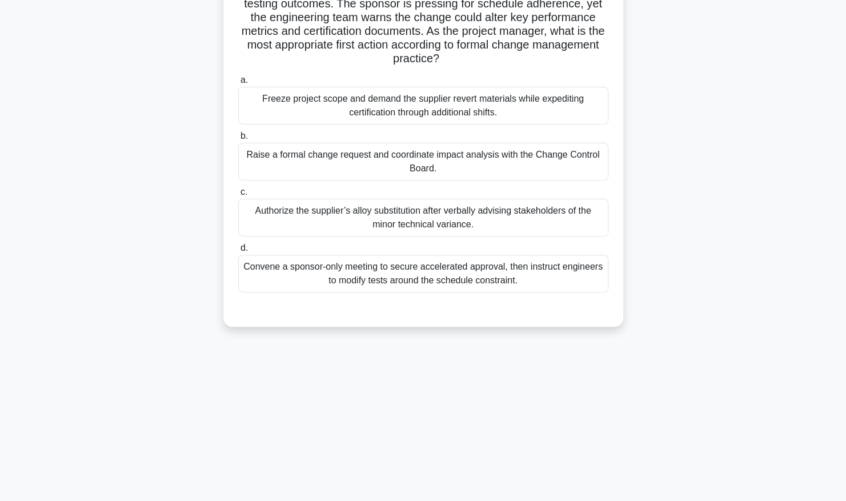
scroll to position [0, 0]
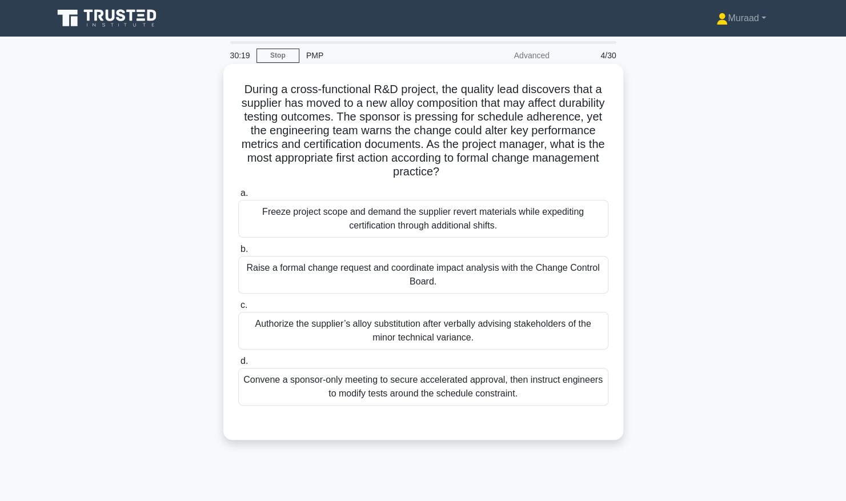
click at [498, 277] on div "Raise a formal change request and coordinate impact analysis with the Change Co…" at bounding box center [423, 275] width 370 height 38
click at [238, 253] on input "b. Raise a formal change request and coordinate impact analysis with the Change…" at bounding box center [238, 249] width 0 height 7
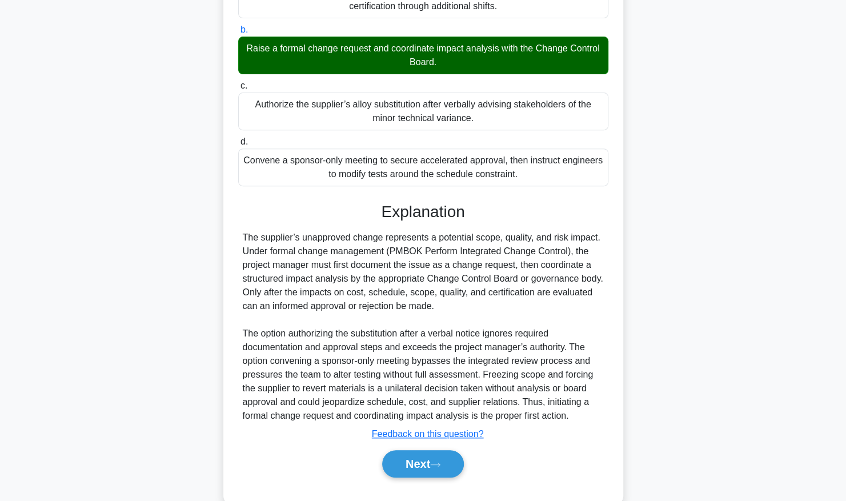
scroll to position [229, 0]
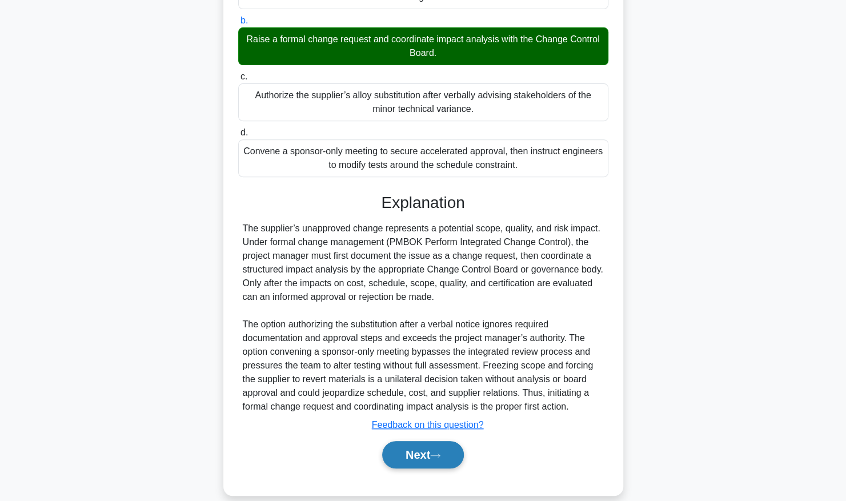
click at [446, 451] on button "Next" at bounding box center [423, 454] width 82 height 27
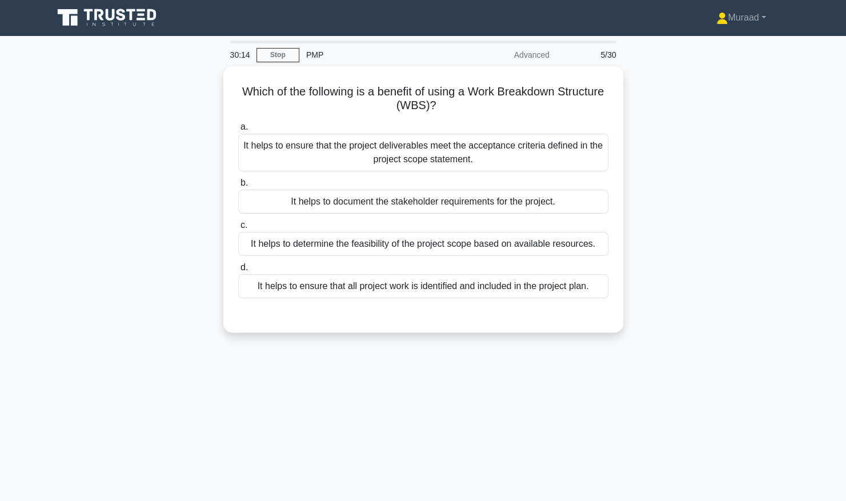
scroll to position [0, 0]
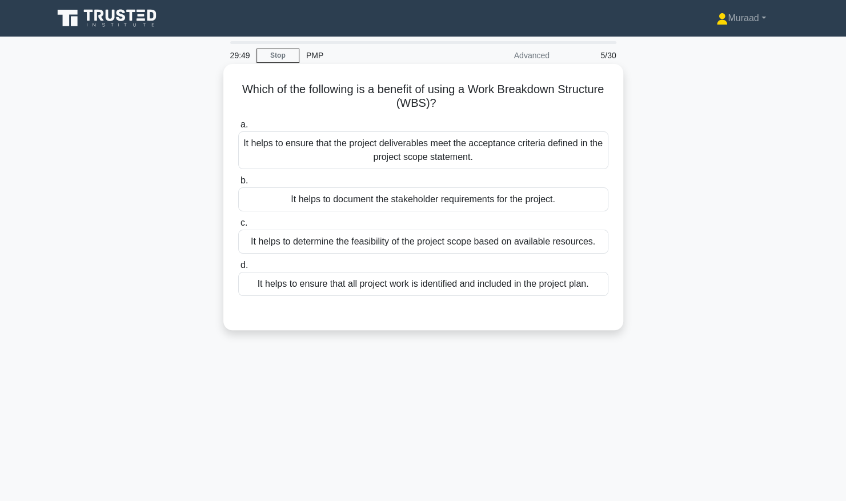
click at [444, 242] on div "It helps to determine the feasibility of the project scope based on available r…" at bounding box center [423, 242] width 370 height 24
click at [238, 227] on input "c. It helps to determine the feasibility of the project scope based on availabl…" at bounding box center [238, 222] width 0 height 7
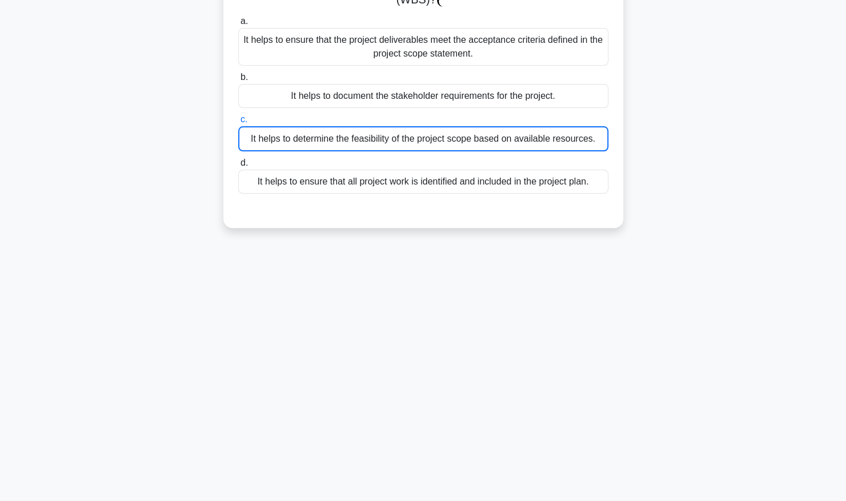
scroll to position [116, 0]
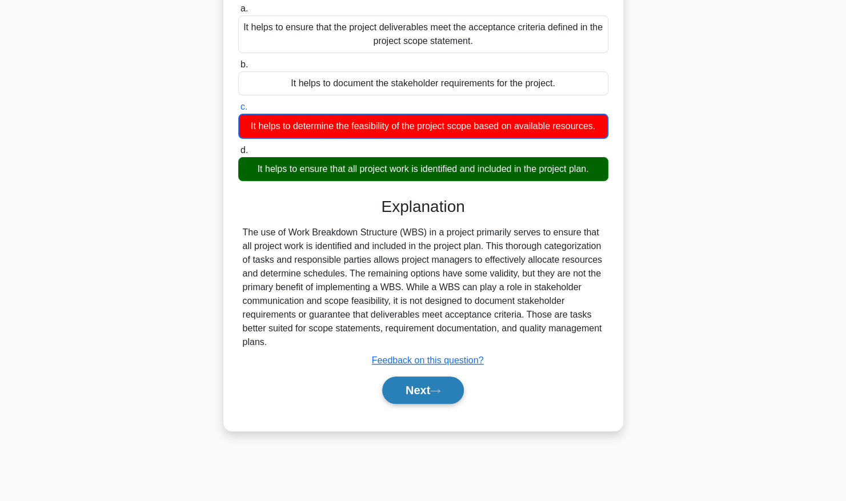
click at [419, 391] on button "Next" at bounding box center [423, 389] width 82 height 27
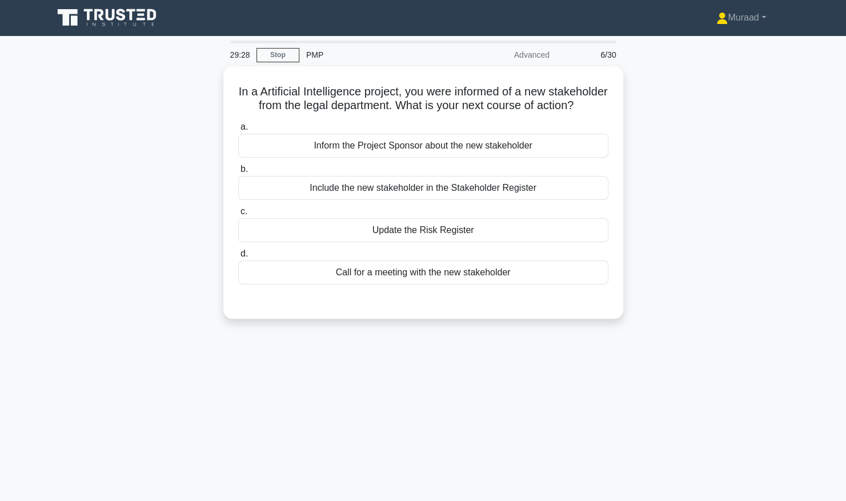
scroll to position [0, 0]
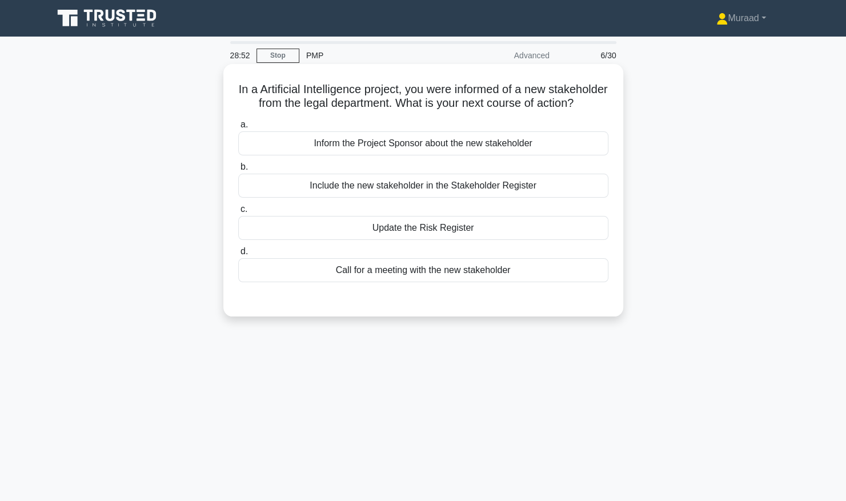
click at [442, 198] on div "Include the new stakeholder in the Stakeholder Register" at bounding box center [423, 186] width 370 height 24
click at [238, 171] on input "b. Include the new stakeholder in the Stakeholder Register" at bounding box center [238, 166] width 0 height 7
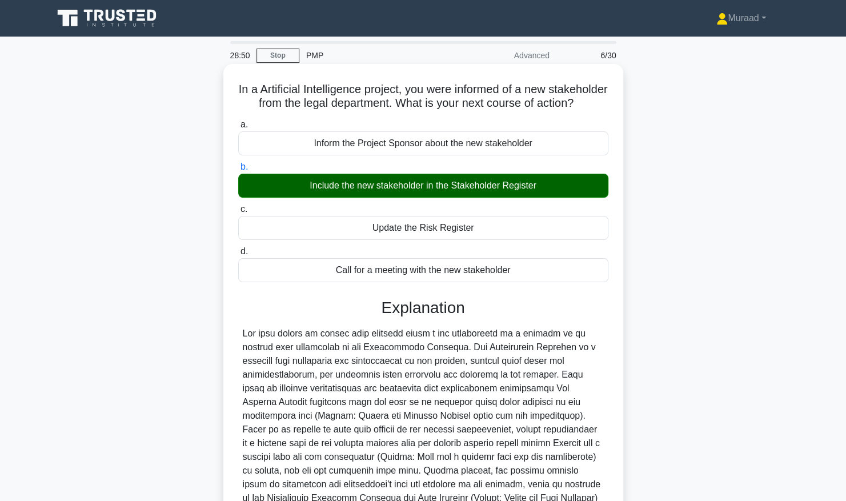
scroll to position [161, 0]
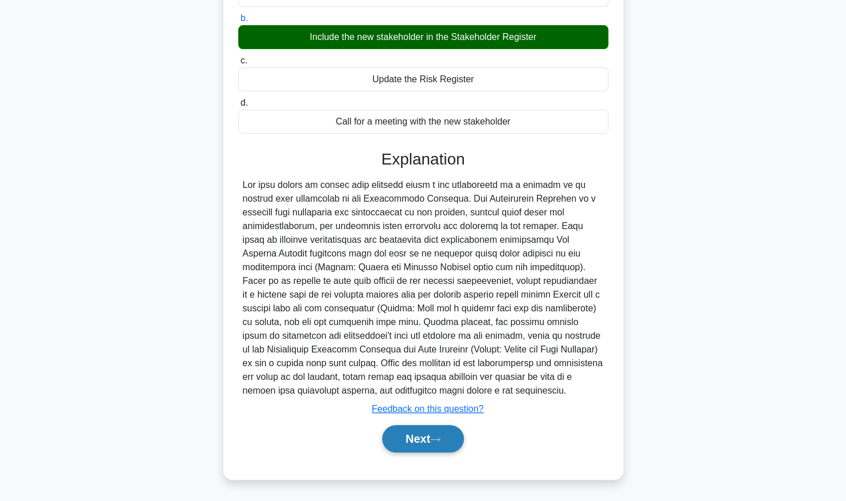
click at [440, 442] on icon at bounding box center [435, 439] width 10 height 6
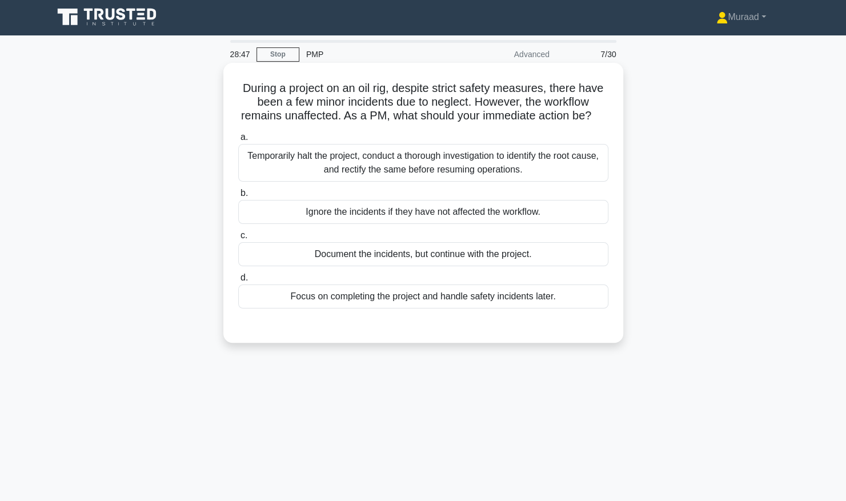
scroll to position [0, 0]
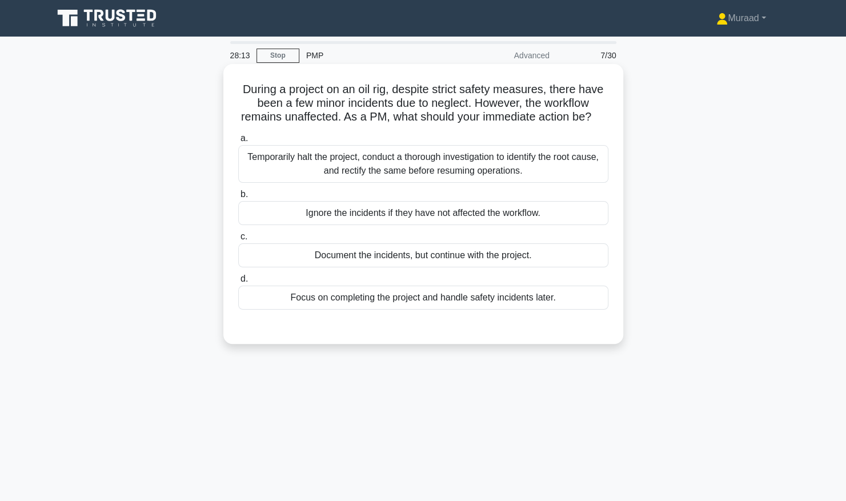
click at [479, 176] on div "Temporarily halt the project, conduct a thorough investigation to identify the …" at bounding box center [423, 164] width 370 height 38
click at [238, 142] on input "a. Temporarily halt the project, conduct a thorough investigation to identify t…" at bounding box center [238, 138] width 0 height 7
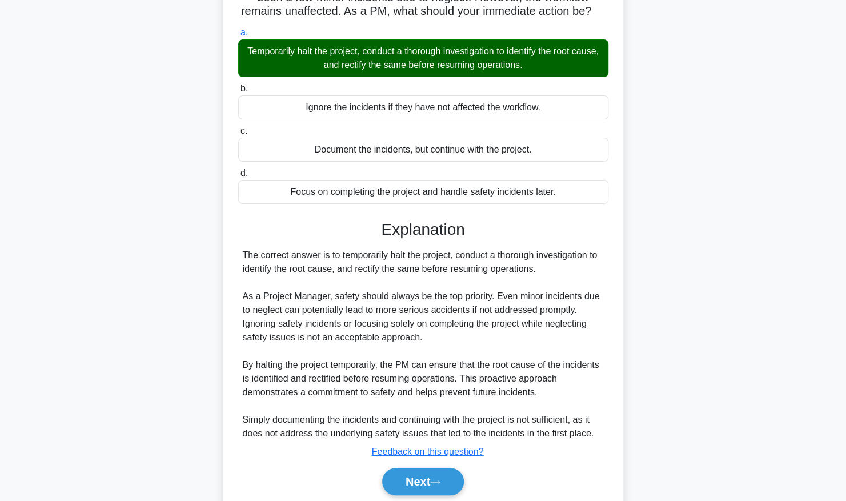
scroll to position [161, 0]
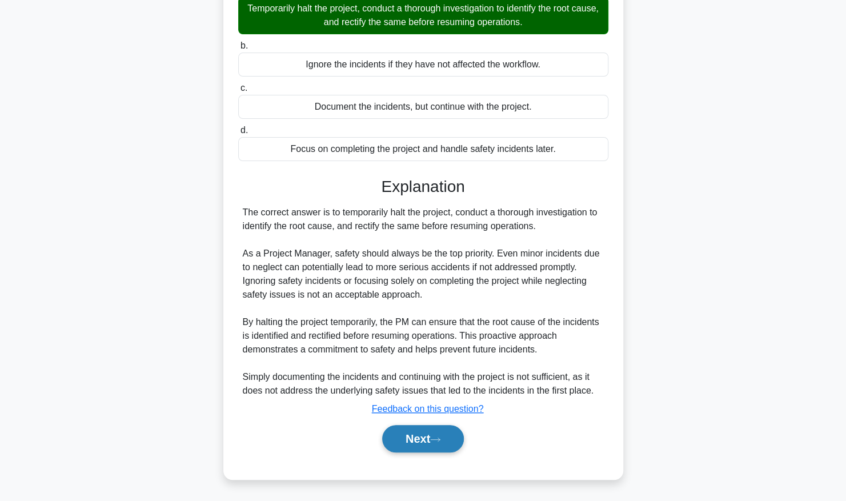
click at [419, 441] on button "Next" at bounding box center [423, 438] width 82 height 27
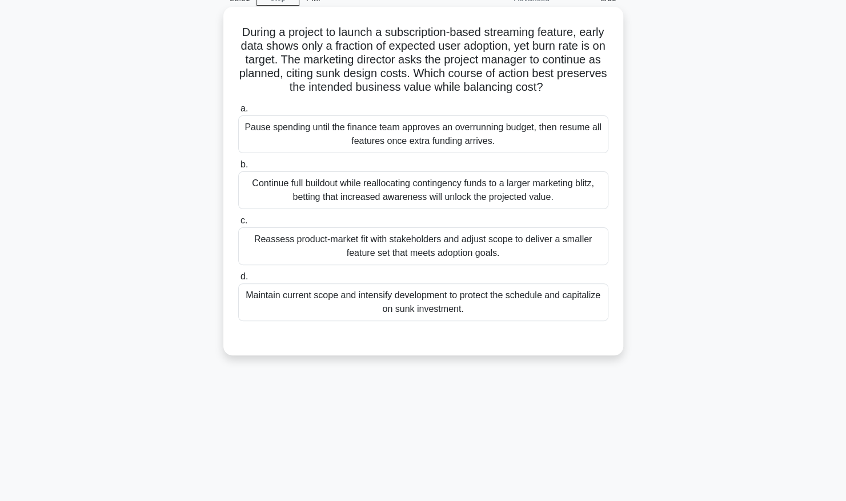
scroll to position [0, 0]
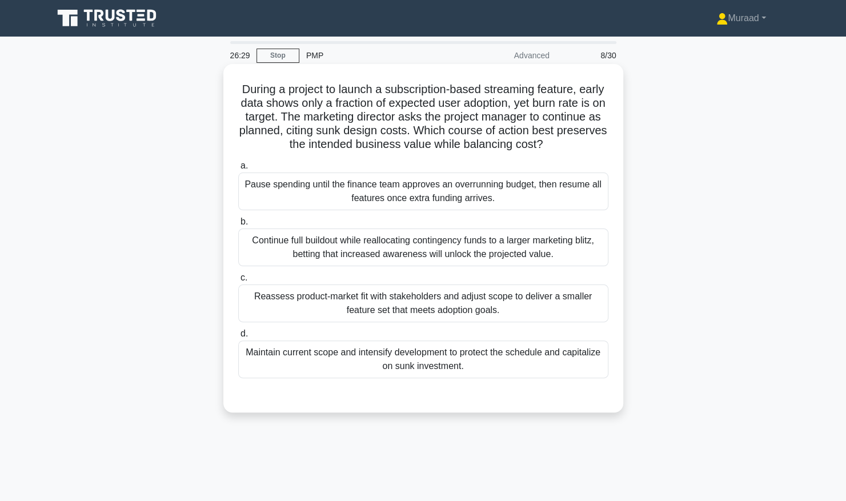
click at [419, 296] on div "Reassess product-market fit with stakeholders and adjust scope to deliver a sma…" at bounding box center [423, 303] width 370 height 38
click at [238, 282] on input "c. Reassess product-market fit with stakeholders and adjust scope to deliver a …" at bounding box center [238, 277] width 0 height 7
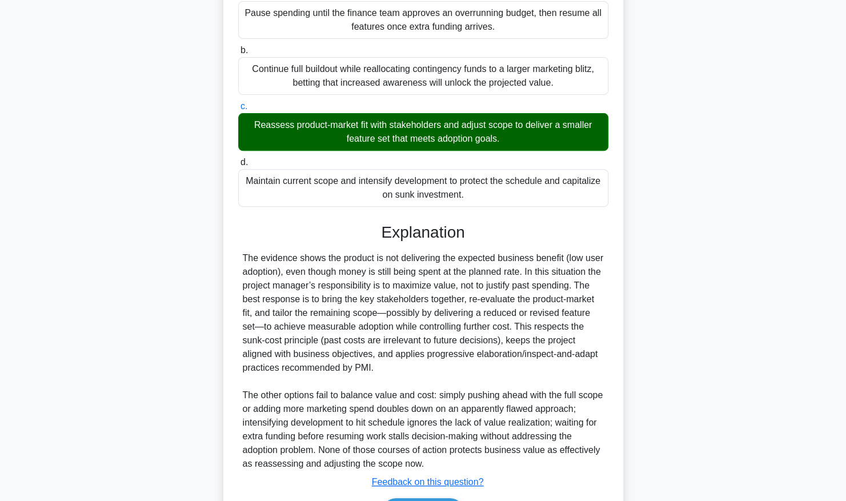
scroll to position [229, 0]
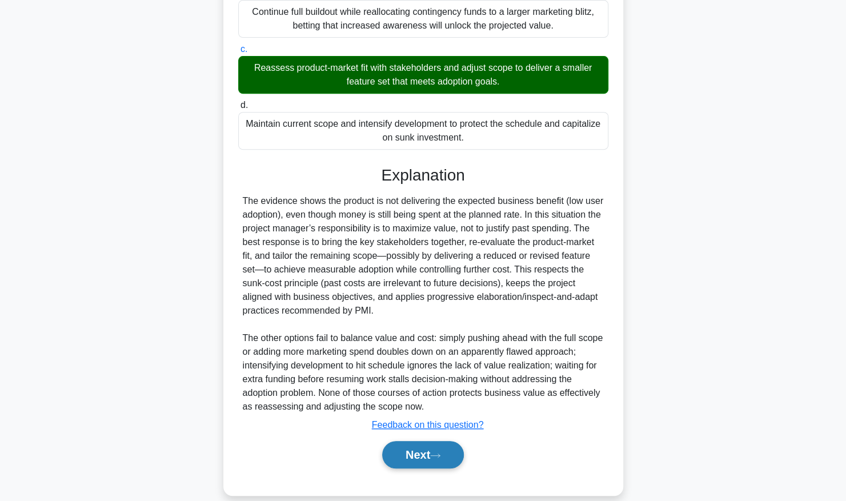
click at [440, 456] on icon at bounding box center [435, 455] width 10 height 6
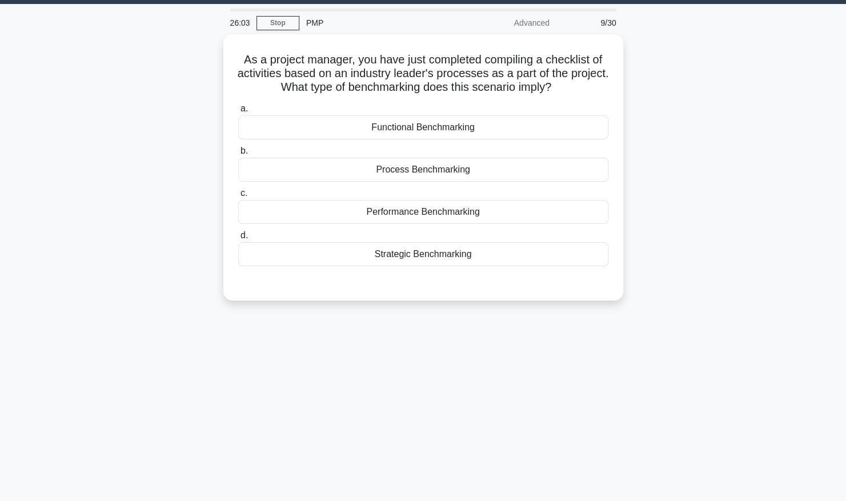
scroll to position [0, 0]
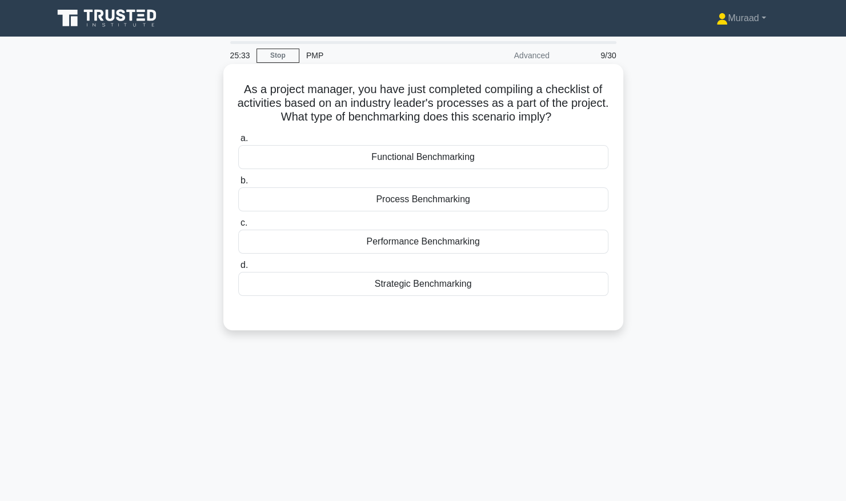
click at [423, 165] on div "Functional Benchmarking" at bounding box center [423, 157] width 370 height 24
click at [238, 142] on input "a. Functional Benchmarking" at bounding box center [238, 138] width 0 height 7
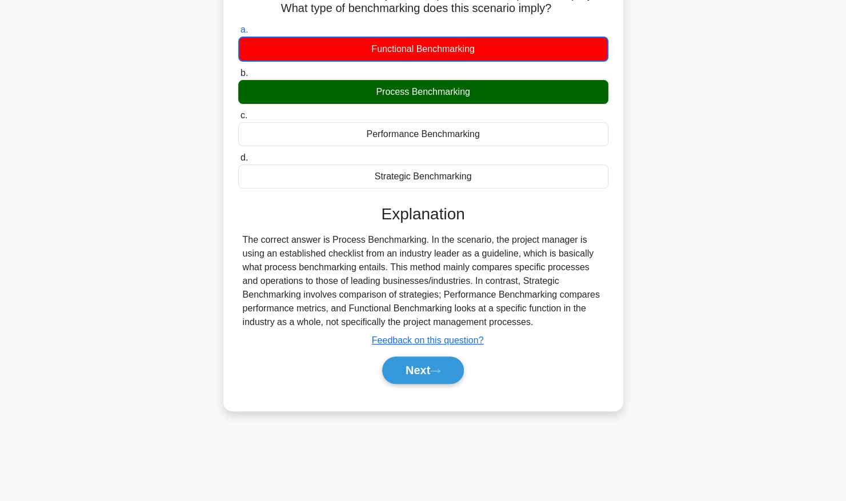
scroll to position [116, 0]
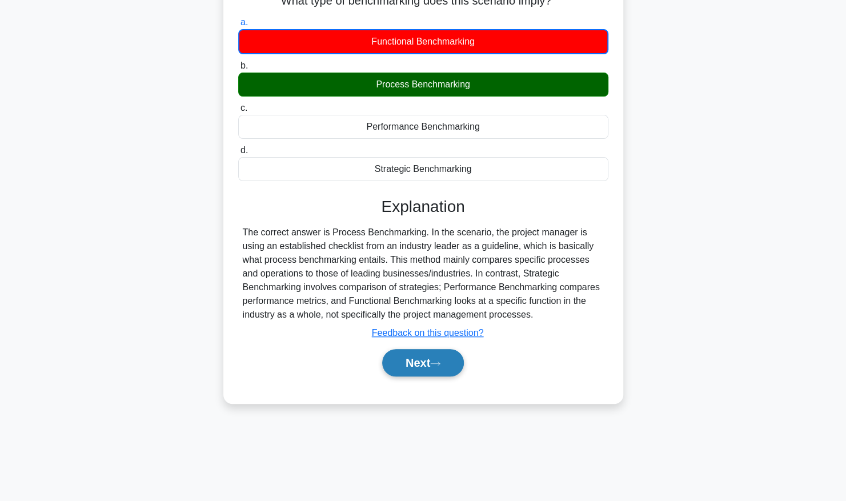
click at [423, 364] on button "Next" at bounding box center [423, 362] width 82 height 27
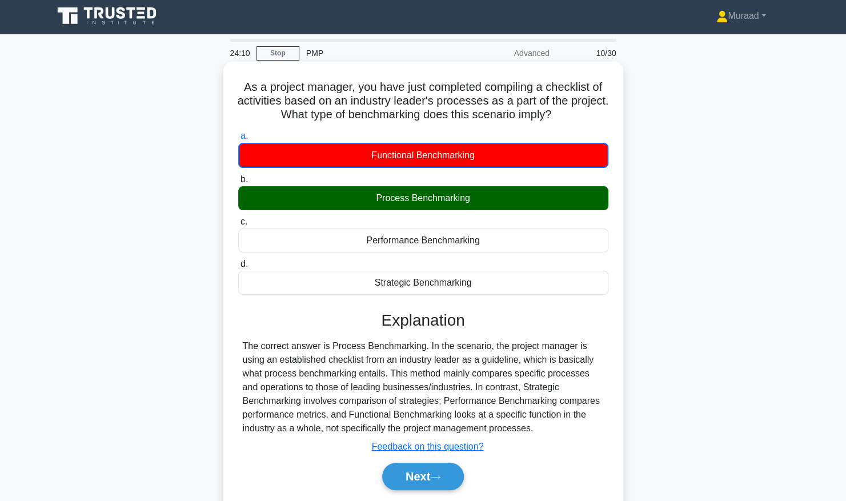
scroll to position [0, 0]
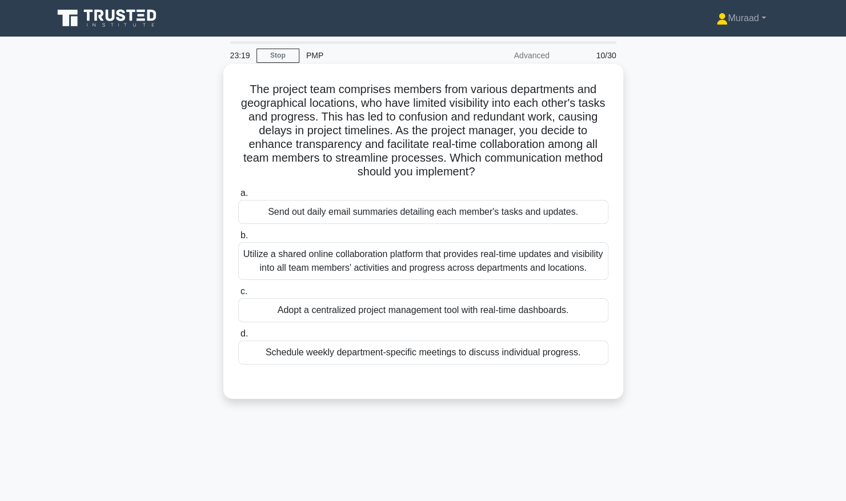
click at [411, 263] on div "Utilize a shared online collaboration platform that provides real-time updates …" at bounding box center [423, 261] width 370 height 38
click at [238, 239] on input "b. Utilize a shared online collaboration platform that provides real-time updat…" at bounding box center [238, 235] width 0 height 7
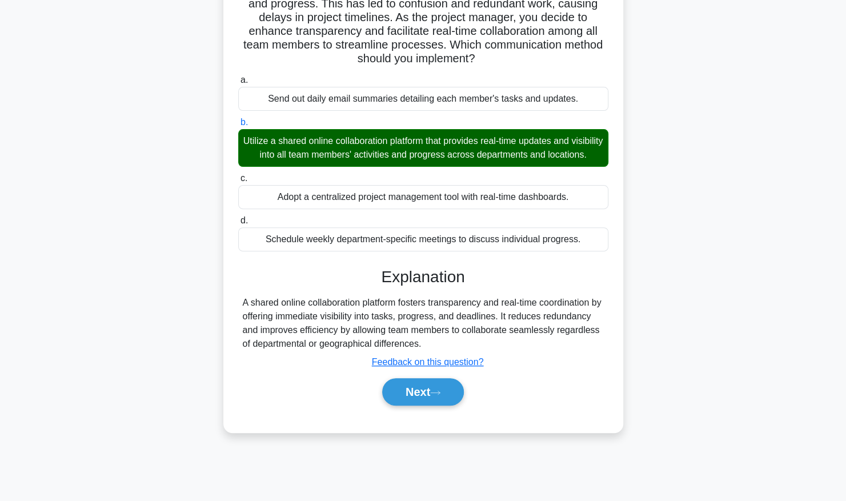
scroll to position [116, 0]
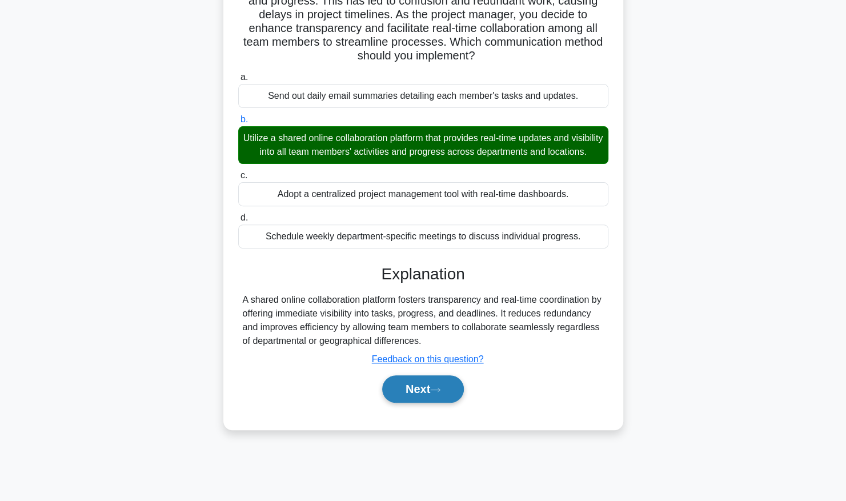
click at [420, 403] on button "Next" at bounding box center [423, 388] width 82 height 27
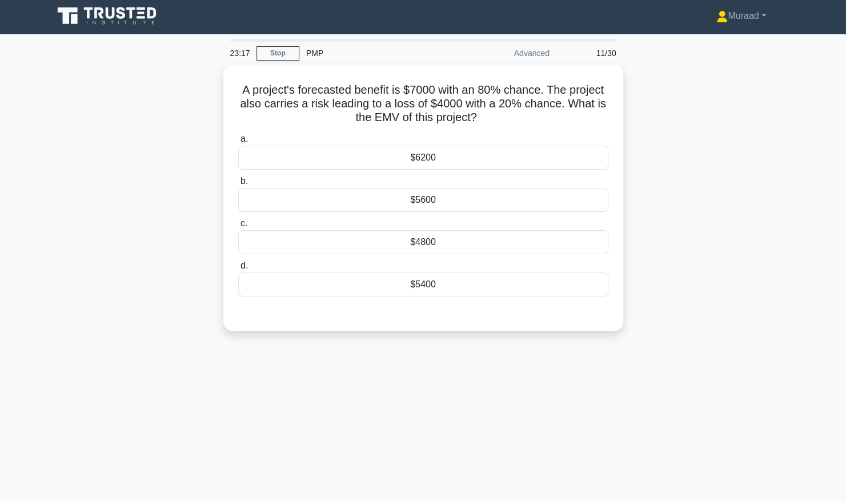
scroll to position [0, 0]
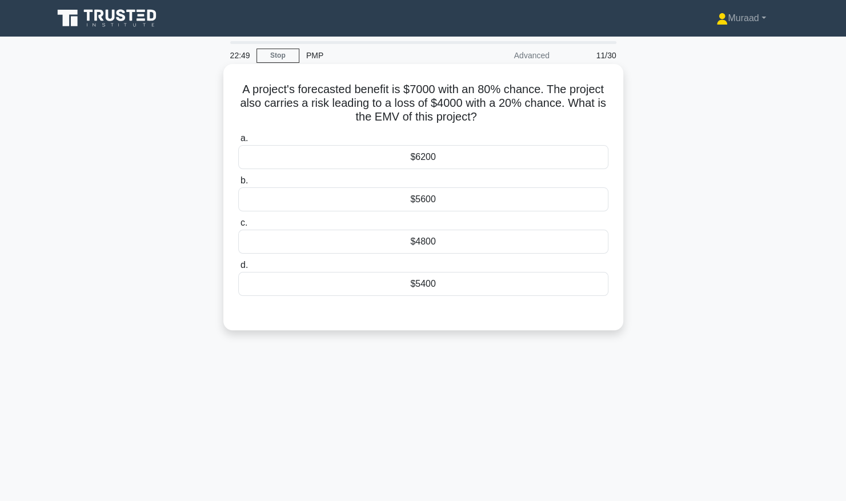
click at [454, 160] on div "$6200" at bounding box center [423, 157] width 370 height 24
click at [238, 142] on input "a. $6200" at bounding box center [238, 138] width 0 height 7
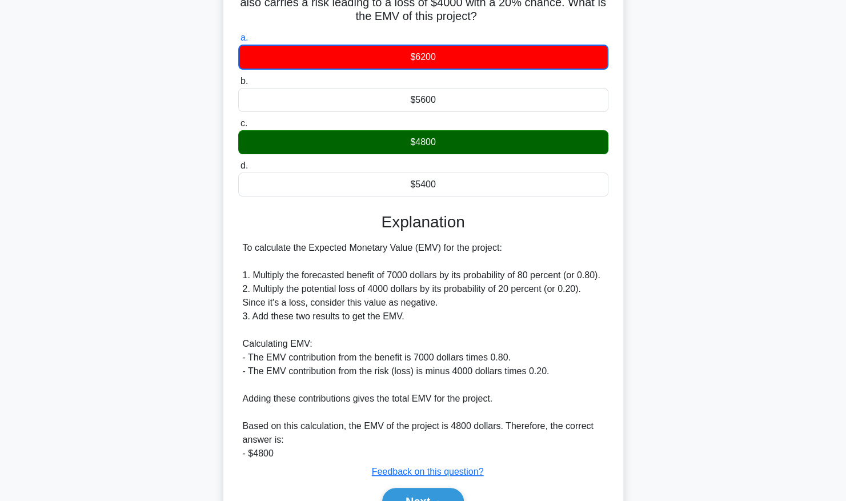
scroll to position [114, 0]
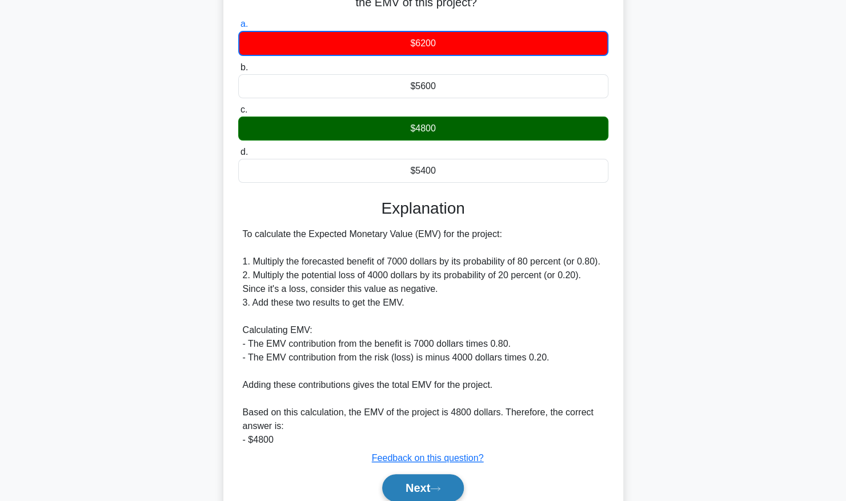
click at [448, 491] on button "Next" at bounding box center [423, 487] width 82 height 27
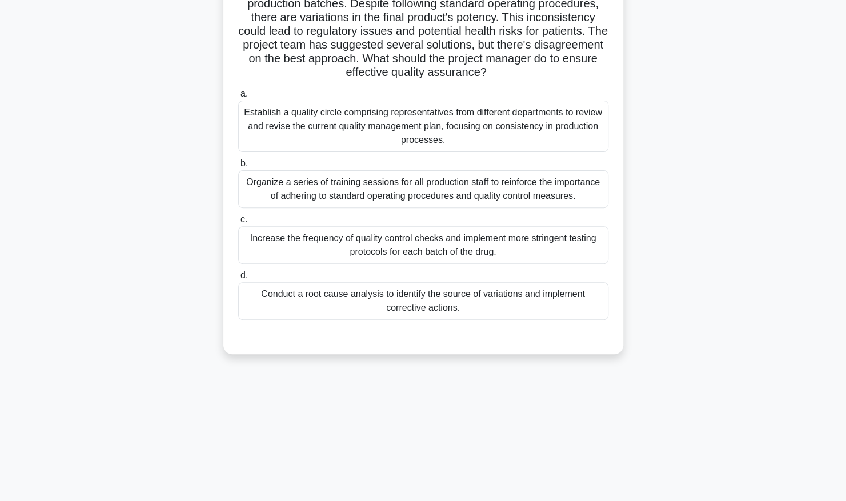
scroll to position [0, 0]
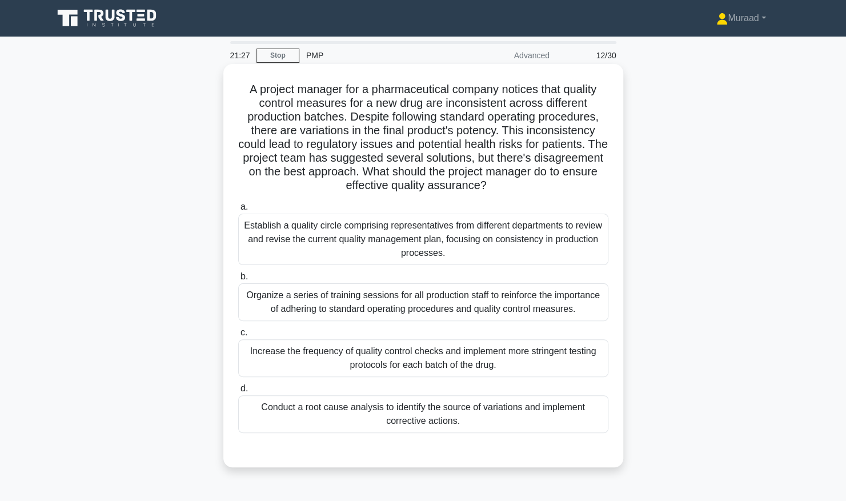
click at [420, 412] on div "Conduct a root cause analysis to identify the source of variations and implemen…" at bounding box center [423, 414] width 370 height 38
click at [238, 392] on input "d. Conduct a root cause analysis to identify the source of variations and imple…" at bounding box center [238, 388] width 0 height 7
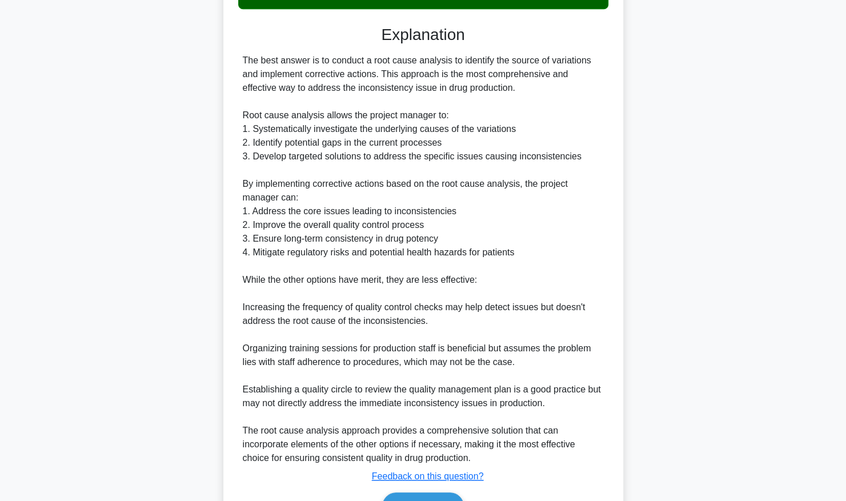
scroll to position [490, 0]
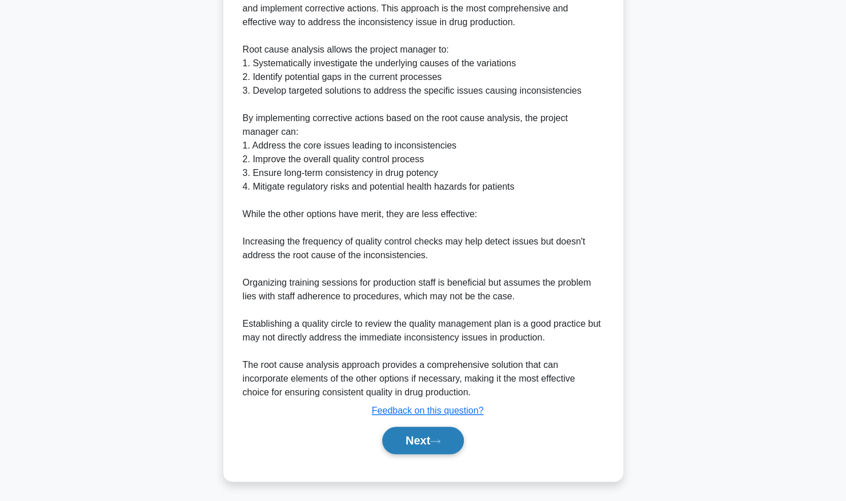
click at [412, 434] on button "Next" at bounding box center [423, 440] width 82 height 27
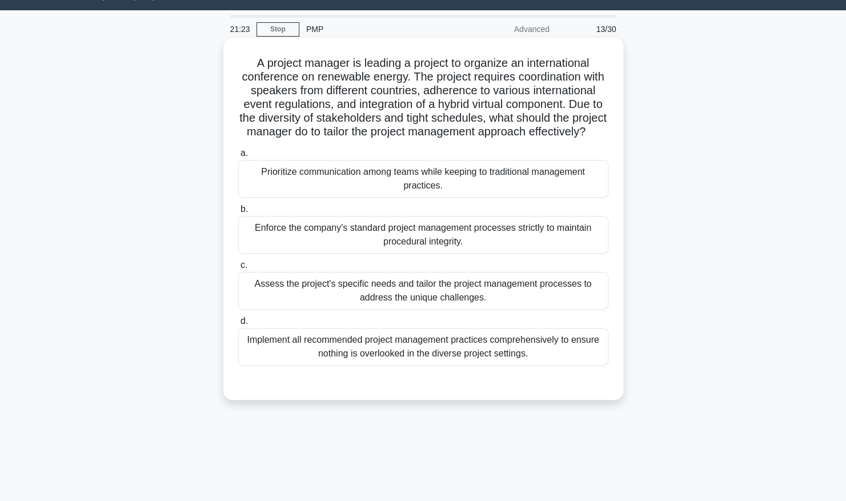
scroll to position [0, 0]
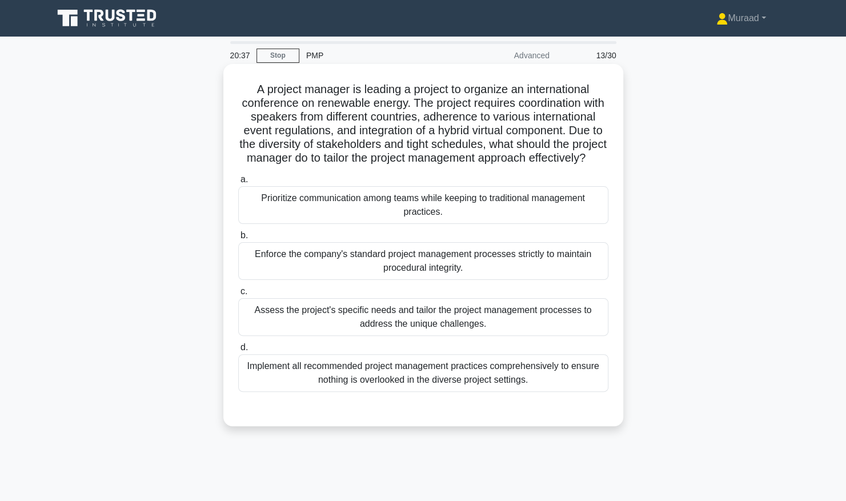
click at [460, 323] on div "Assess the project's specific needs and tailor the project management processes…" at bounding box center [423, 317] width 370 height 38
click at [238, 295] on input "c. Assess the project's specific needs and tailor the project management proces…" at bounding box center [238, 291] width 0 height 7
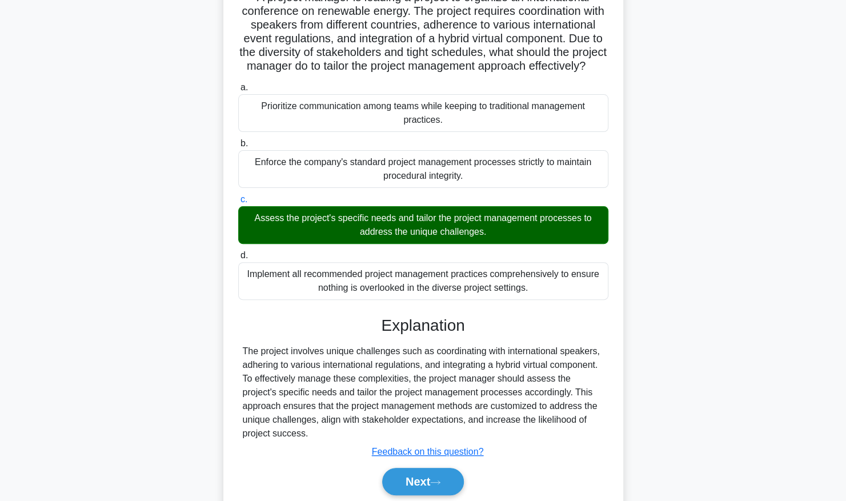
scroll to position [147, 0]
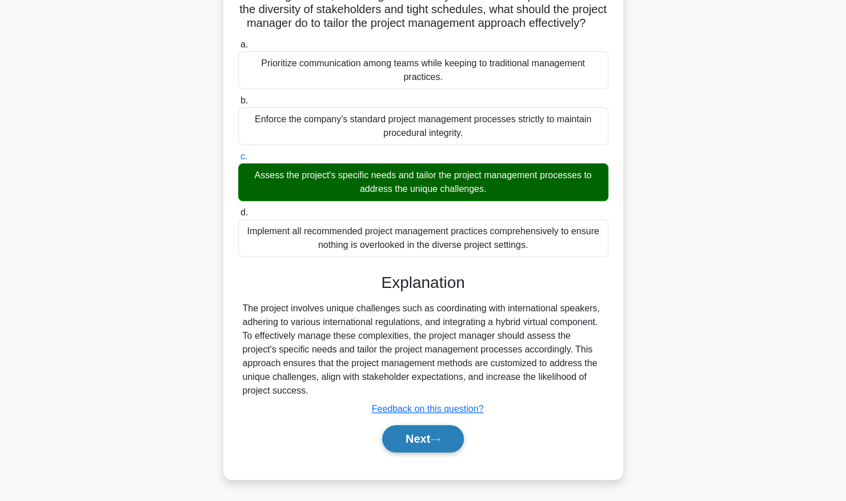
click at [462, 435] on button "Next" at bounding box center [423, 438] width 82 height 27
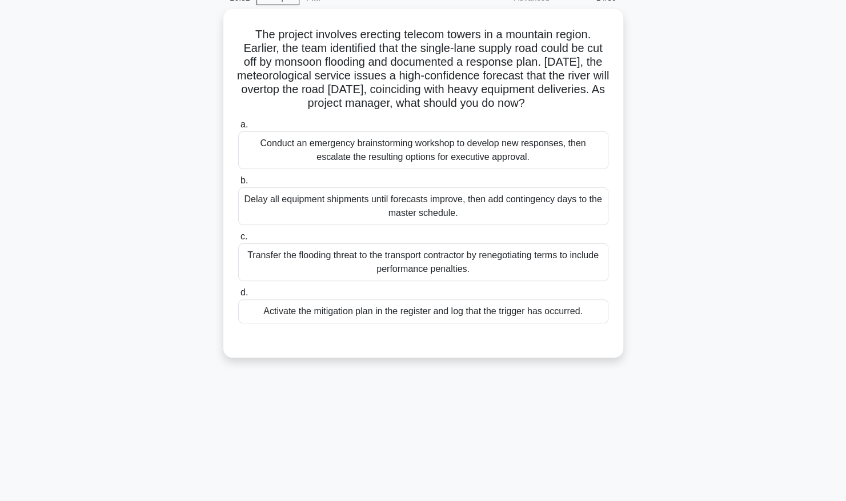
scroll to position [0, 0]
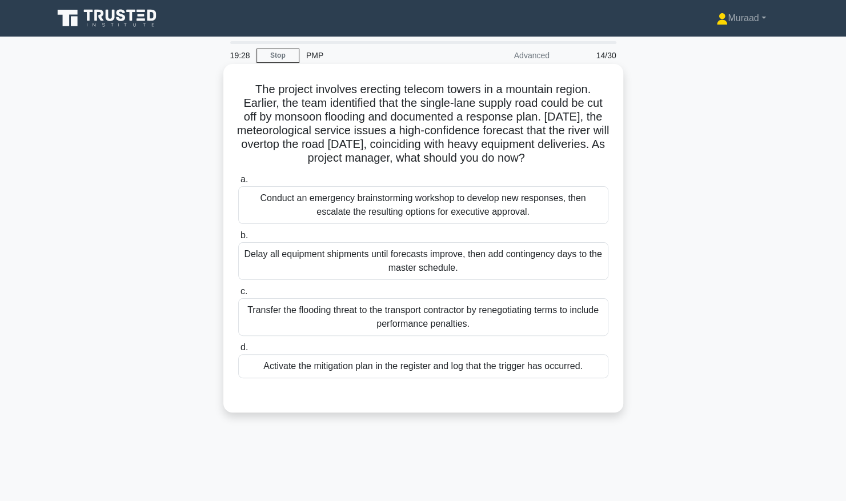
click at [419, 370] on div "Activate the mitigation plan in the register and log that the trigger has occur…" at bounding box center [423, 366] width 370 height 24
click at [238, 351] on input "d. Activate the mitigation plan in the register and log that the trigger has oc…" at bounding box center [238, 347] width 0 height 7
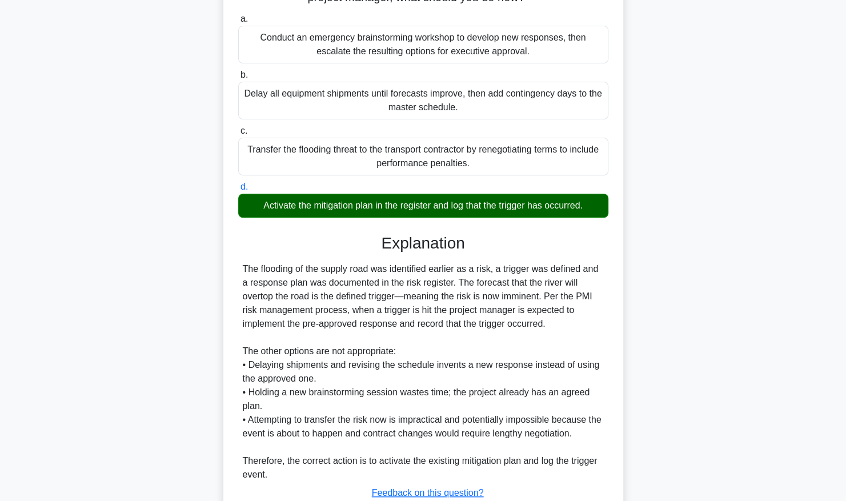
scroll to position [243, 0]
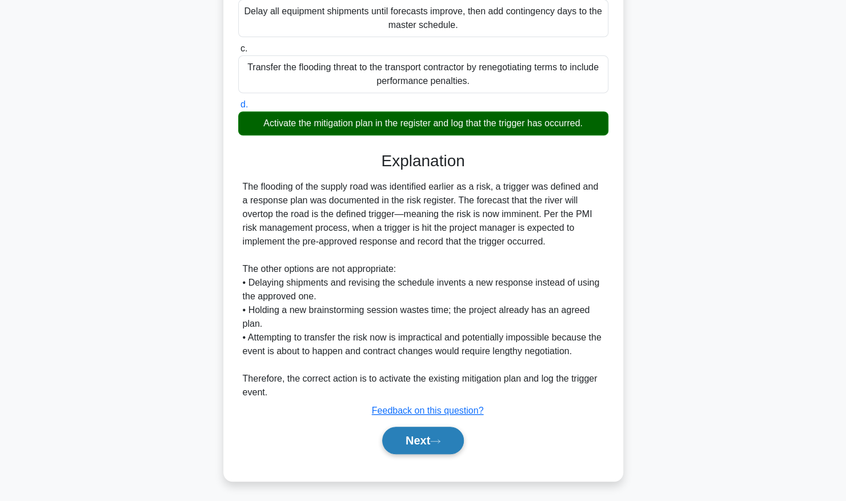
click at [411, 433] on button "Next" at bounding box center [423, 440] width 82 height 27
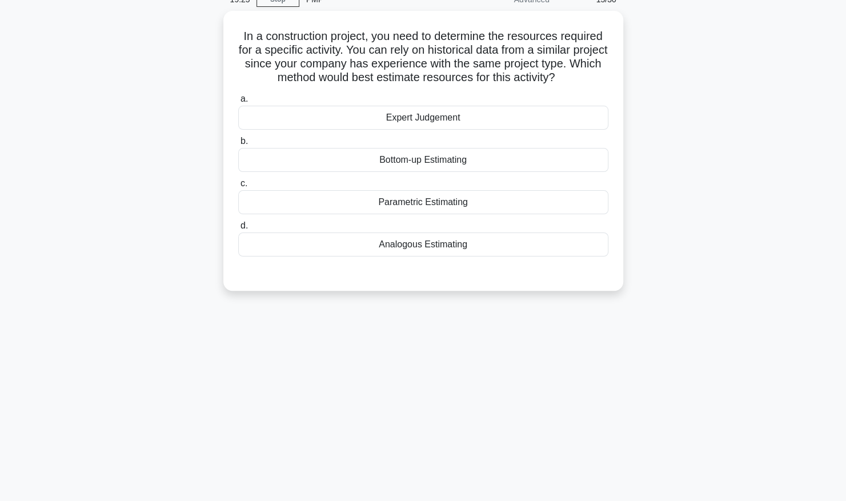
scroll to position [0, 0]
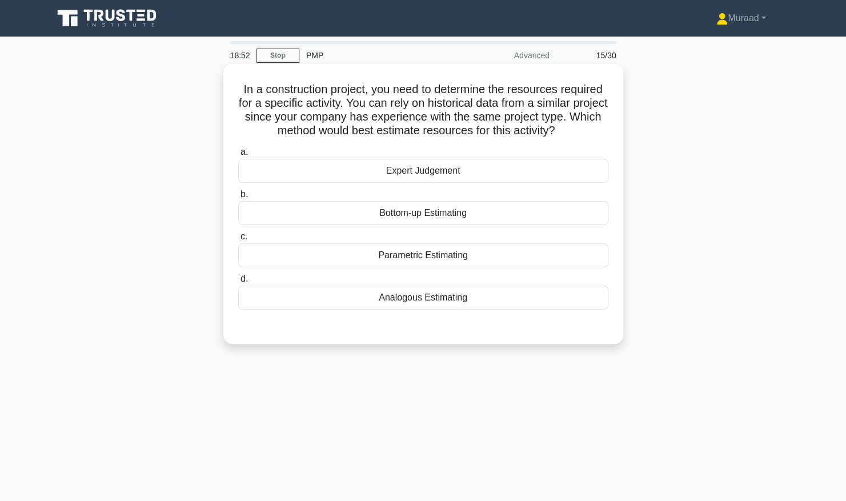
click at [428, 300] on div "Analogous Estimating" at bounding box center [423, 298] width 370 height 24
click at [238, 283] on input "d. Analogous Estimating" at bounding box center [238, 278] width 0 height 7
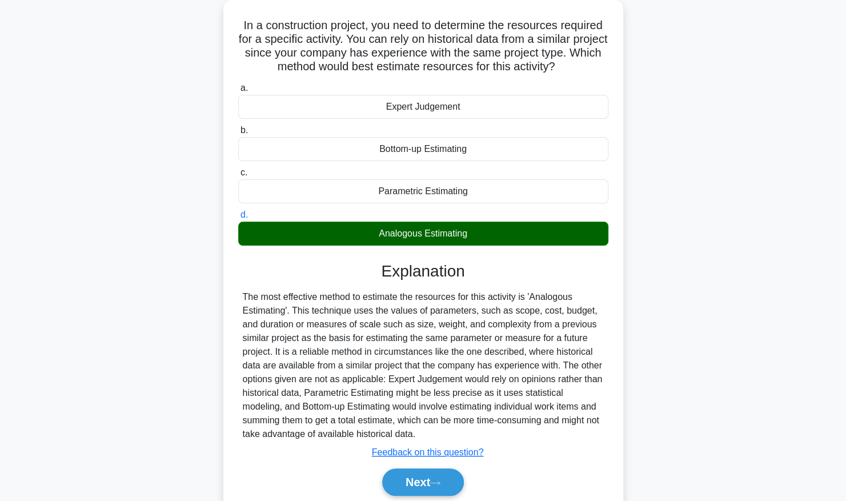
scroll to position [116, 0]
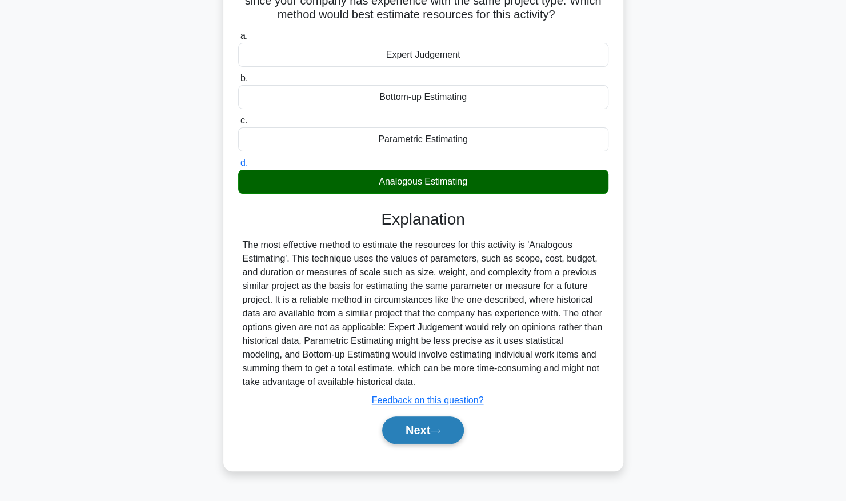
click at [440, 432] on icon at bounding box center [435, 431] width 10 height 6
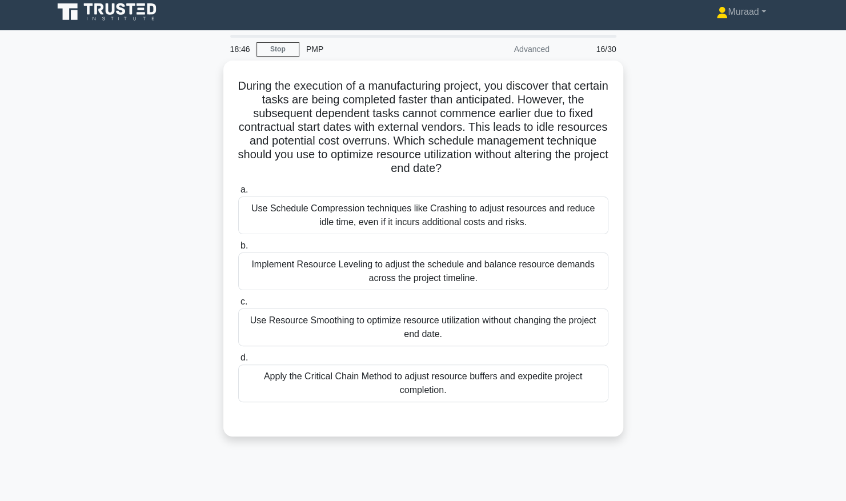
scroll to position [0, 0]
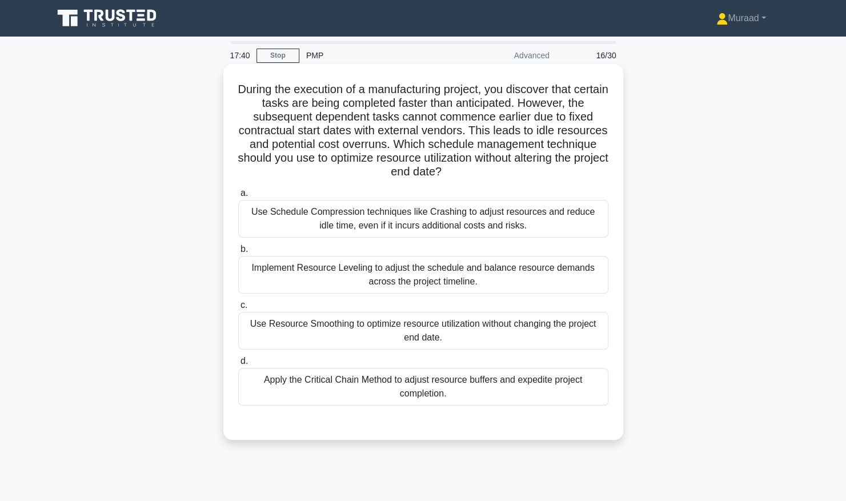
click at [488, 221] on div "Use Schedule Compression techniques like Crashing to adjust resources and reduc…" at bounding box center [423, 219] width 370 height 38
click at [238, 197] on input "a. Use Schedule Compression techniques like Crashing to adjust resources and re…" at bounding box center [238, 193] width 0 height 7
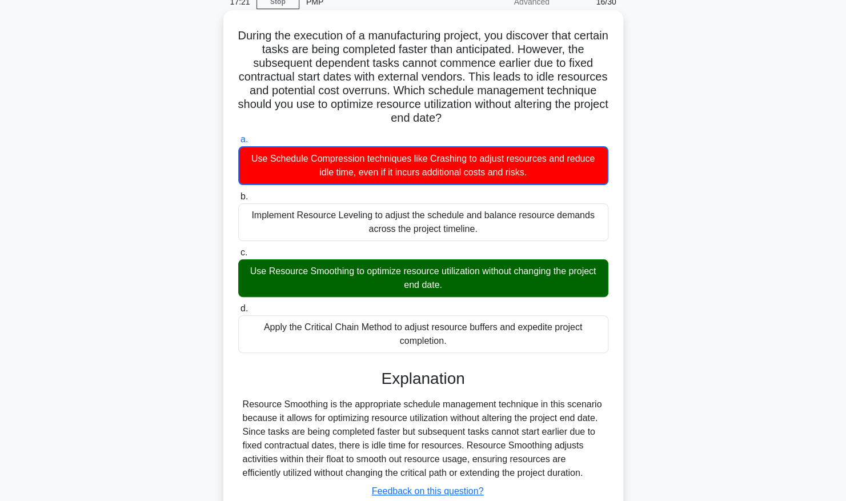
scroll to position [114, 0]
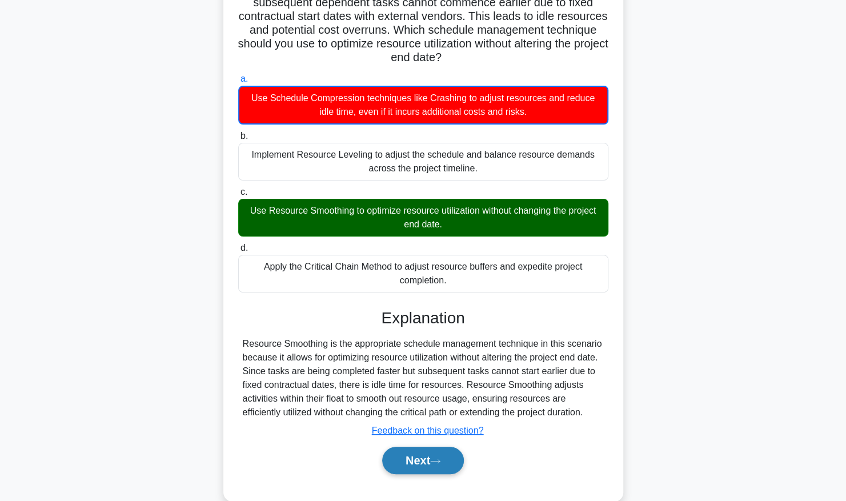
click at [439, 454] on button "Next" at bounding box center [423, 460] width 82 height 27
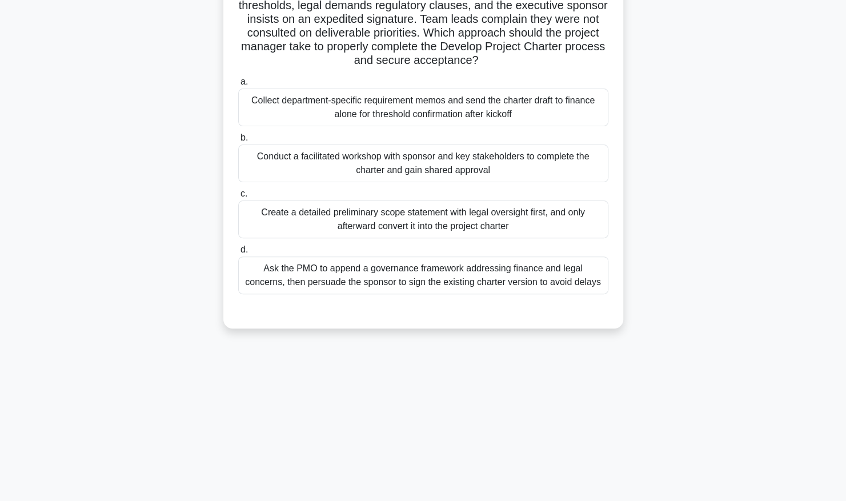
scroll to position [0, 0]
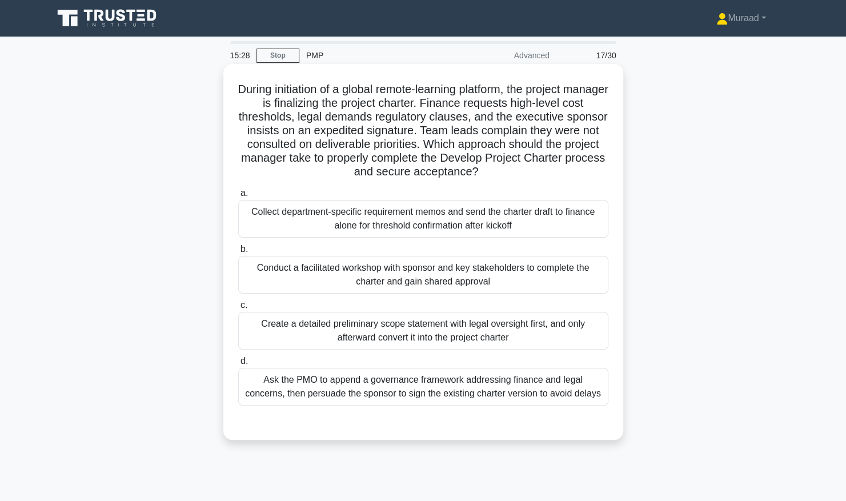
click at [402, 276] on div "Conduct a facilitated workshop with sponsor and key stakeholders to complete th…" at bounding box center [423, 275] width 370 height 38
click at [238, 253] on input "b. Conduct a facilitated workshop with sponsor and key stakeholders to complete…" at bounding box center [238, 249] width 0 height 7
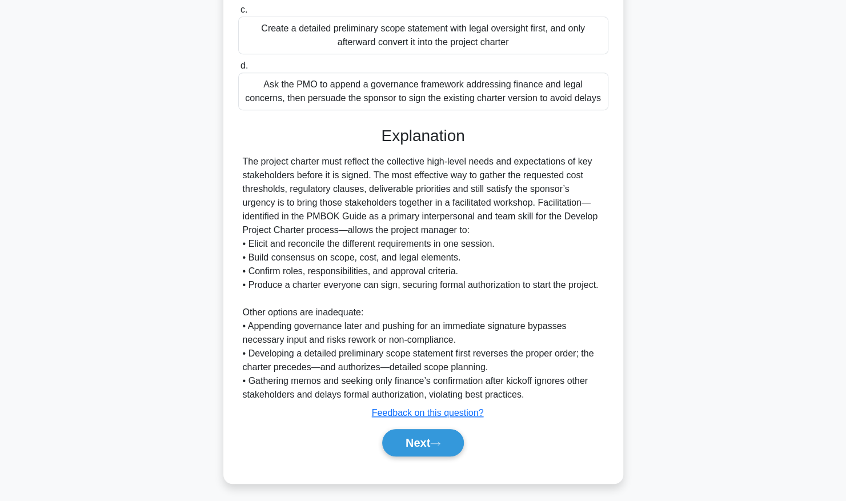
scroll to position [298, 0]
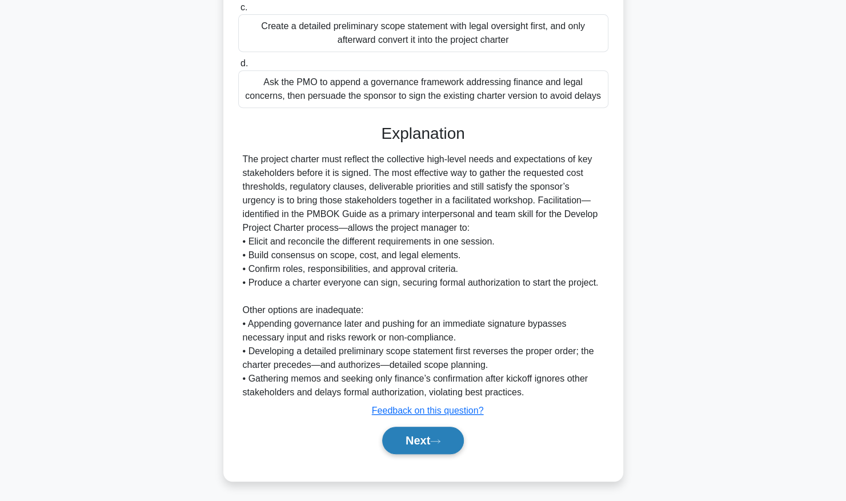
click at [424, 449] on button "Next" at bounding box center [423, 440] width 82 height 27
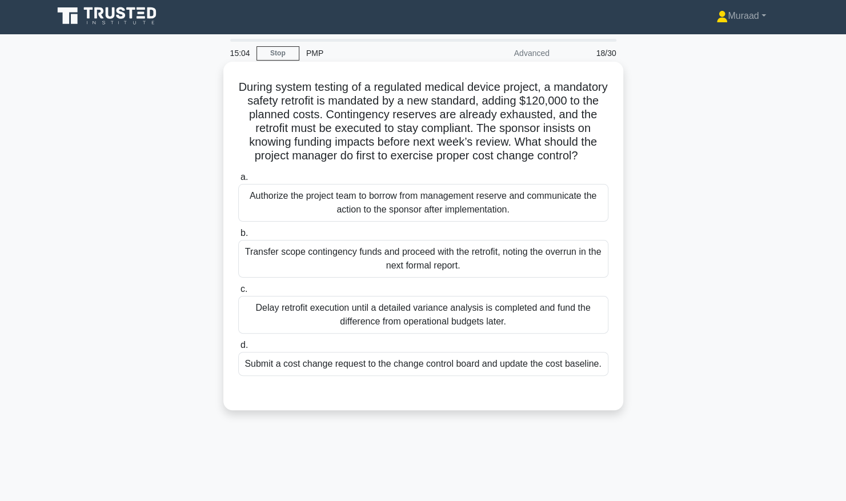
scroll to position [0, 0]
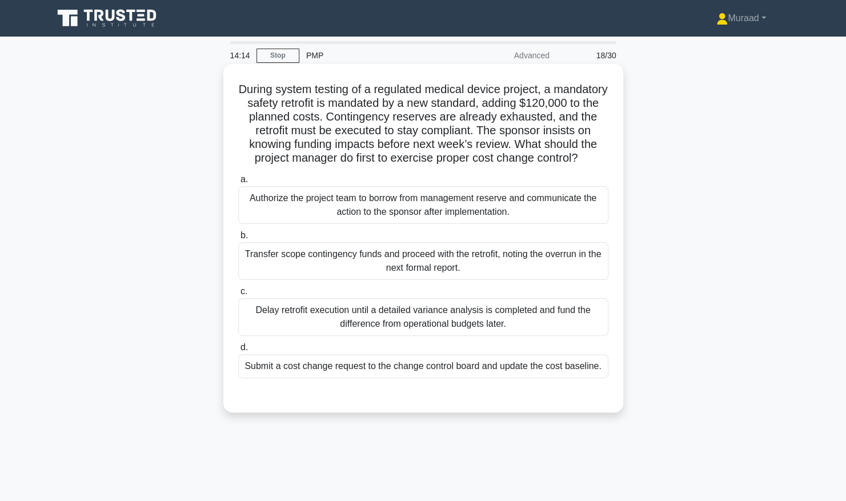
click at [370, 222] on div "Authorize the project team to borrow from management reserve and communicate th…" at bounding box center [423, 205] width 370 height 38
click at [238, 183] on input "a. Authorize the project team to borrow from management reserve and communicate…" at bounding box center [238, 179] width 0 height 7
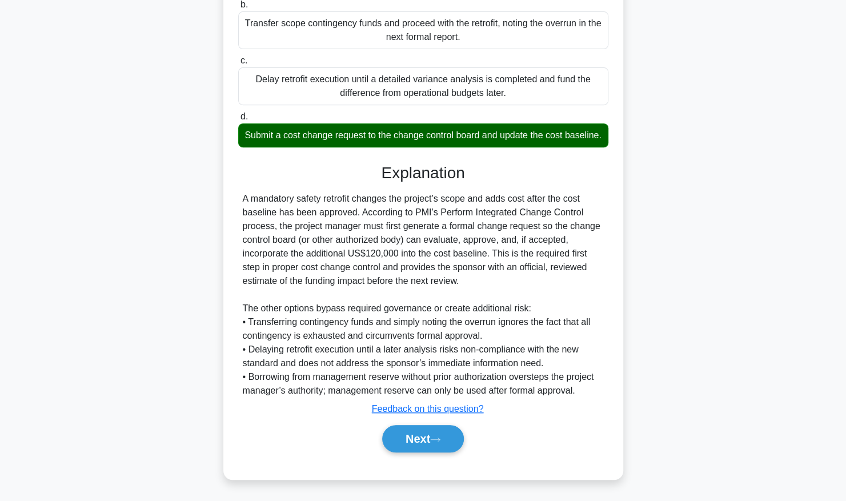
scroll to position [258, 0]
click at [436, 439] on icon at bounding box center [435, 439] width 10 height 6
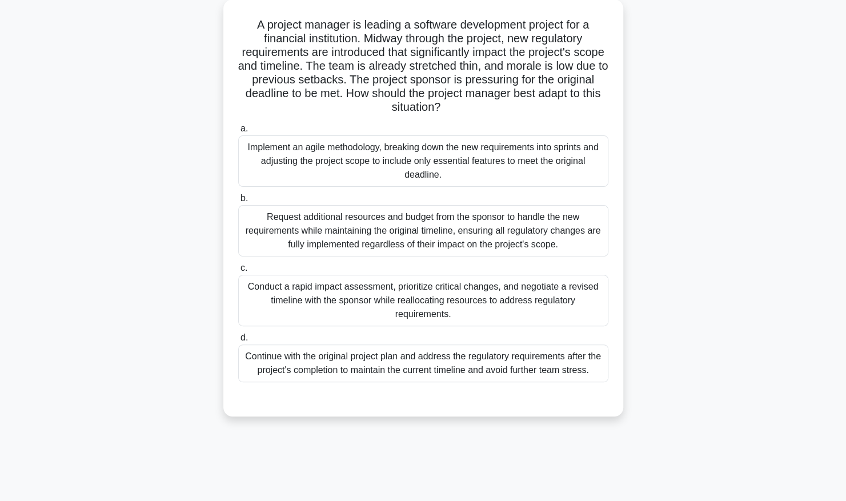
scroll to position [59, 0]
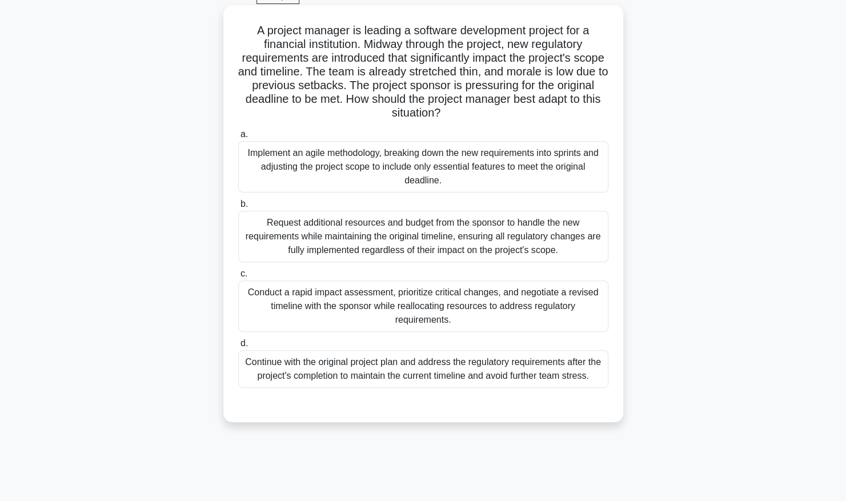
click at [388, 310] on div "Conduct a rapid impact assessment, prioritize critical changes, and negotiate a…" at bounding box center [423, 305] width 370 height 51
click at [238, 278] on input "c. Conduct a rapid impact assessment, prioritize critical changes, and negotiat…" at bounding box center [238, 273] width 0 height 7
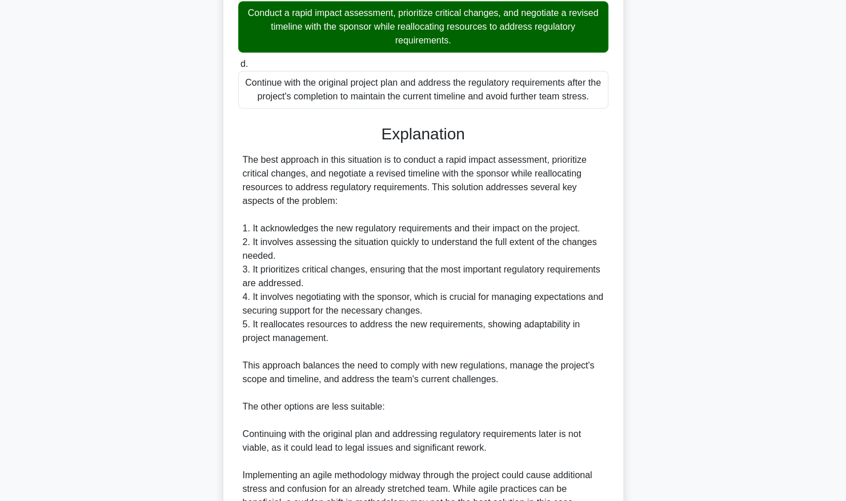
scroll to position [516, 0]
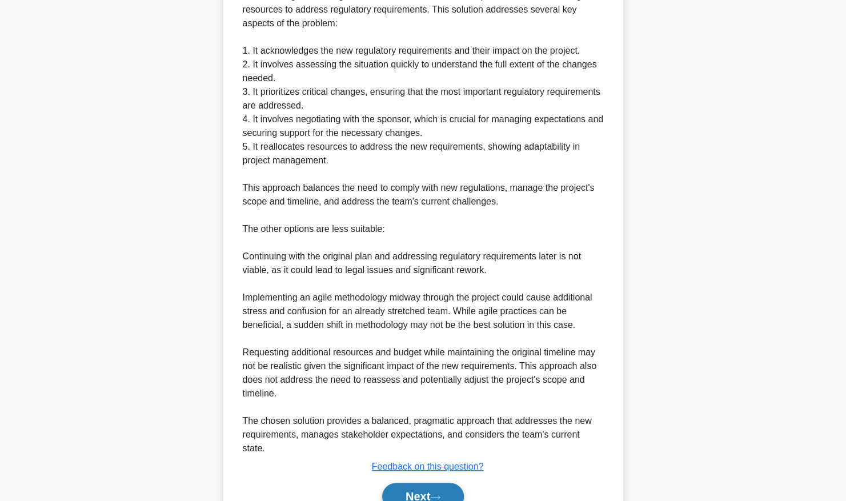
click at [423, 483] on button "Next" at bounding box center [423, 496] width 82 height 27
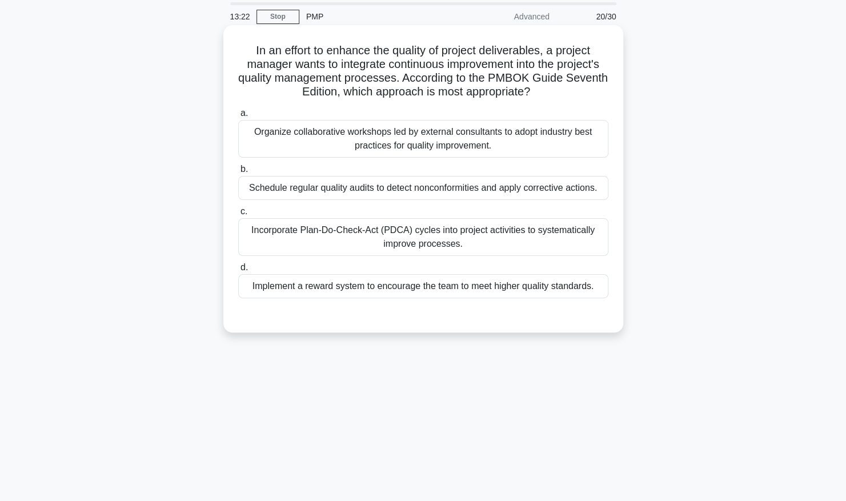
scroll to position [57, 0]
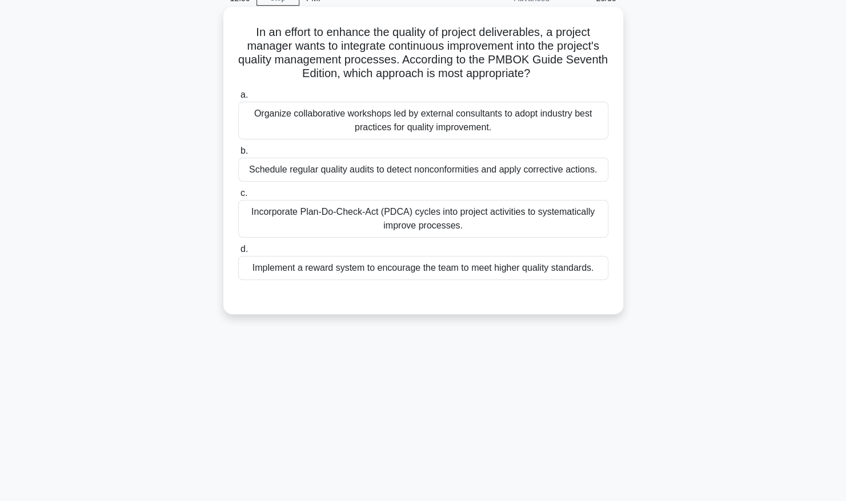
click at [443, 230] on div "Incorporate Plan-Do-Check-Act (PDCA) cycles into project activities to systemat…" at bounding box center [423, 219] width 370 height 38
click at [238, 197] on input "c. Incorporate Plan-Do-Check-Act (PDCA) cycles into project activities to syste…" at bounding box center [238, 193] width 0 height 7
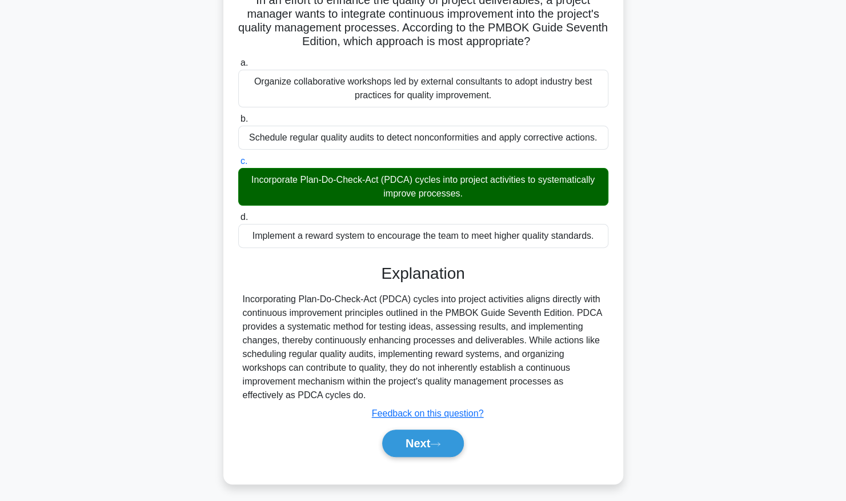
scroll to position [116, 0]
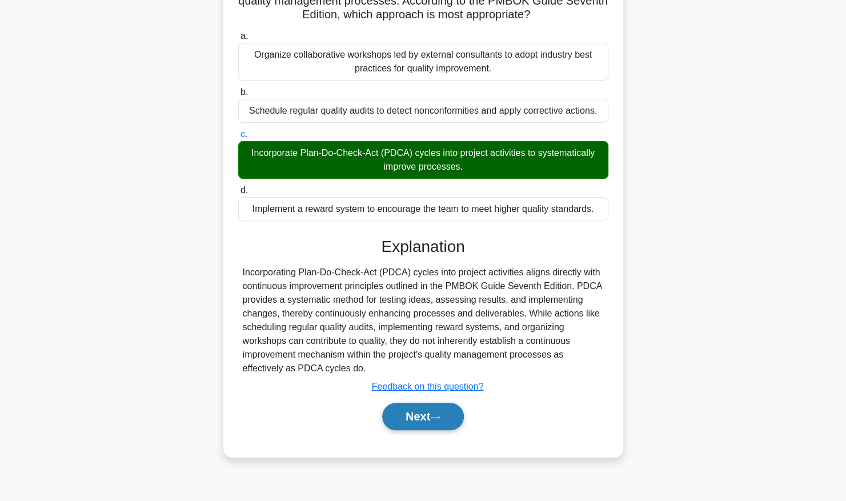
click at [423, 410] on button "Next" at bounding box center [423, 416] width 82 height 27
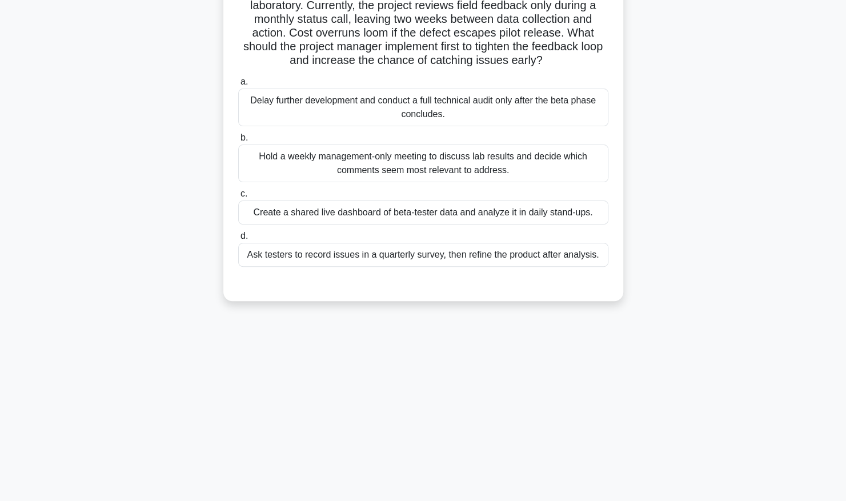
scroll to position [57, 0]
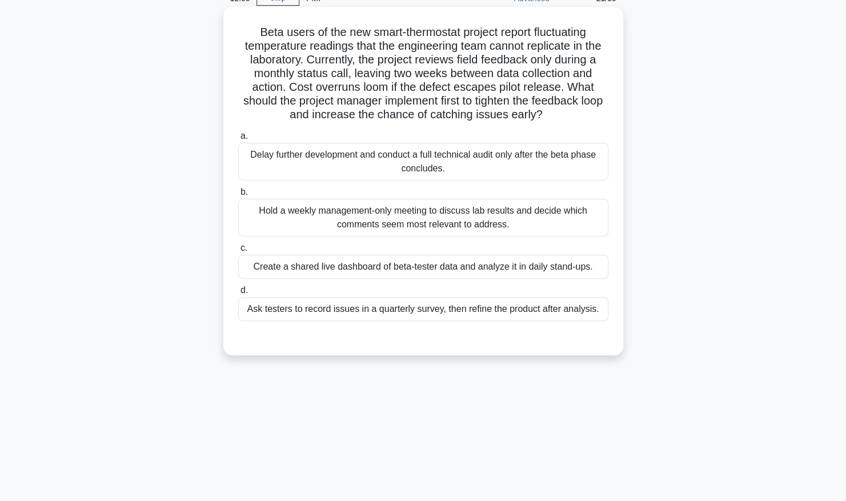
click at [317, 271] on div "Create a shared live dashboard of beta-tester data and analyze it in daily stan…" at bounding box center [423, 267] width 370 height 24
click at [238, 252] on input "c. Create a shared live dashboard of beta-tester data and analyze it in daily s…" at bounding box center [238, 248] width 0 height 7
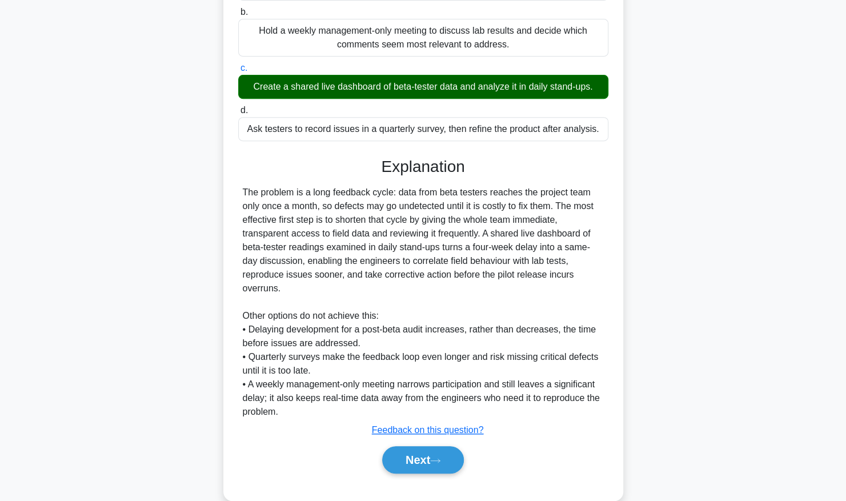
scroll to position [257, 0]
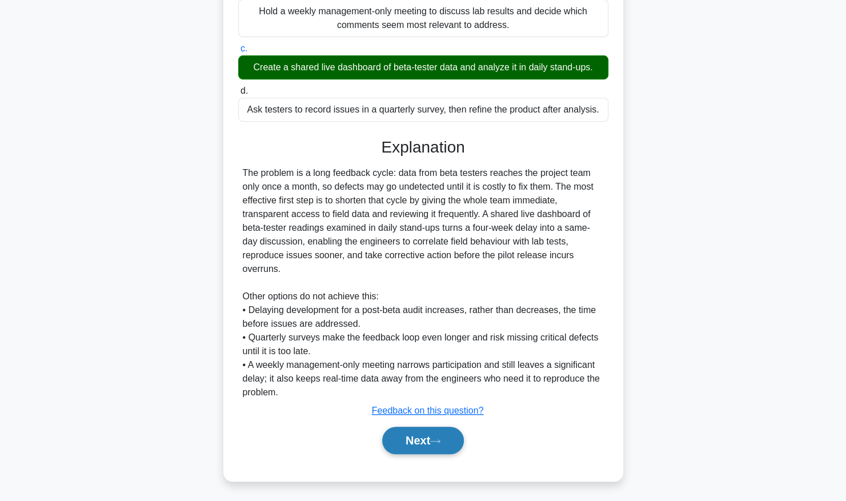
click at [429, 439] on button "Next" at bounding box center [423, 440] width 82 height 27
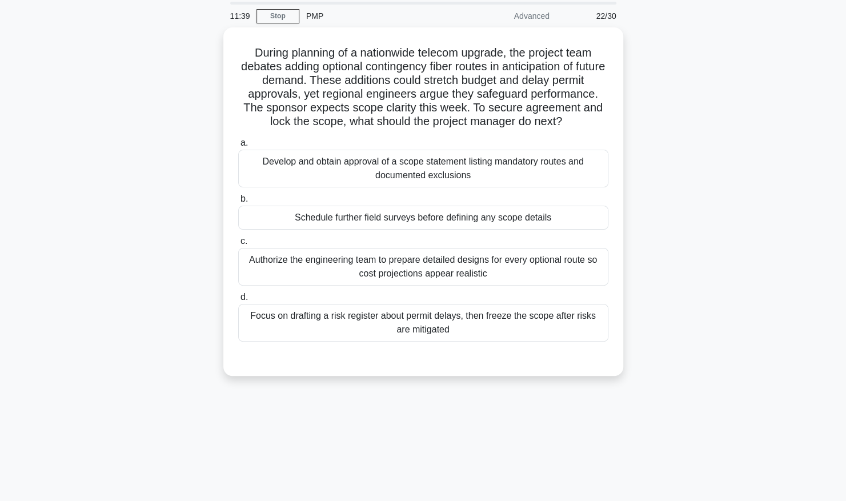
scroll to position [57, 0]
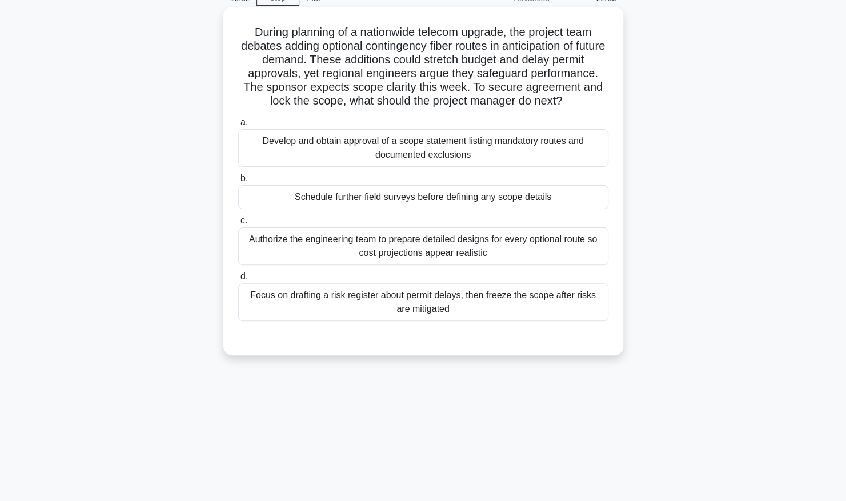
click at [481, 150] on div "Develop and obtain approval of a scope statement listing mandatory routes and d…" at bounding box center [423, 148] width 370 height 38
click at [238, 126] on input "a. Develop and obtain approval of a scope statement listing mandatory routes an…" at bounding box center [238, 122] width 0 height 7
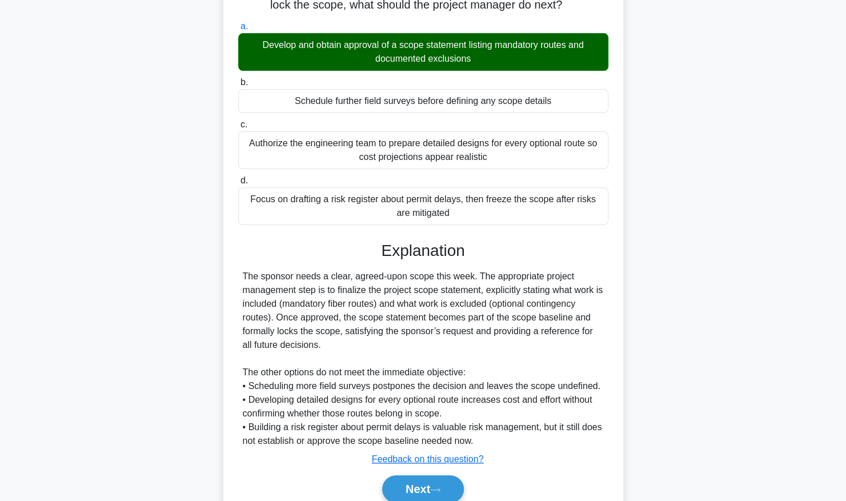
scroll to position [171, 0]
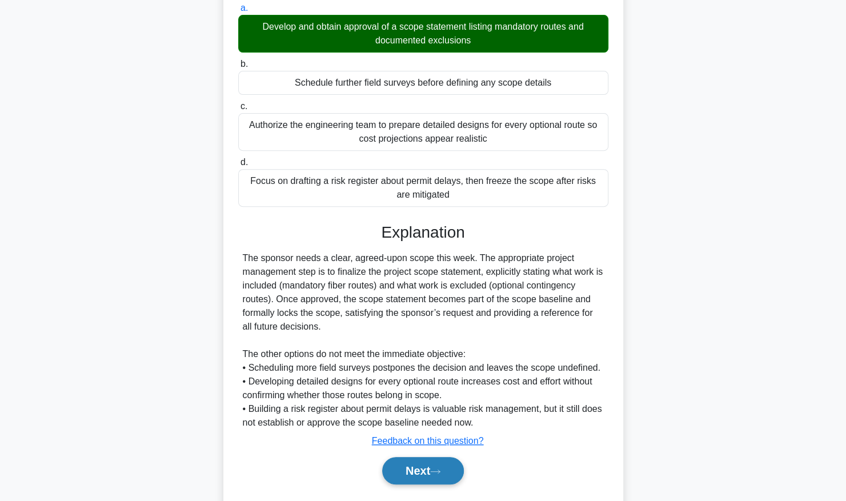
click at [420, 468] on button "Next" at bounding box center [423, 470] width 82 height 27
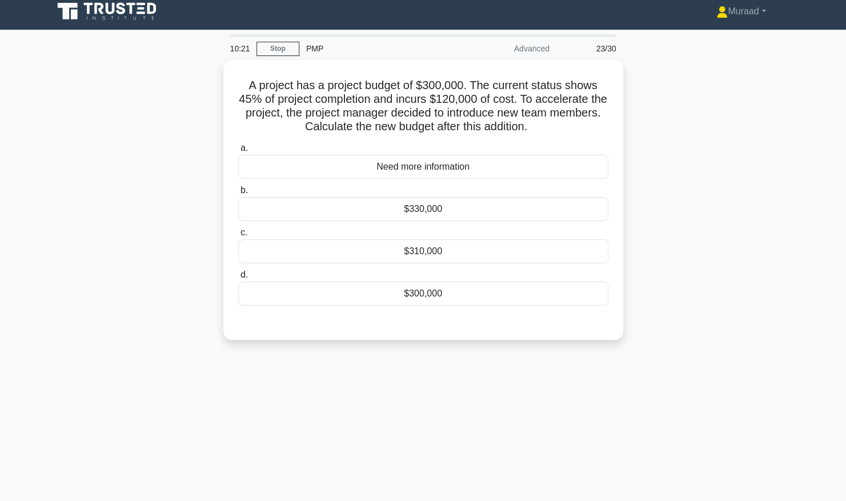
scroll to position [0, 0]
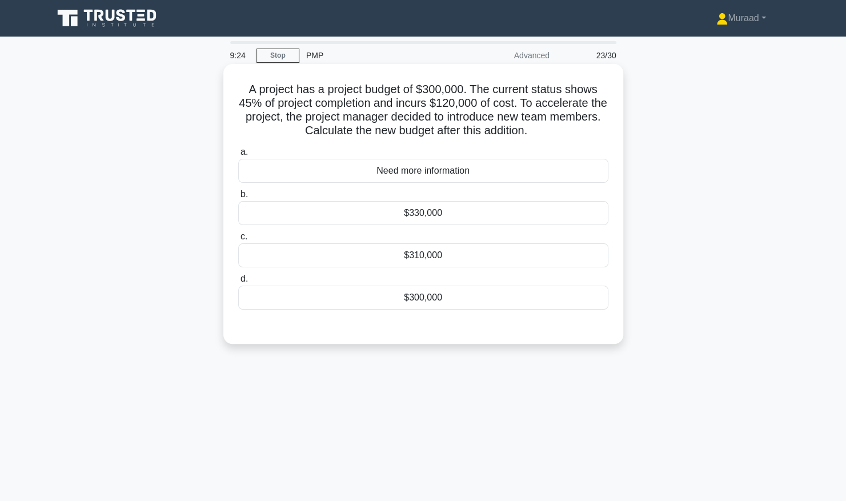
click at [476, 209] on div "$330,000" at bounding box center [423, 213] width 370 height 24
click at [238, 198] on input "b. $330,000" at bounding box center [238, 194] width 0 height 7
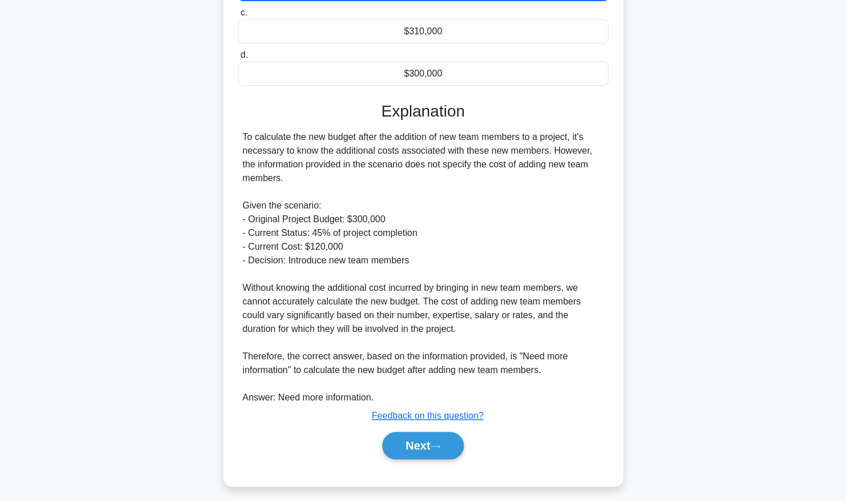
scroll to position [231, 0]
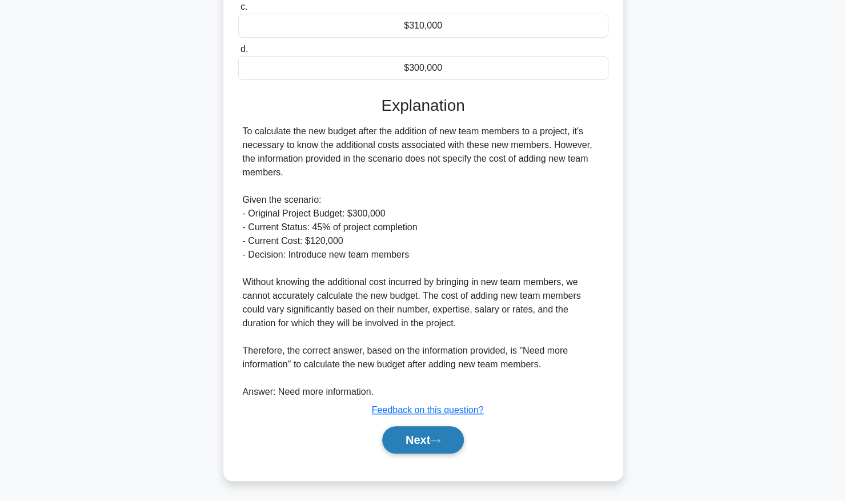
click at [440, 431] on button "Next" at bounding box center [423, 439] width 82 height 27
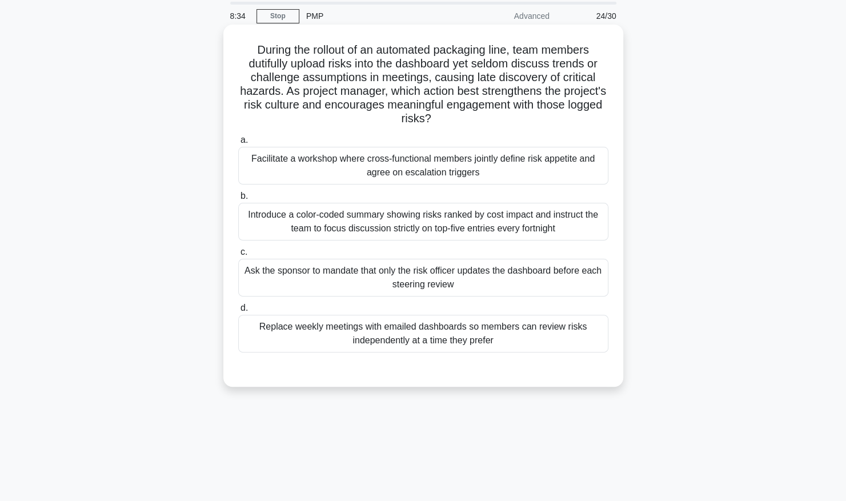
scroll to position [57, 0]
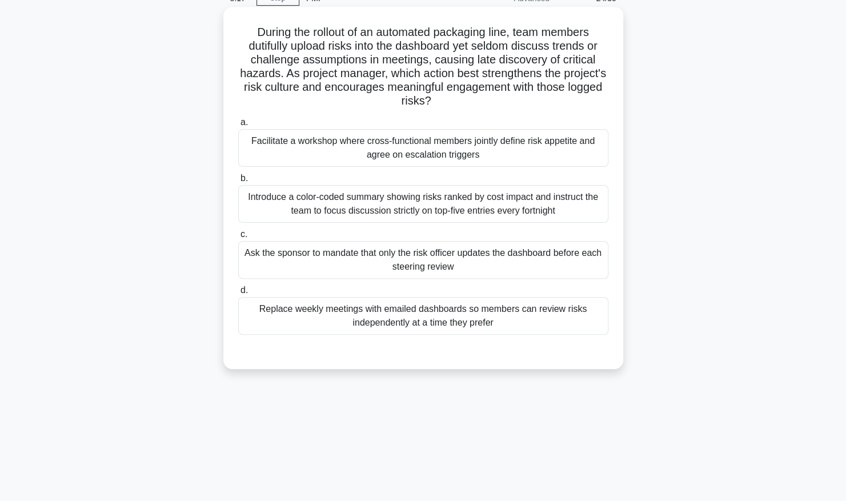
click at [363, 147] on div "Facilitate a workshop where cross-functional members jointly define risk appeti…" at bounding box center [423, 148] width 370 height 38
click at [238, 126] on input "a. Facilitate a workshop where cross-functional members jointly define risk app…" at bounding box center [238, 122] width 0 height 7
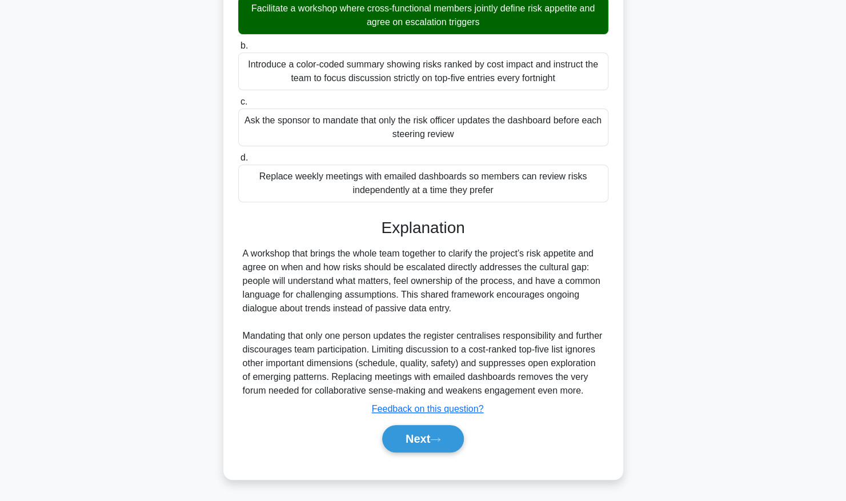
scroll to position [202, 0]
click at [422, 440] on button "Next" at bounding box center [423, 438] width 82 height 27
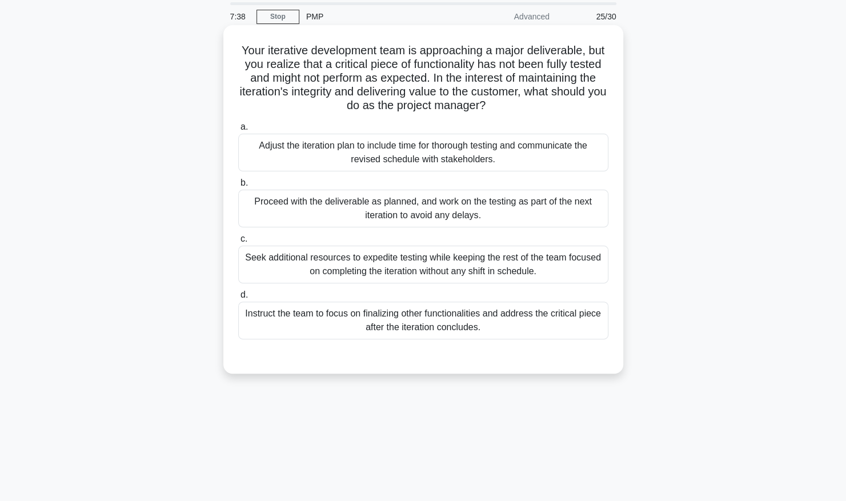
scroll to position [57, 0]
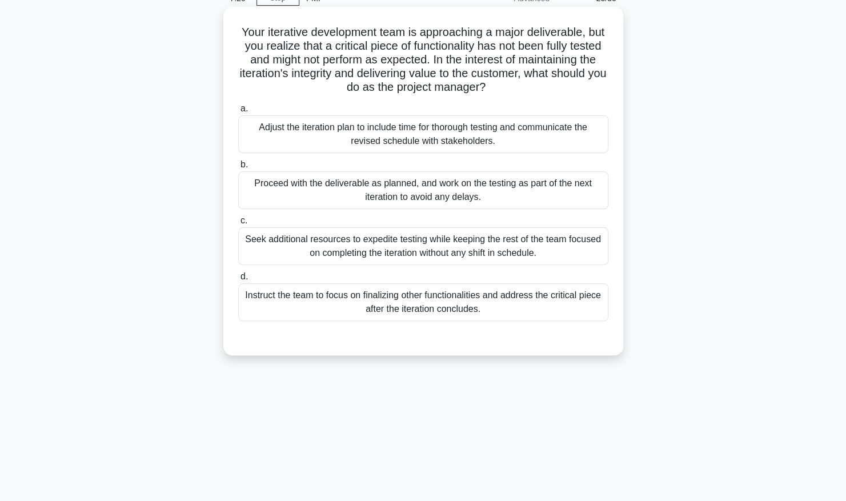
click at [423, 143] on div "Adjust the iteration plan to include time for thorough testing and communicate …" at bounding box center [423, 134] width 370 height 38
click at [238, 113] on input "a. Adjust the iteration plan to include time for thorough testing and communica…" at bounding box center [238, 108] width 0 height 7
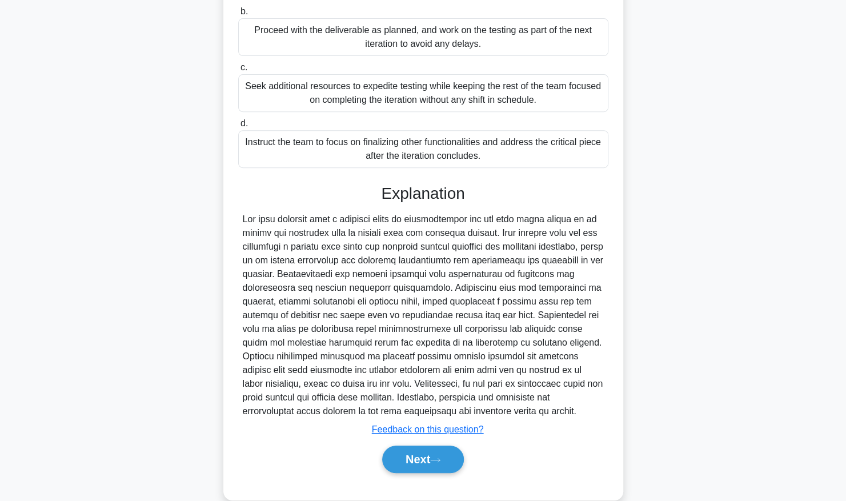
scroll to position [229, 0]
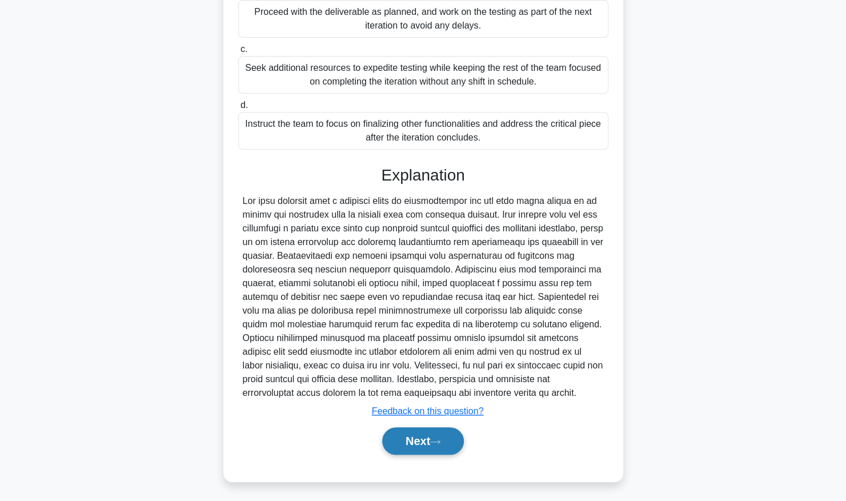
click at [440, 443] on icon at bounding box center [435, 442] width 10 height 6
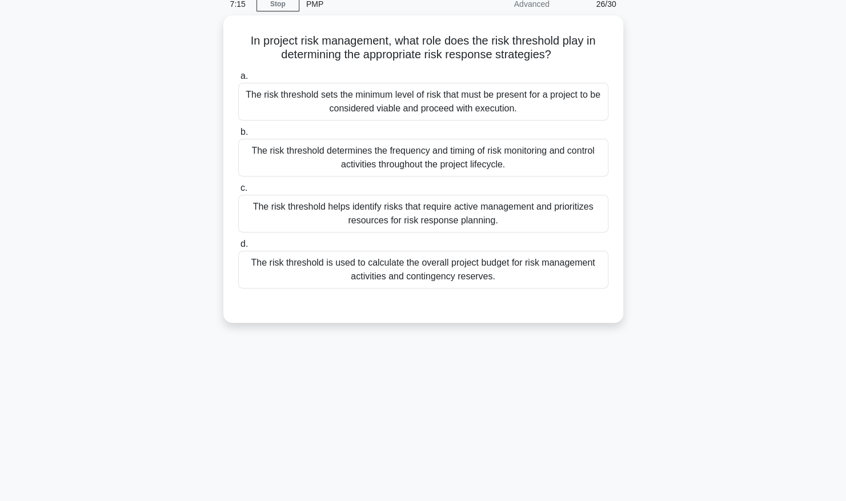
scroll to position [0, 0]
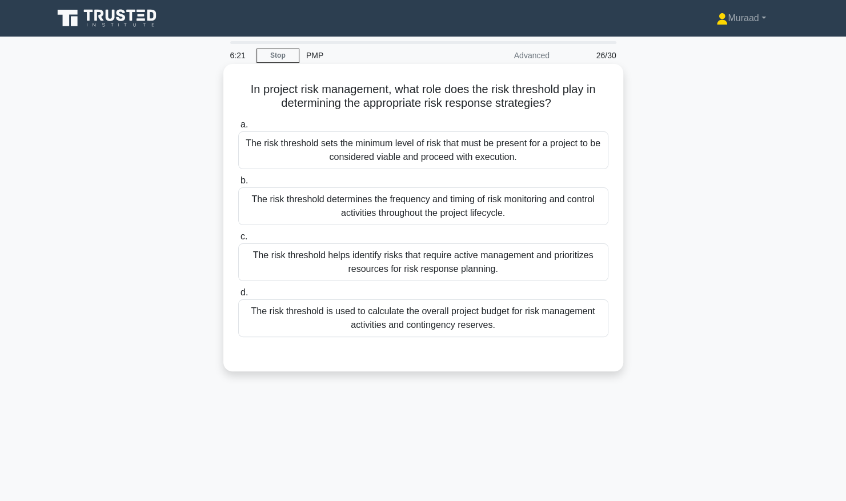
click at [414, 155] on div "The risk threshold sets the minimum level of risk that must be present for a pr…" at bounding box center [423, 150] width 370 height 38
click at [238, 129] on input "a. The risk threshold sets the minimum level of risk that must be present for a…" at bounding box center [238, 124] width 0 height 7
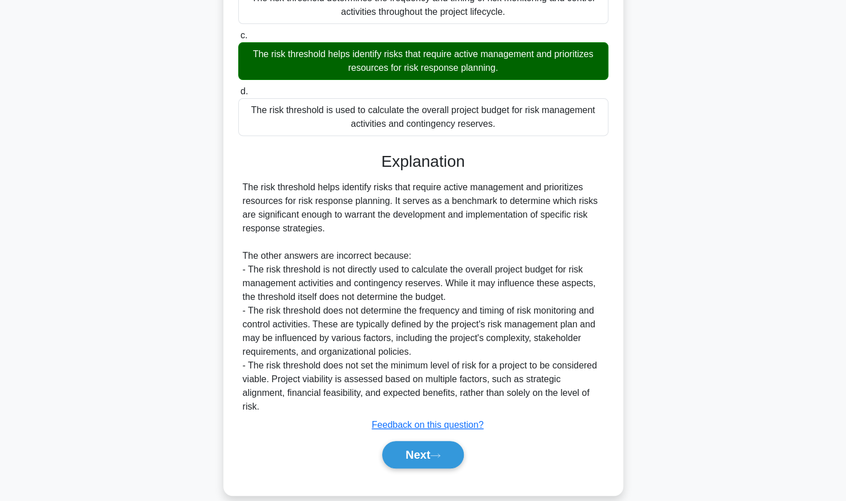
scroll to position [203, 0]
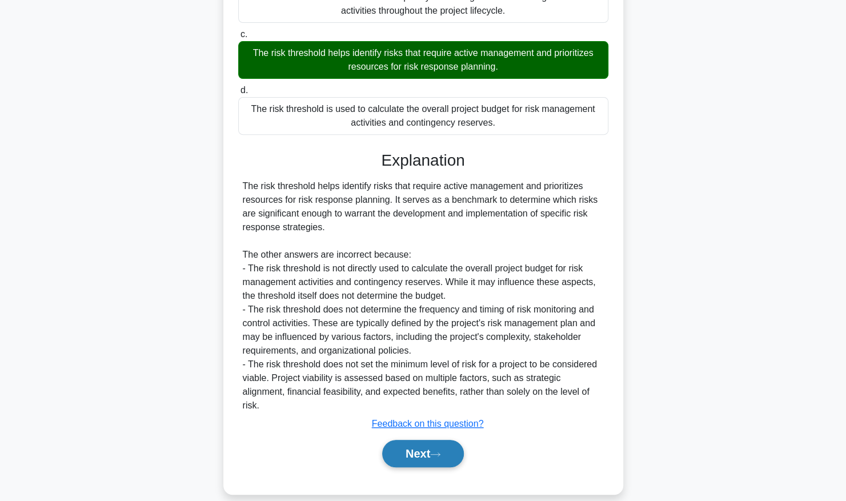
click at [402, 445] on button "Next" at bounding box center [423, 453] width 82 height 27
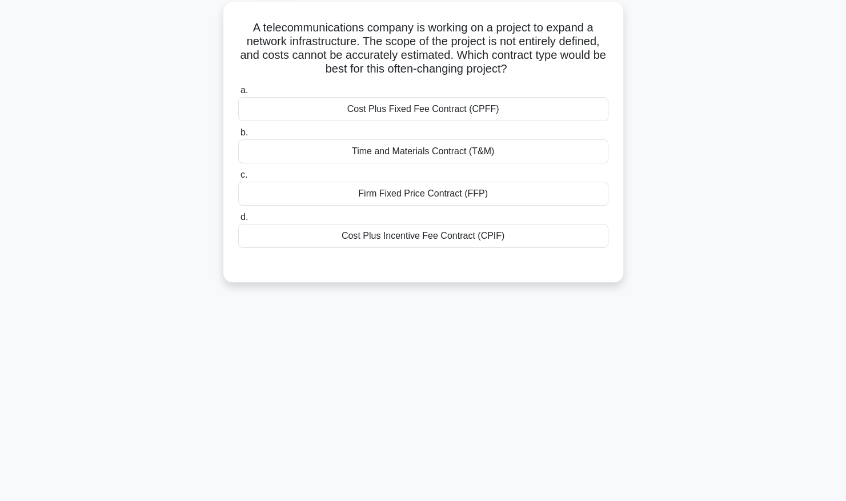
scroll to position [0, 0]
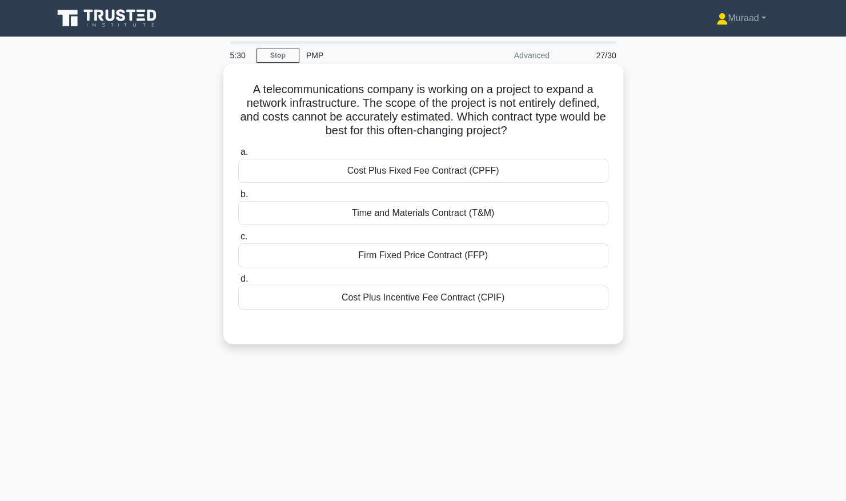
click at [398, 211] on div "Time and Materials Contract (T&M)" at bounding box center [423, 213] width 370 height 24
click at [238, 198] on input "b. Time and Materials Contract (T&M)" at bounding box center [238, 194] width 0 height 7
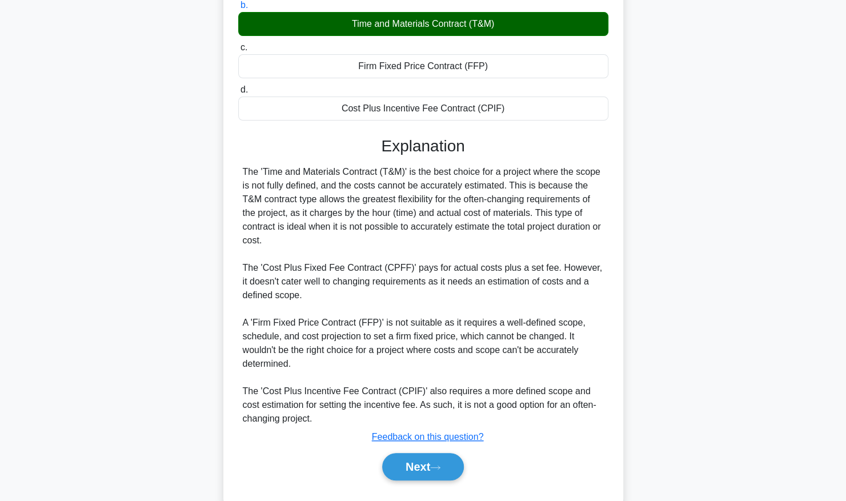
scroll to position [215, 0]
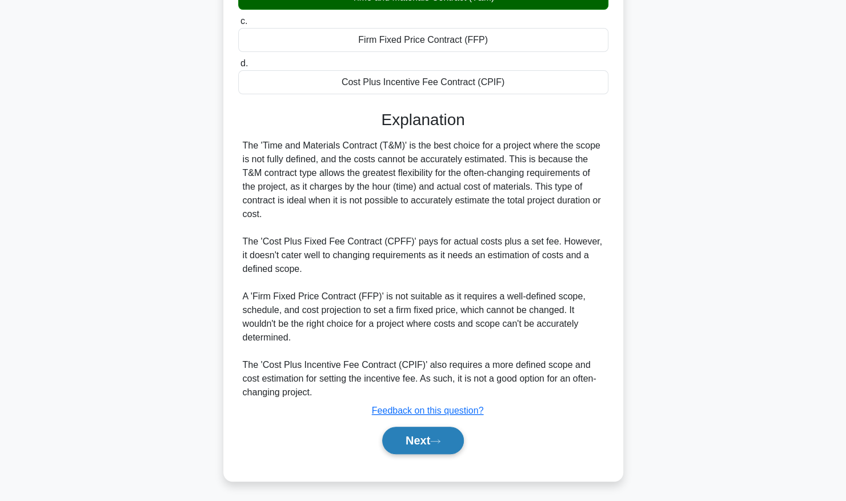
click at [430, 438] on button "Next" at bounding box center [423, 440] width 82 height 27
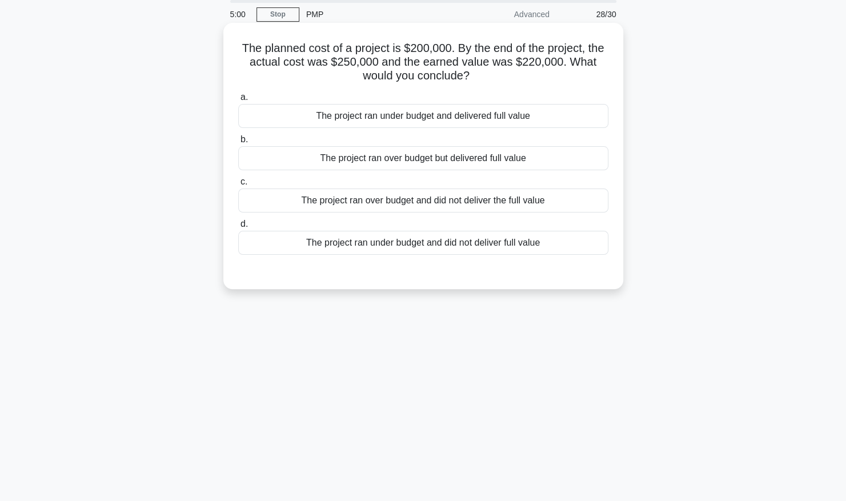
scroll to position [59, 0]
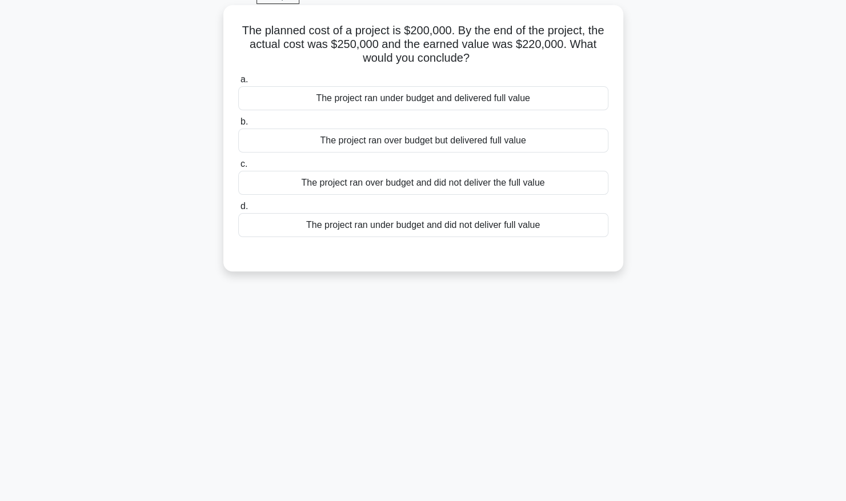
click at [426, 185] on div "The project ran over budget and did not deliver the full value" at bounding box center [423, 183] width 370 height 24
click at [238, 168] on input "c. The project ran over budget and did not deliver the full value" at bounding box center [238, 164] width 0 height 7
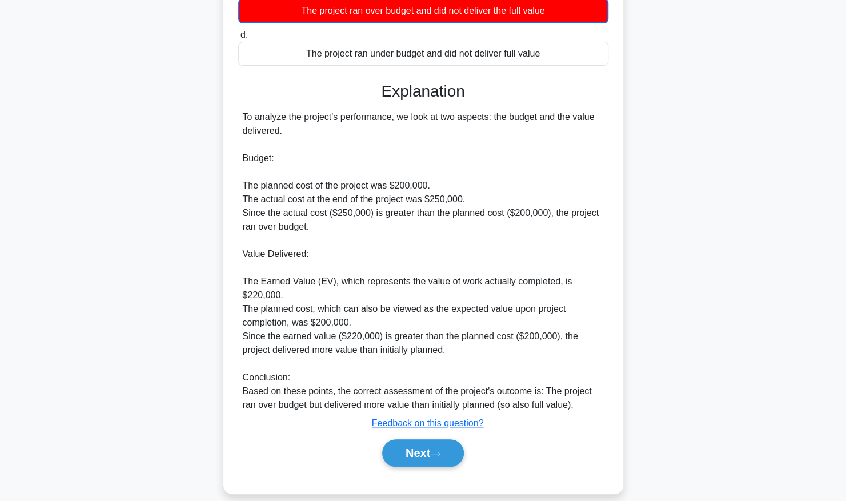
scroll to position [245, 0]
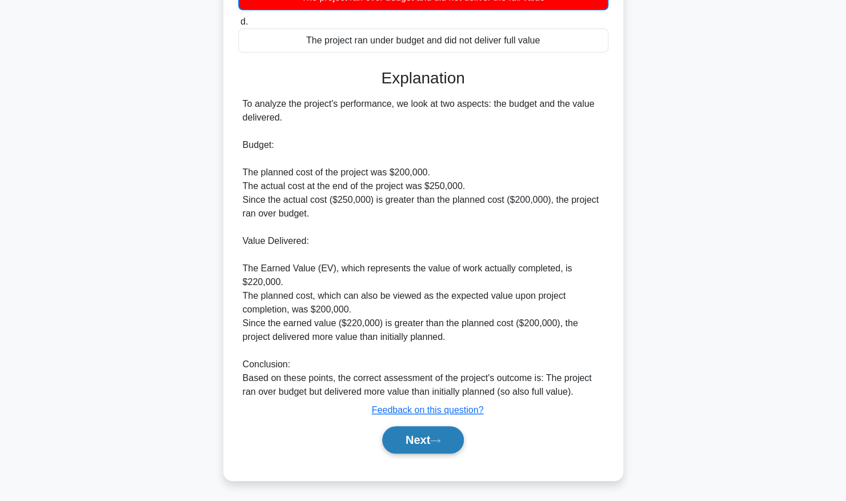
click at [420, 432] on button "Next" at bounding box center [423, 439] width 82 height 27
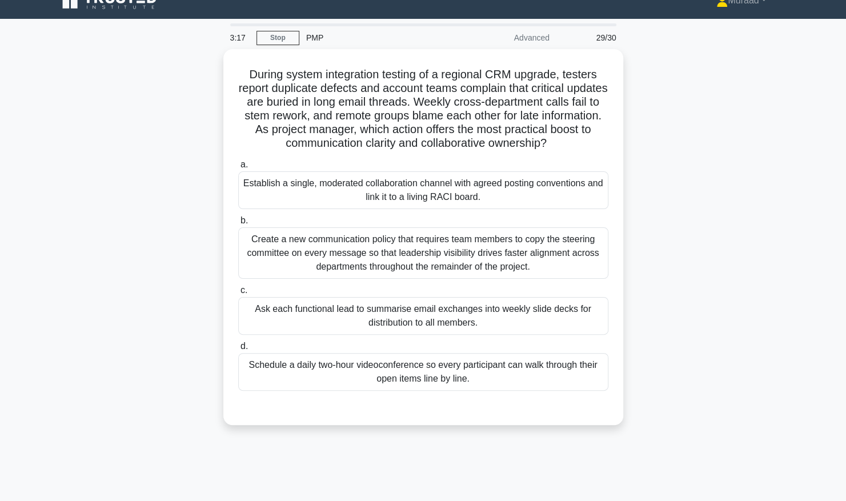
scroll to position [0, 0]
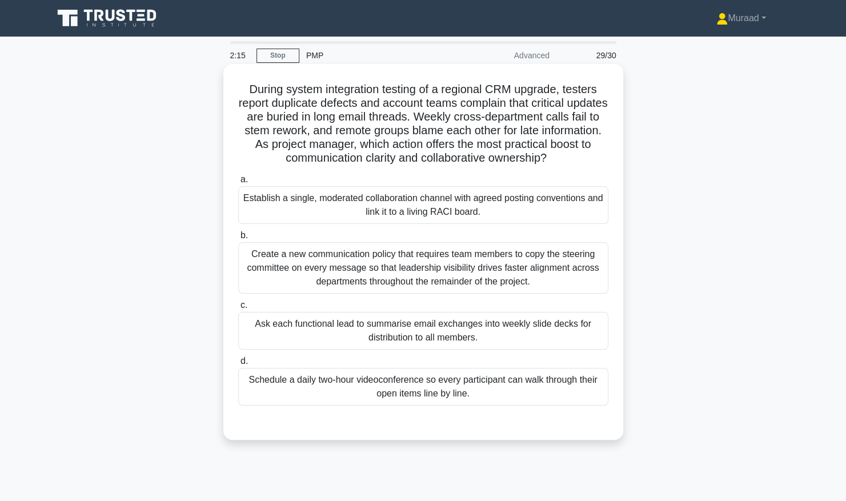
click at [416, 210] on div "Establish a single, moderated collaboration channel with agreed posting convent…" at bounding box center [423, 205] width 370 height 38
click at [238, 183] on input "a. Establish a single, moderated collaboration channel with agreed posting conv…" at bounding box center [238, 179] width 0 height 7
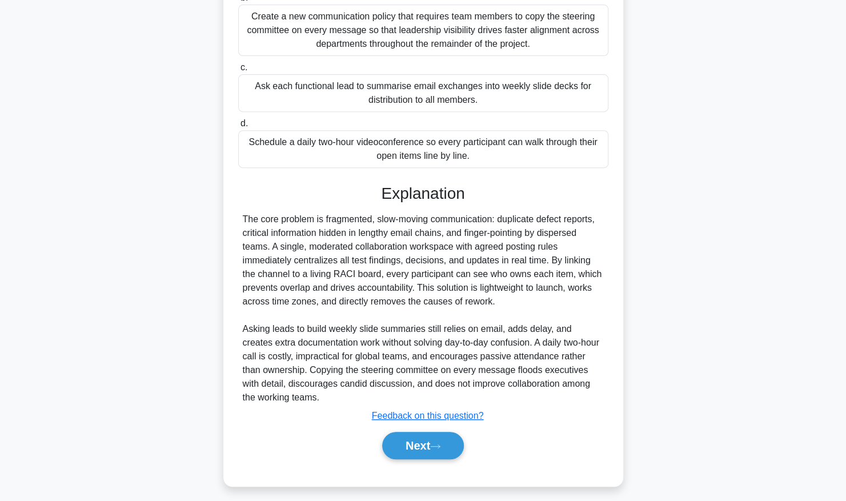
scroll to position [243, 0]
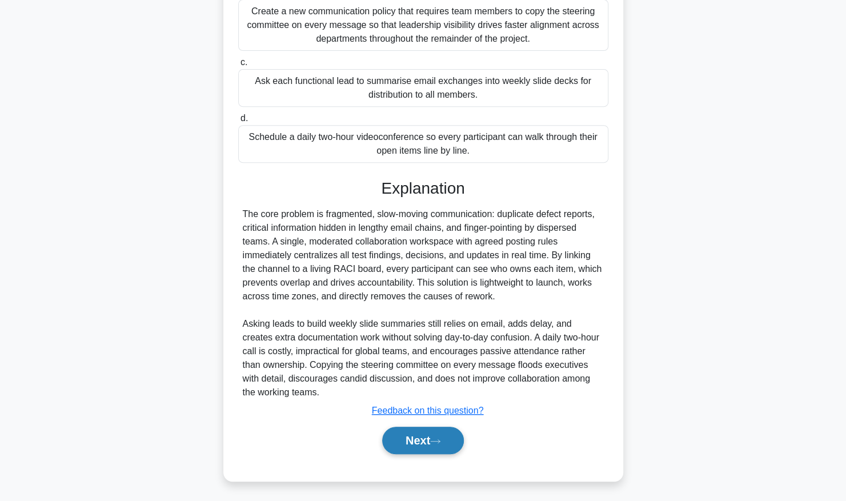
click at [426, 439] on button "Next" at bounding box center [423, 440] width 82 height 27
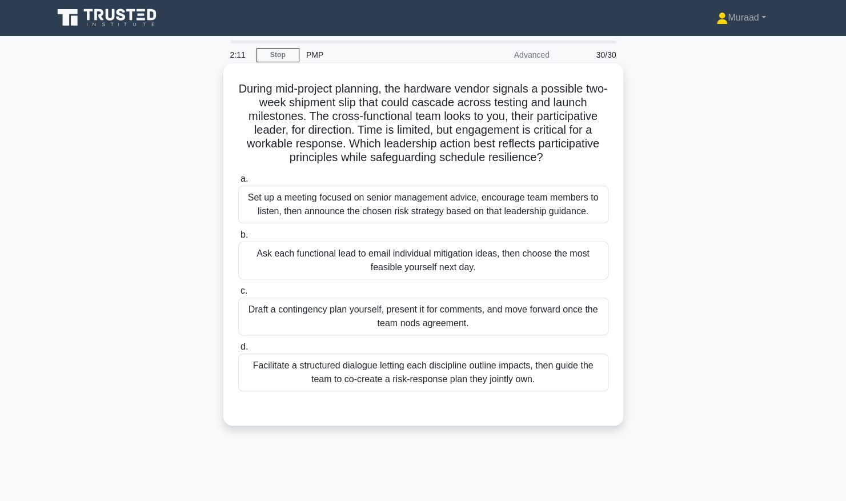
scroll to position [0, 0]
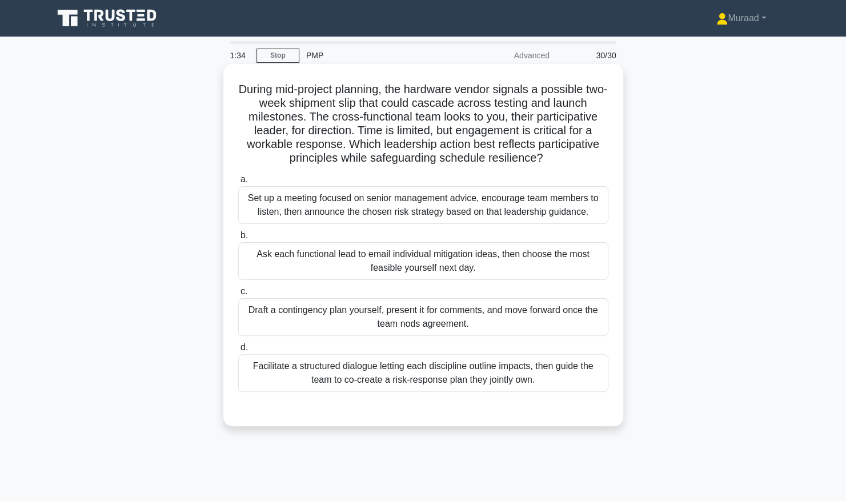
click at [368, 386] on div "Facilitate a structured dialogue letting each discipline outline impacts, then …" at bounding box center [423, 373] width 370 height 38
click at [238, 351] on input "d. Facilitate a structured dialogue letting each discipline outline impacts, th…" at bounding box center [238, 347] width 0 height 7
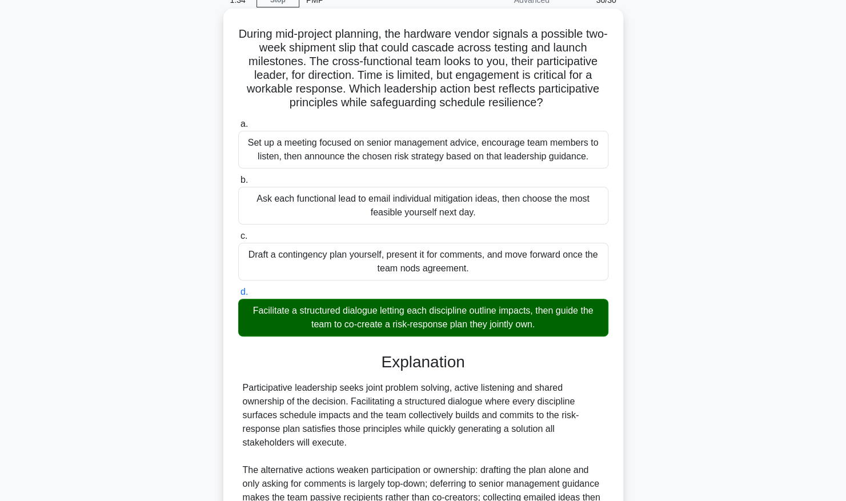
scroll to position [202, 0]
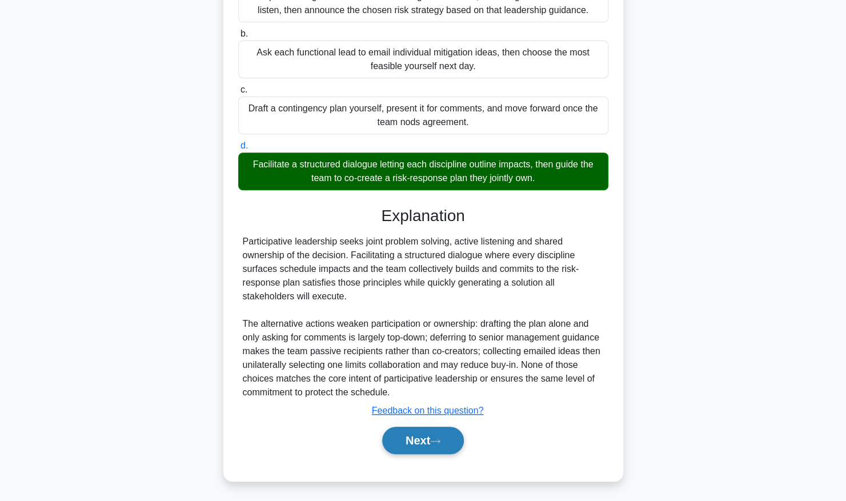
click at [395, 443] on button "Next" at bounding box center [423, 440] width 82 height 27
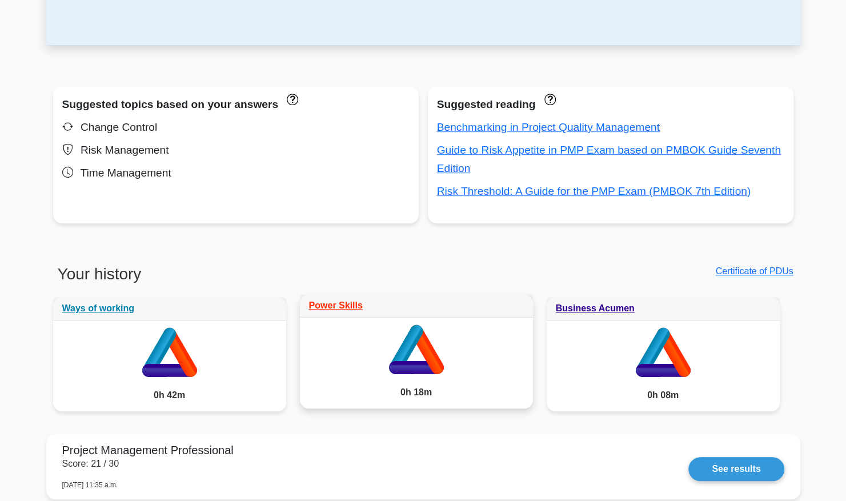
scroll to position [400, 0]
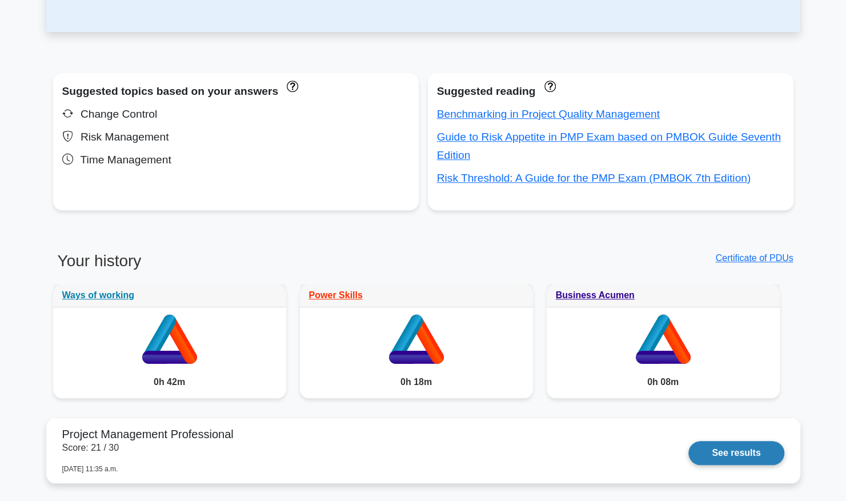
click at [745, 456] on link "See results" at bounding box center [735, 453] width 95 height 24
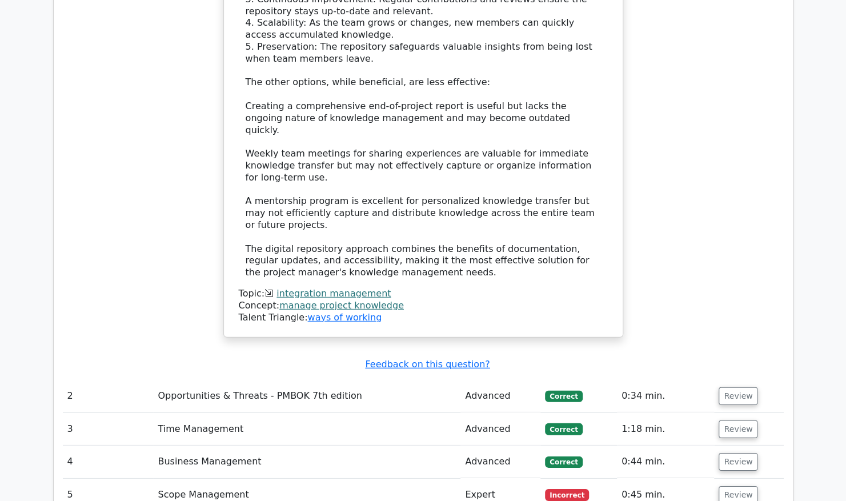
scroll to position [1771, 0]
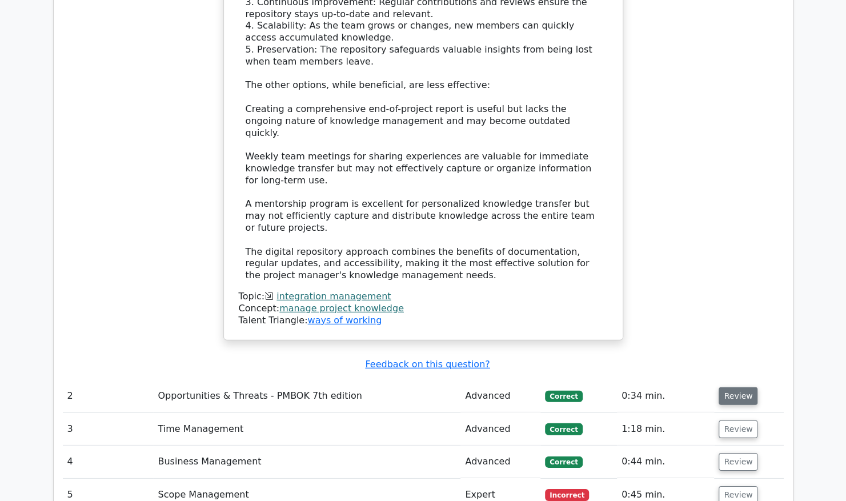
click at [736, 387] on button "Review" at bounding box center [738, 396] width 39 height 18
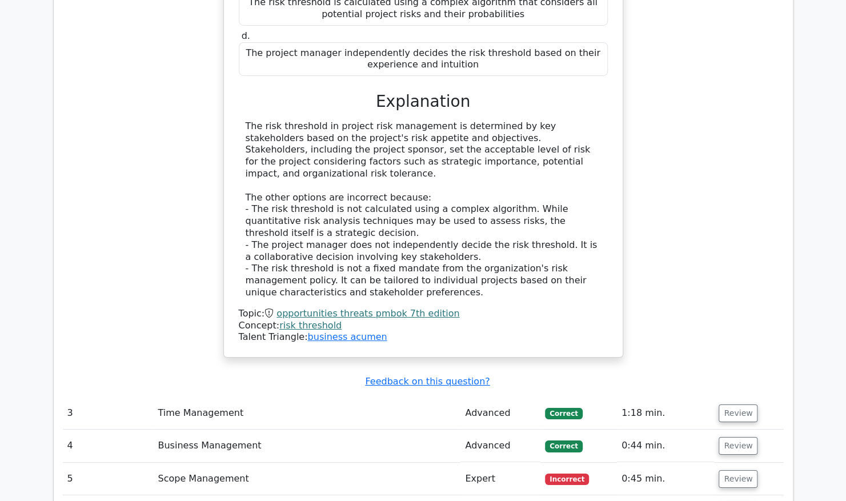
scroll to position [2399, 0]
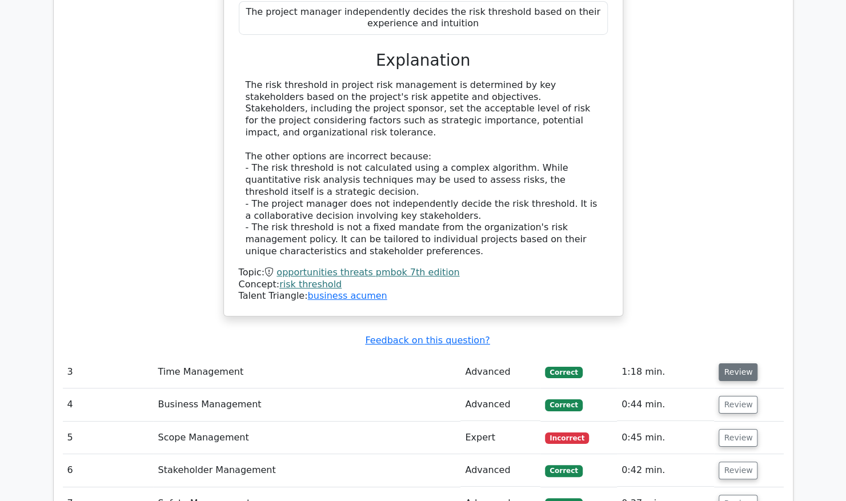
click at [742, 363] on button "Review" at bounding box center [738, 372] width 39 height 18
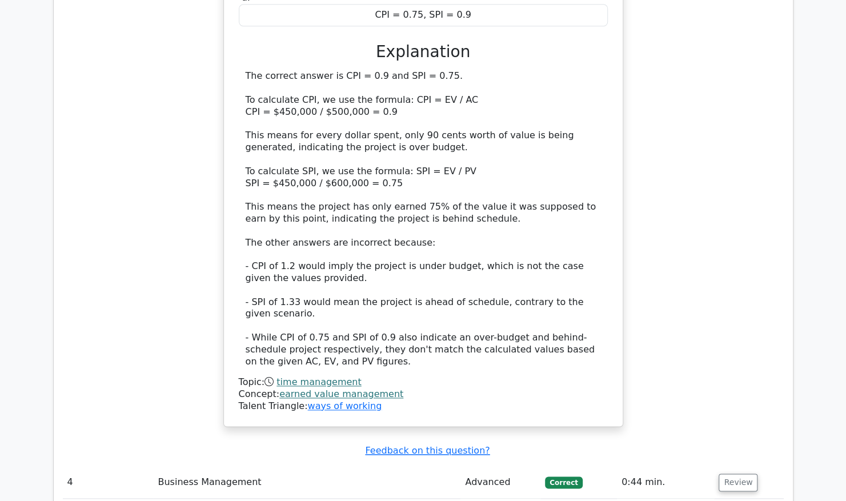
scroll to position [3142, 0]
click at [742, 475] on button "Review" at bounding box center [738, 484] width 39 height 18
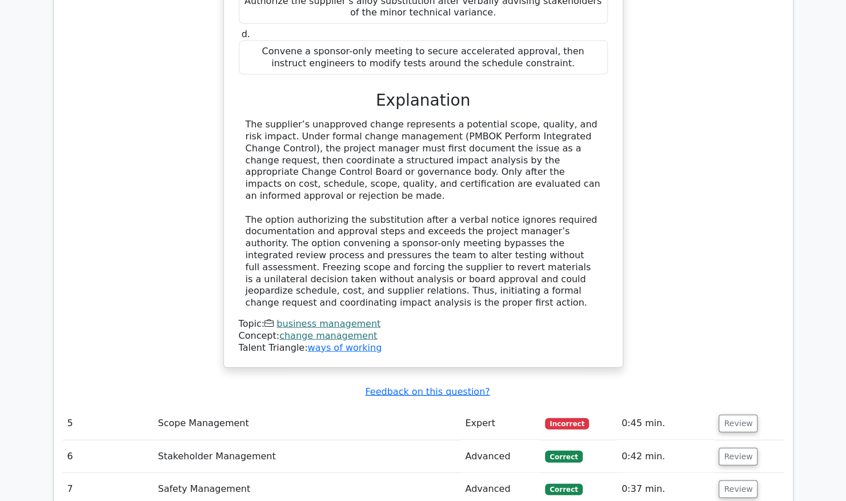
scroll to position [3942, 0]
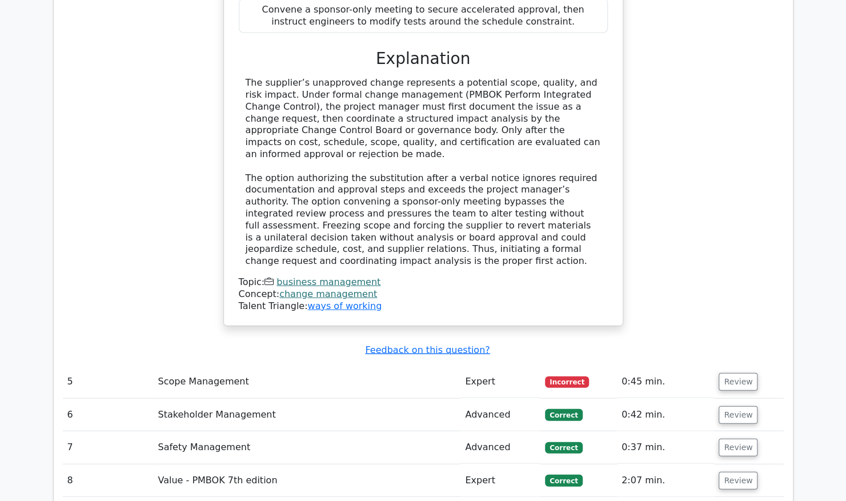
click at [734, 366] on td "Review" at bounding box center [748, 382] width 69 height 33
click at [734, 373] on button "Review" at bounding box center [738, 382] width 39 height 18
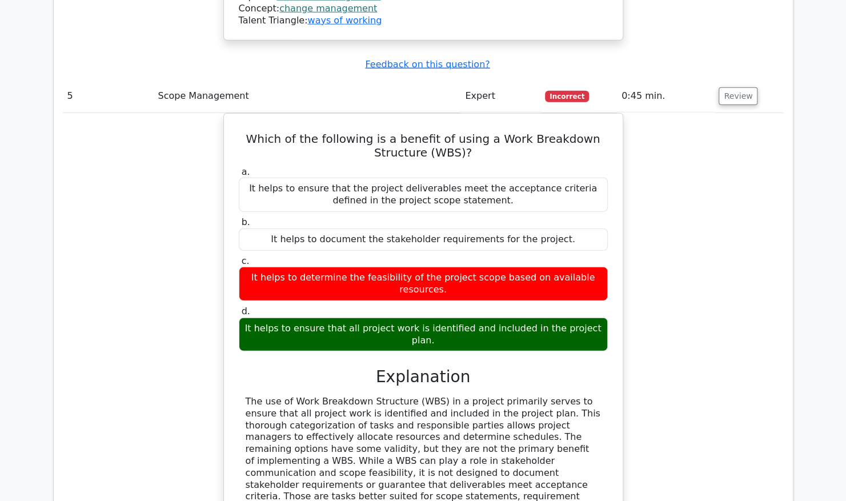
scroll to position [4456, 0]
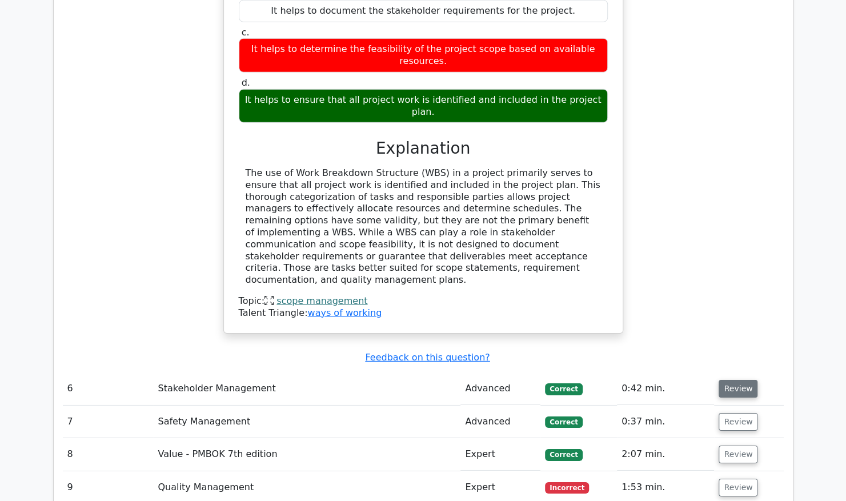
click at [739, 380] on button "Review" at bounding box center [738, 389] width 39 height 18
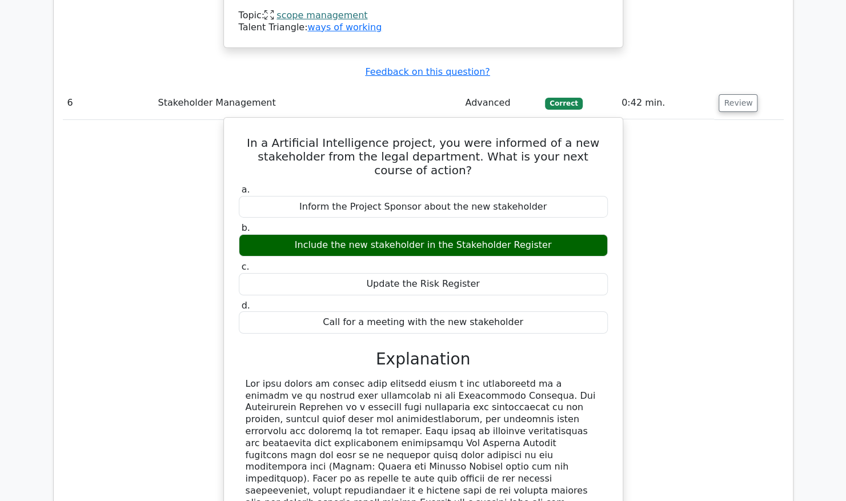
scroll to position [4970, 0]
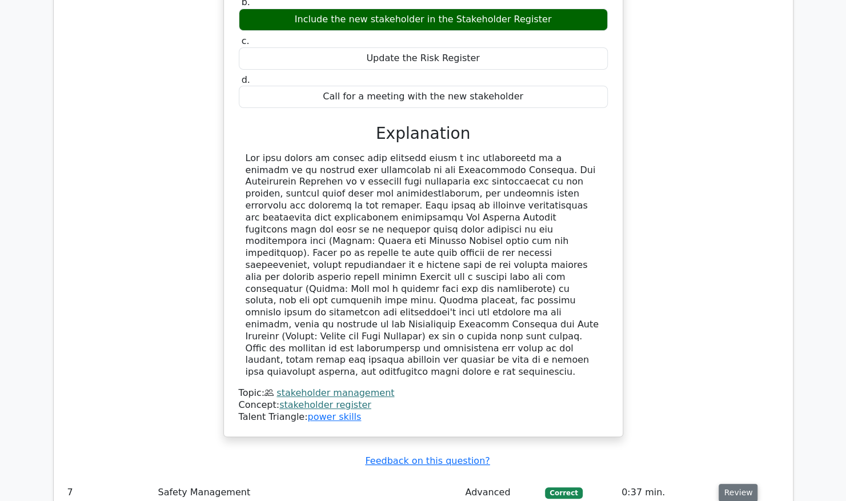
click at [738, 484] on button "Review" at bounding box center [738, 493] width 39 height 18
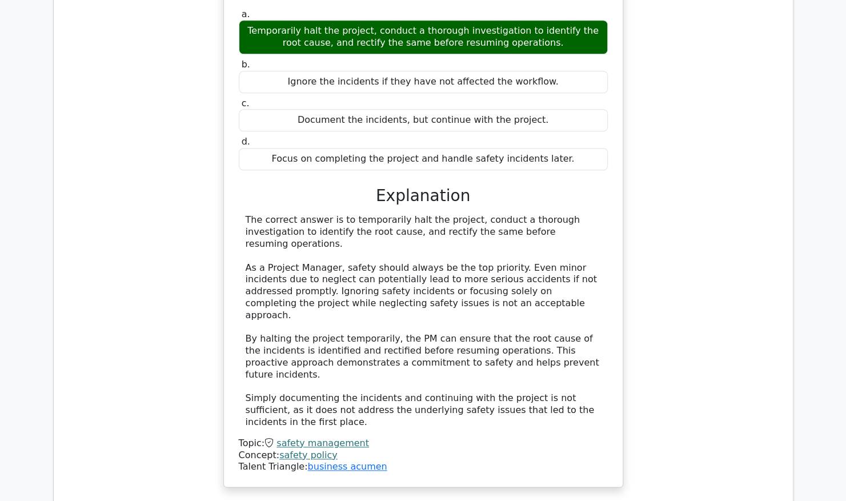
scroll to position [5656, 0]
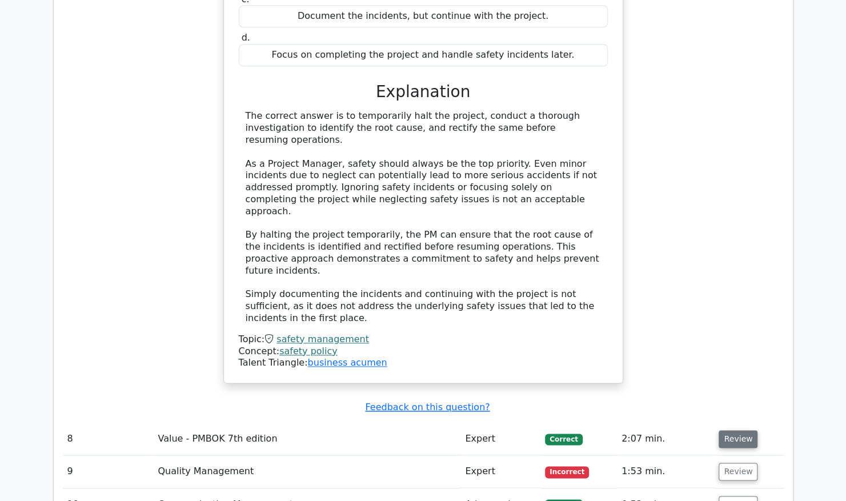
click at [734, 430] on button "Review" at bounding box center [738, 439] width 39 height 18
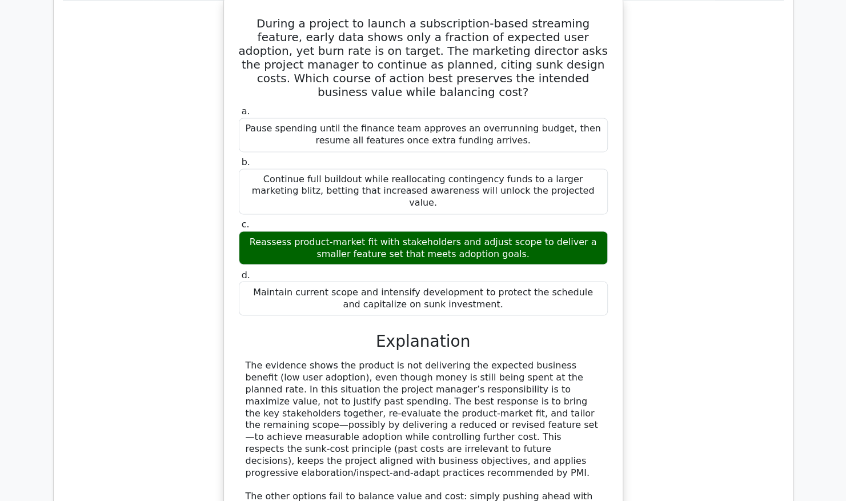
scroll to position [6113, 0]
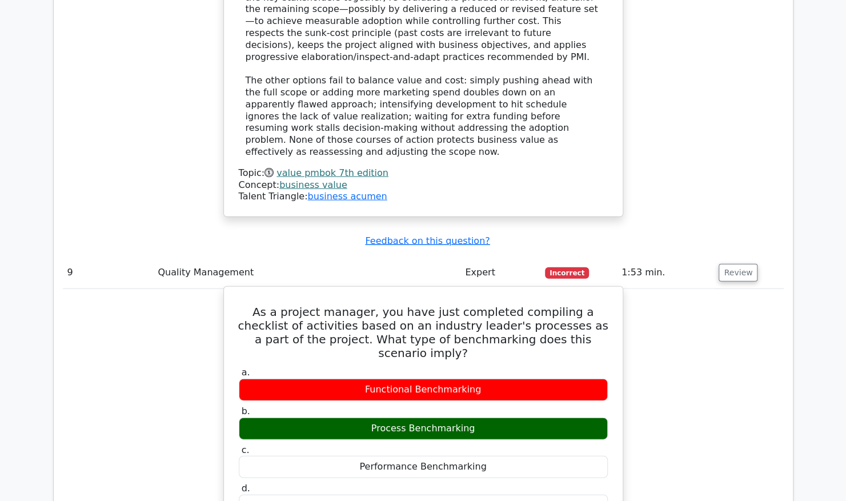
scroll to position [6570, 0]
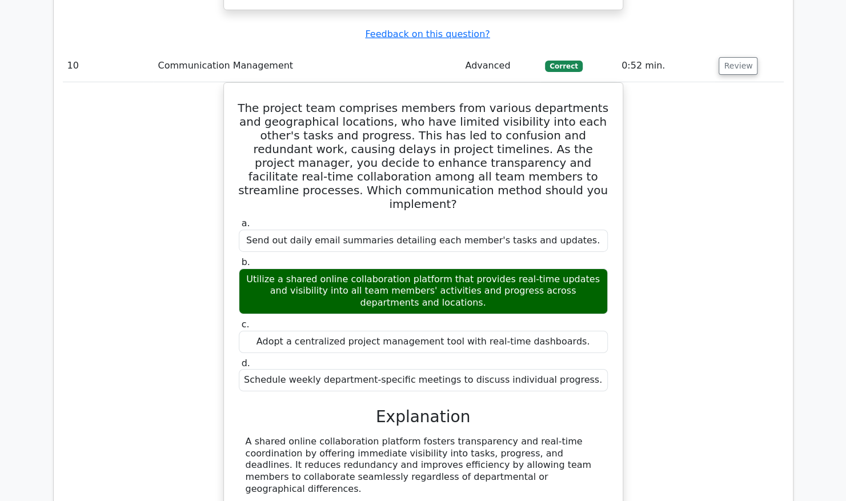
scroll to position [7255, 0]
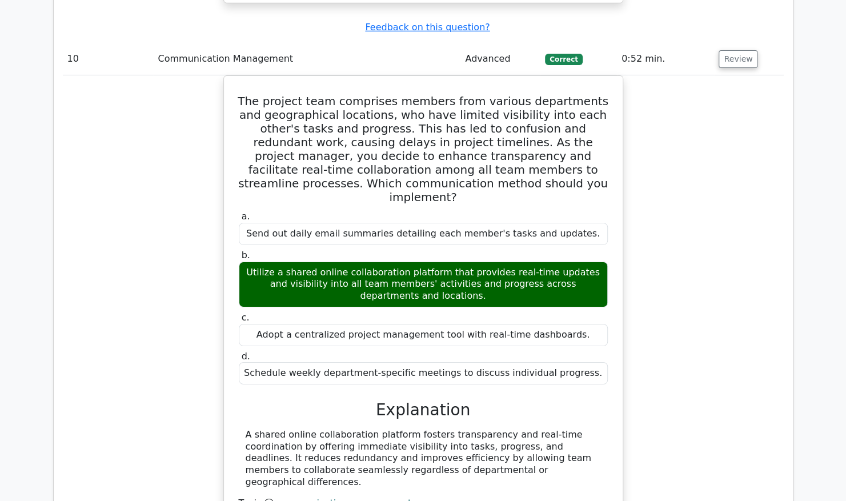
drag, startPoint x: 238, startPoint y: 219, endPoint x: 493, endPoint y: 253, distance: 257.5
drag, startPoint x: 493, startPoint y: 253, endPoint x: 450, endPoint y: 251, distance: 42.9
copy h5 "A project's forecasted benefit is $7000 with an 80% chance. The project also ca…"
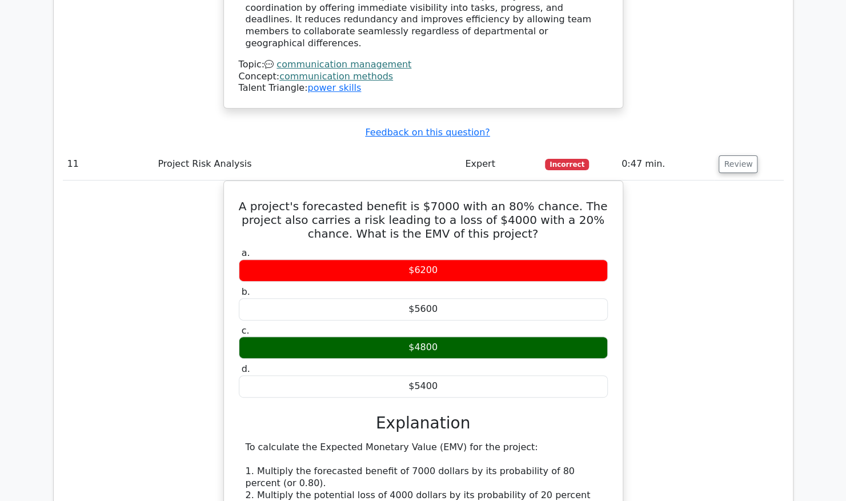
scroll to position [7769, 0]
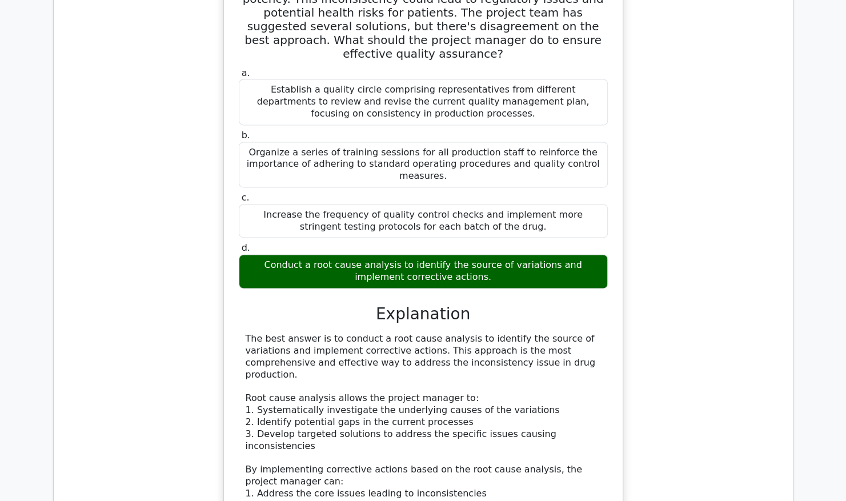
scroll to position [8569, 0]
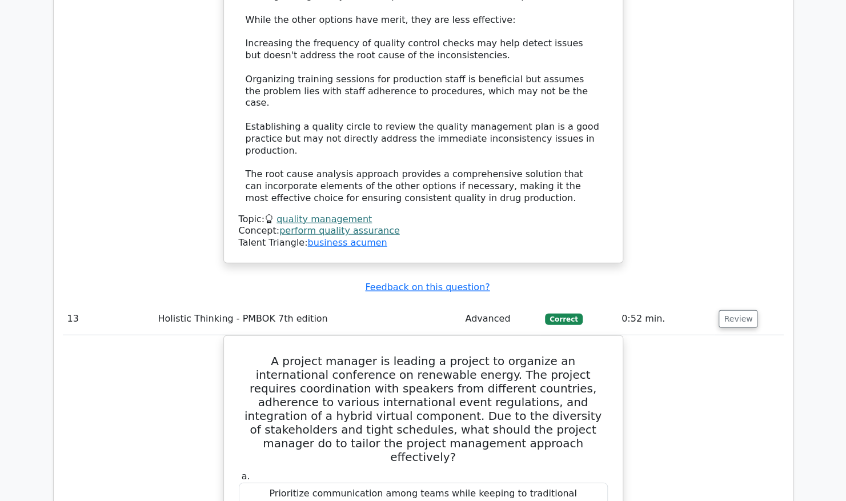
scroll to position [9198, 0]
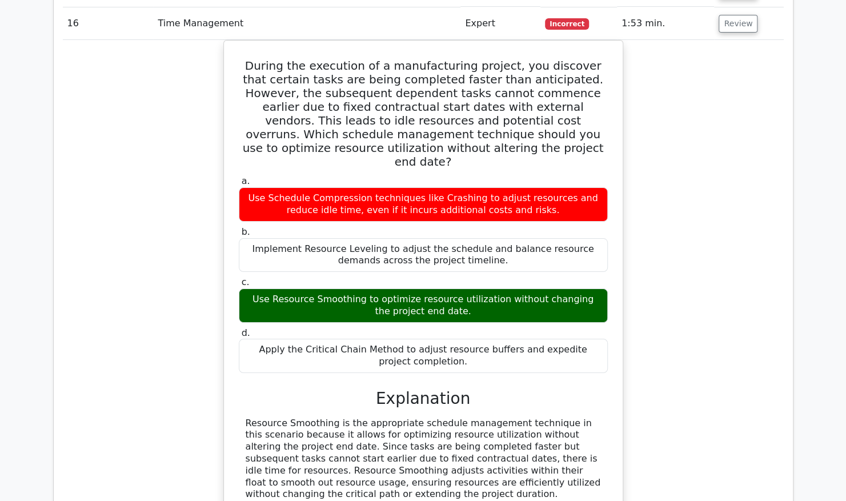
scroll to position [9997, 0]
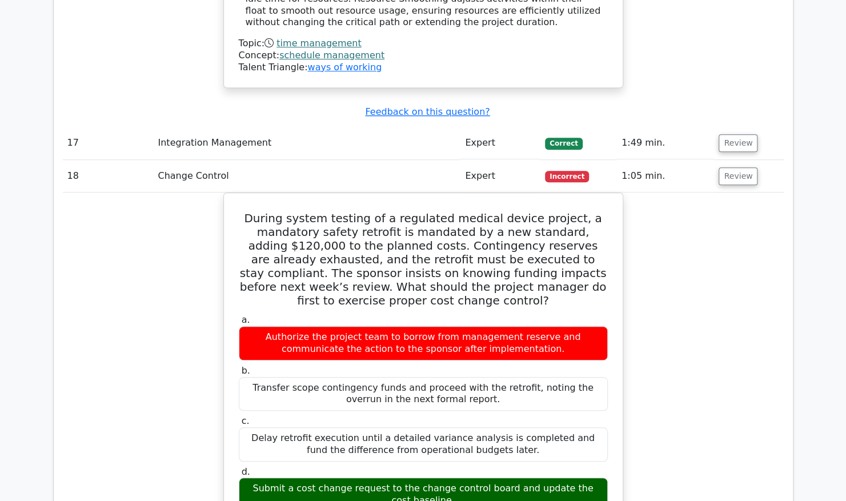
scroll to position [10626, 0]
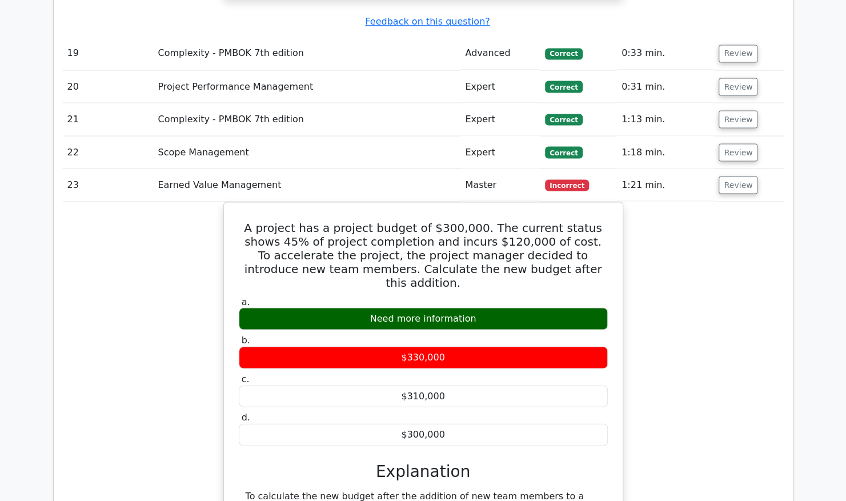
scroll to position [11426, 0]
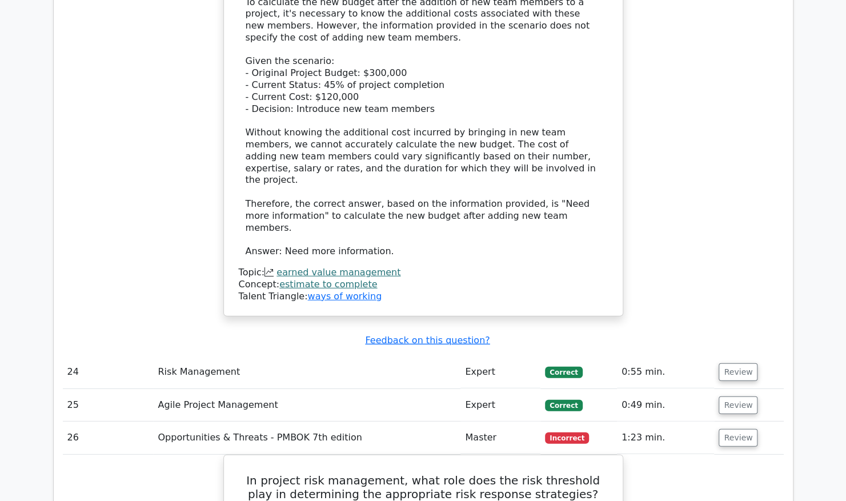
scroll to position [11997, 0]
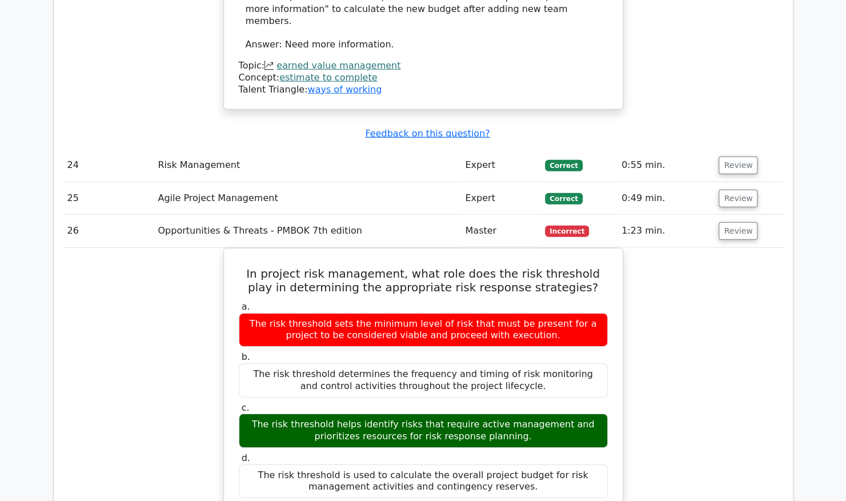
scroll to position [12225, 0]
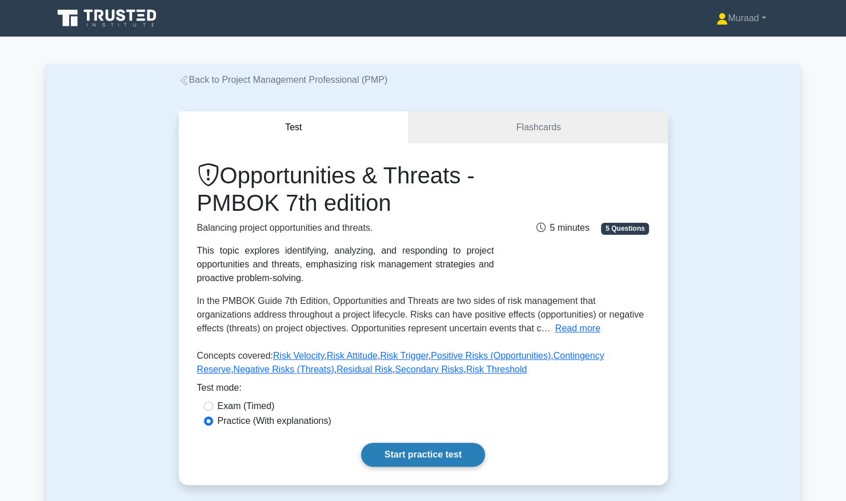
click at [438, 449] on link "Start practice test" at bounding box center [423, 455] width 124 height 24
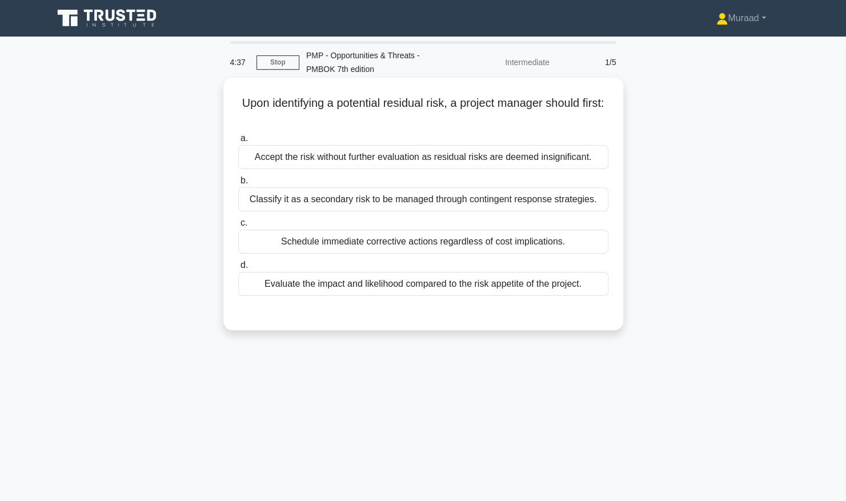
click at [460, 288] on div "Evaluate the impact and likelihood compared to the risk appetite of the project." at bounding box center [423, 284] width 370 height 24
click at [238, 269] on input "d. Evaluate the impact and likelihood compared to the risk appetite of the proj…" at bounding box center [238, 265] width 0 height 7
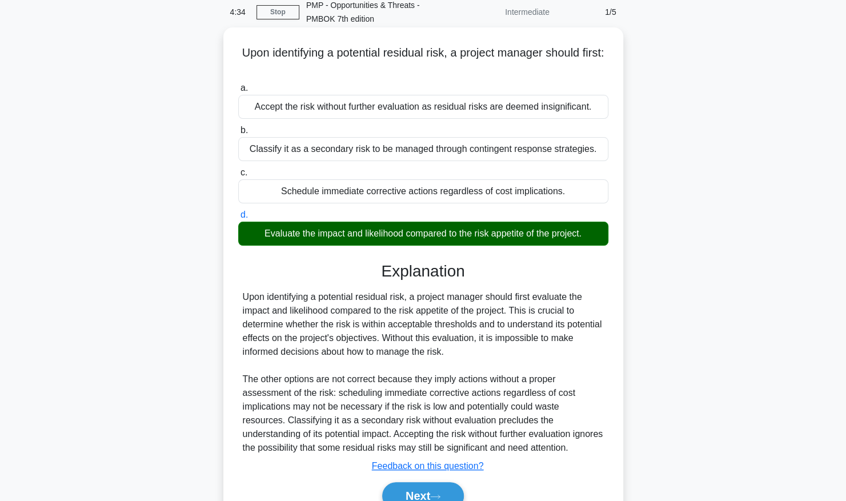
scroll to position [116, 0]
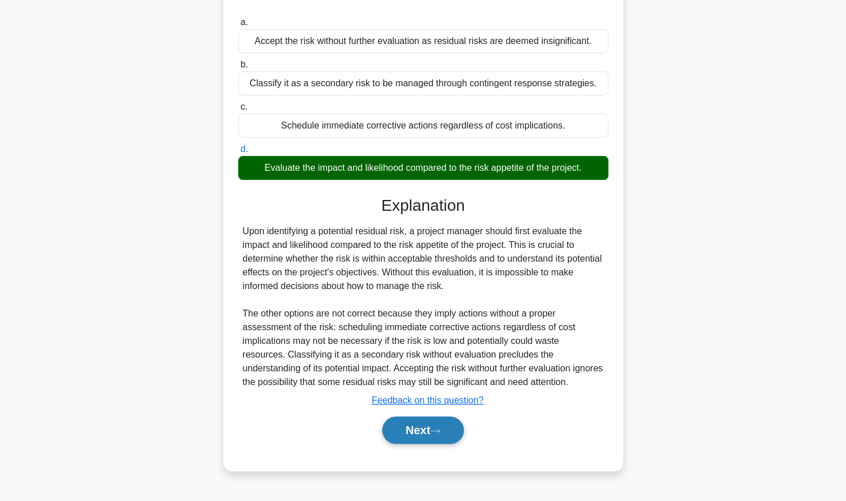
click at [455, 426] on button "Next" at bounding box center [423, 429] width 82 height 27
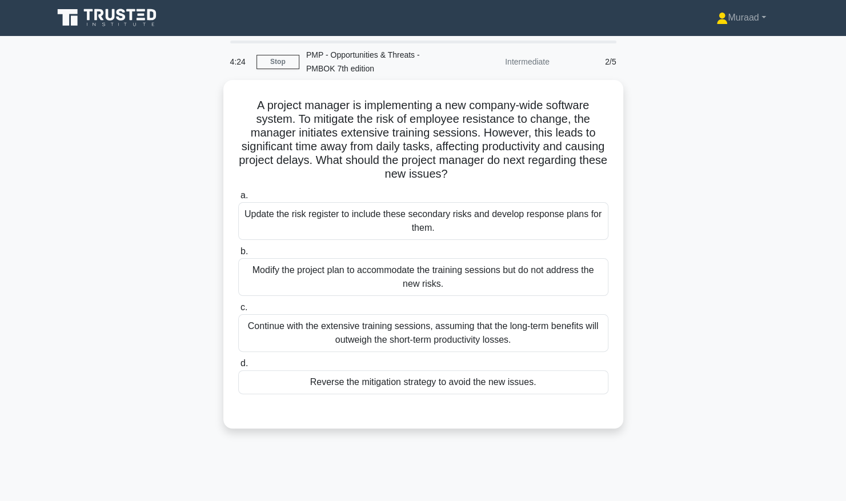
scroll to position [0, 0]
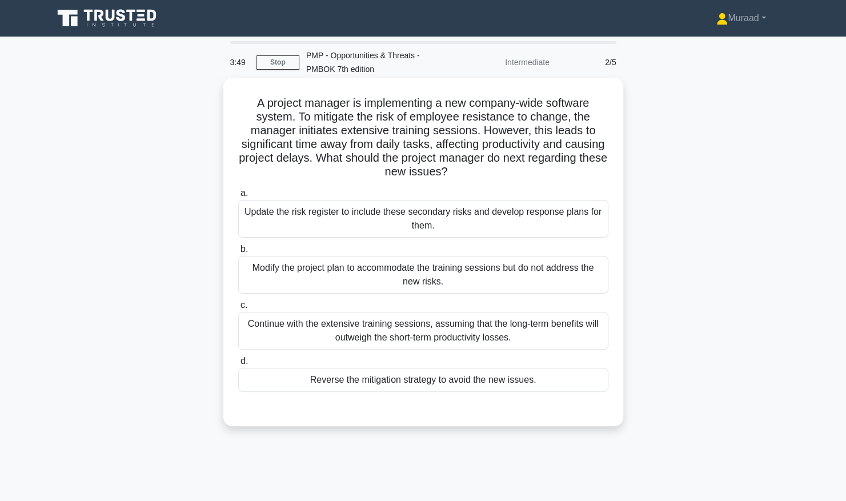
click at [434, 215] on div "Update the risk register to include these secondary risks and develop response …" at bounding box center [423, 219] width 370 height 38
click at [238, 197] on input "a. Update the risk register to include these secondary risks and develop respon…" at bounding box center [238, 193] width 0 height 7
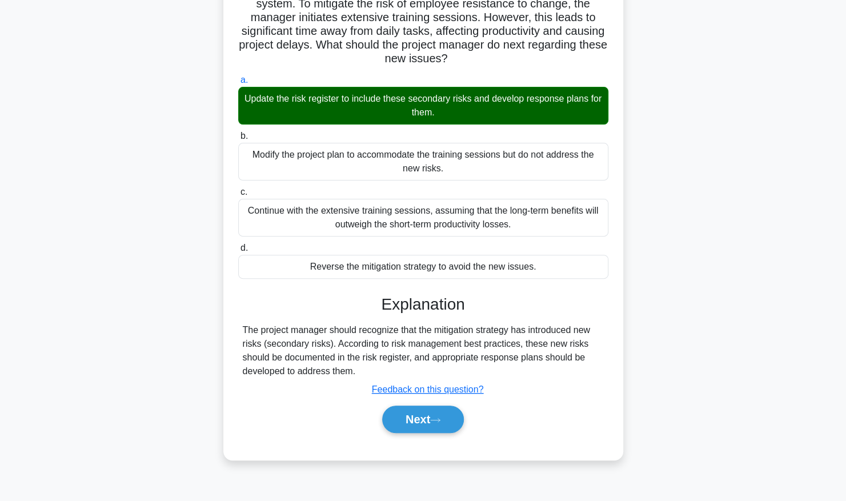
scroll to position [116, 0]
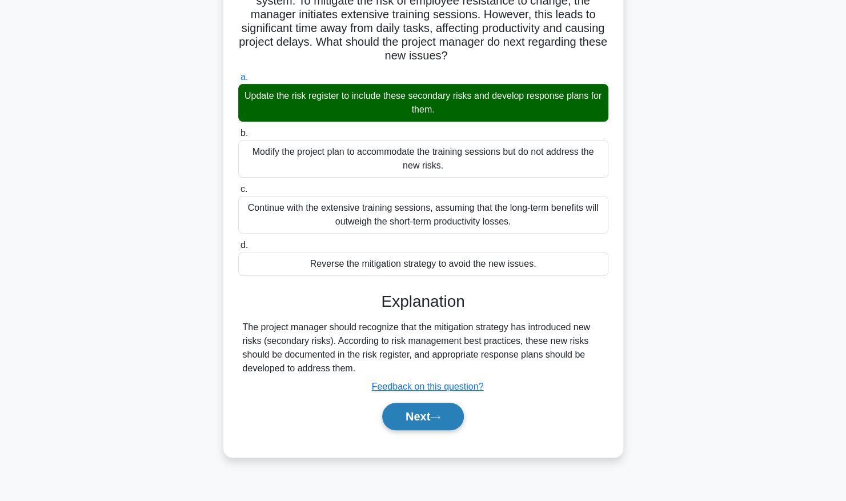
click at [388, 415] on button "Next" at bounding box center [423, 416] width 82 height 27
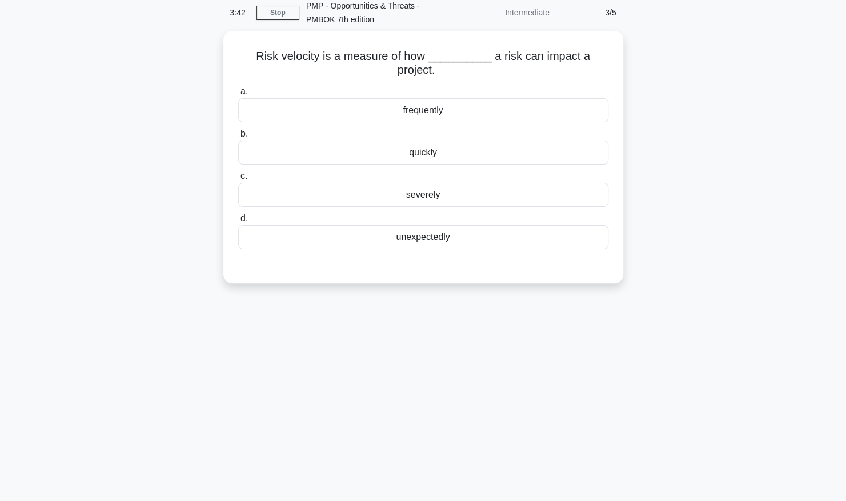
scroll to position [0, 0]
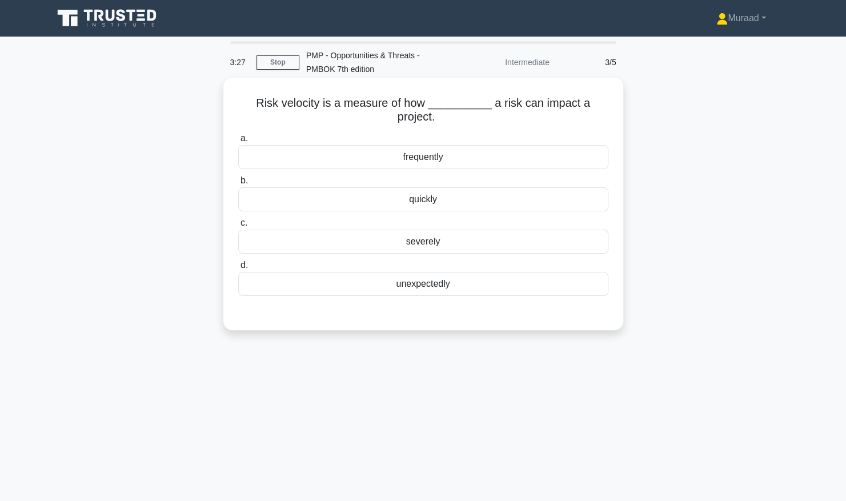
click at [344, 161] on div "frequently" at bounding box center [423, 157] width 370 height 24
click at [238, 142] on input "a. frequently" at bounding box center [238, 138] width 0 height 7
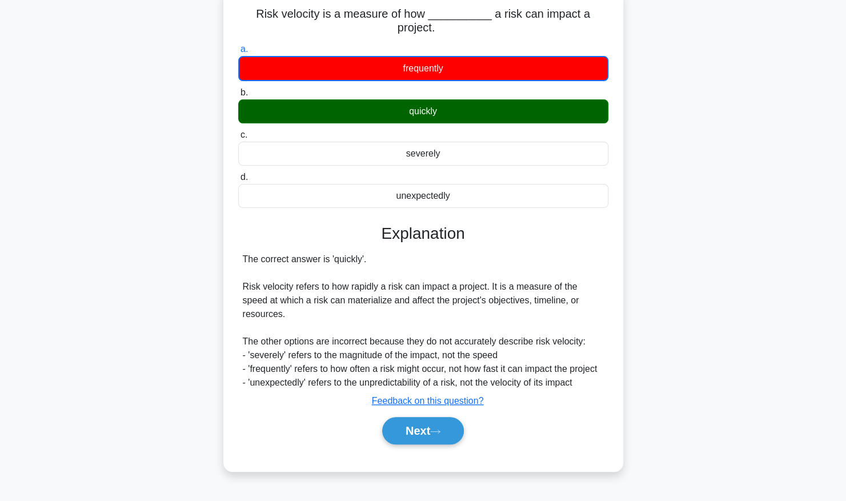
scroll to position [114, 0]
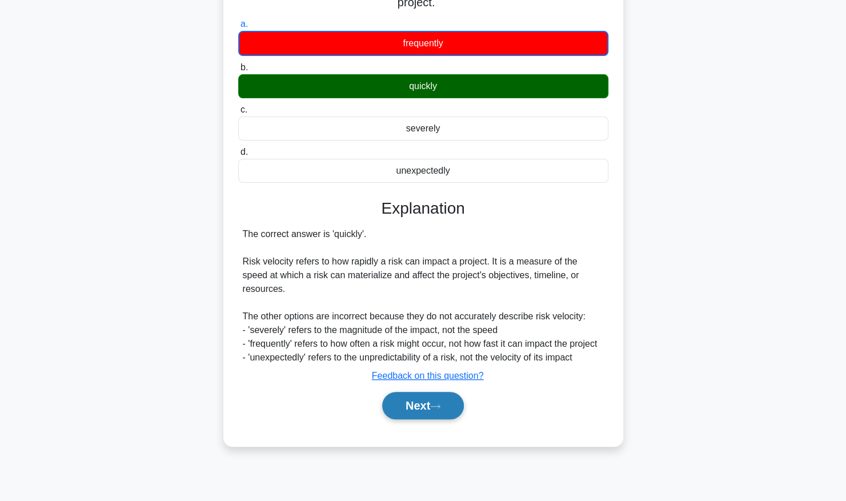
click at [416, 393] on button "Next" at bounding box center [423, 405] width 82 height 27
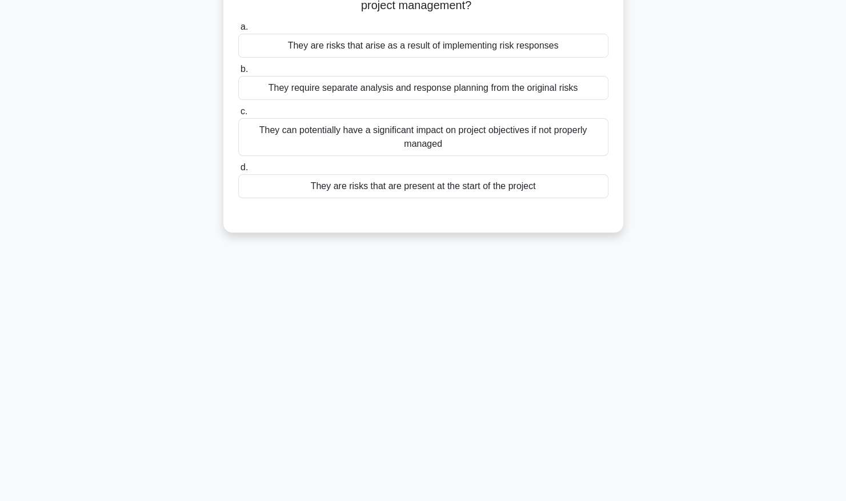
scroll to position [0, 0]
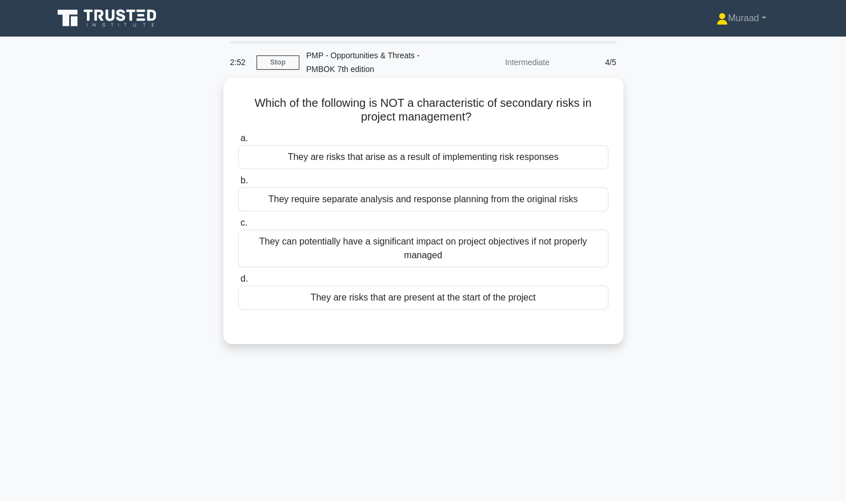
click at [383, 302] on div "They are risks that are present at the start of the project" at bounding box center [423, 298] width 370 height 24
click at [238, 283] on input "d. They are risks that are present at the start of the project" at bounding box center [238, 278] width 0 height 7
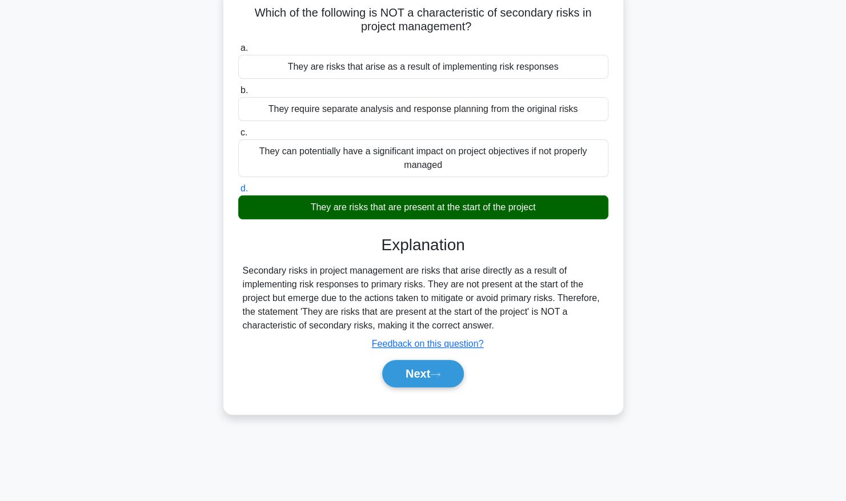
scroll to position [114, 0]
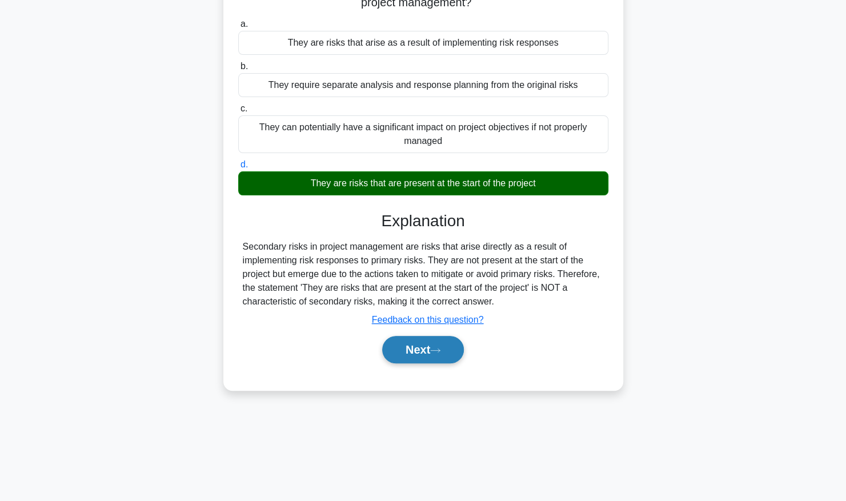
click at [408, 348] on button "Next" at bounding box center [423, 349] width 82 height 27
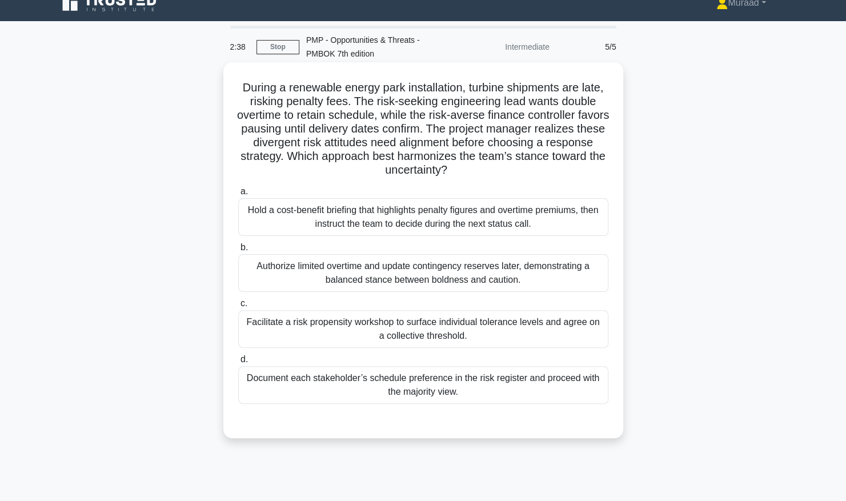
scroll to position [0, 0]
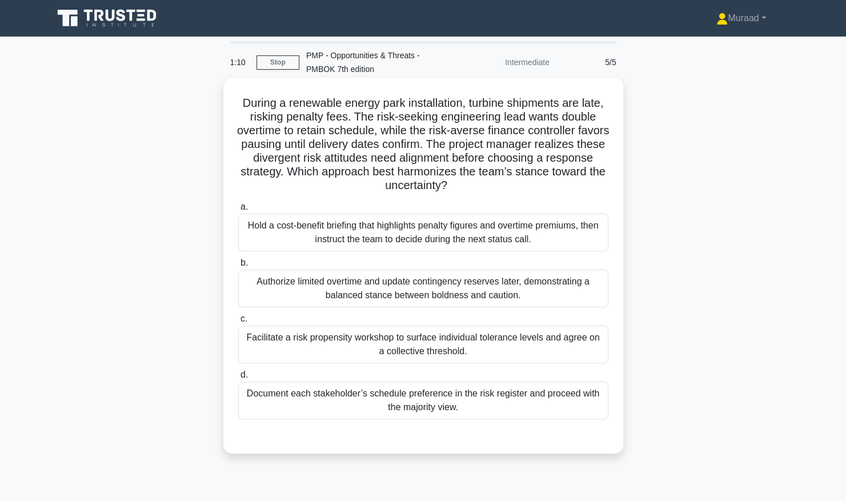
click at [439, 338] on div "Facilitate a risk propensity workshop to surface individual tolerance levels an…" at bounding box center [423, 345] width 370 height 38
click at [238, 323] on input "c. Facilitate a risk propensity workshop to surface individual tolerance levels…" at bounding box center [238, 318] width 0 height 7
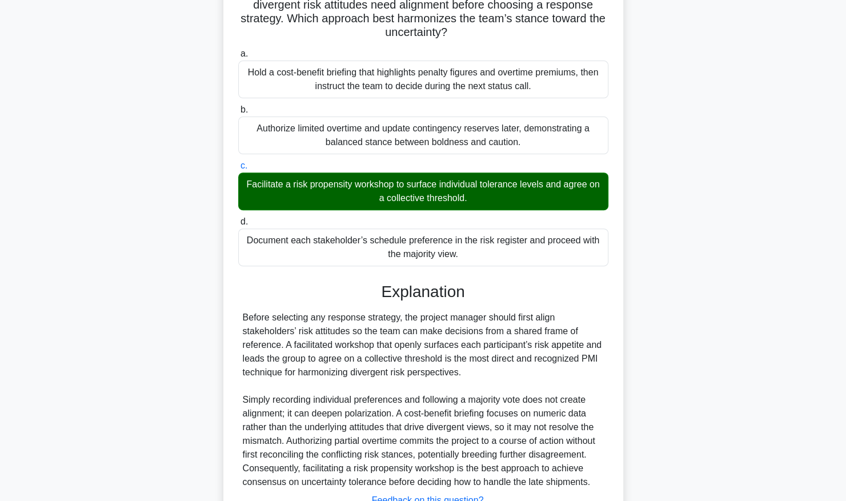
scroll to position [171, 0]
